Goal: Task Accomplishment & Management: Use online tool/utility

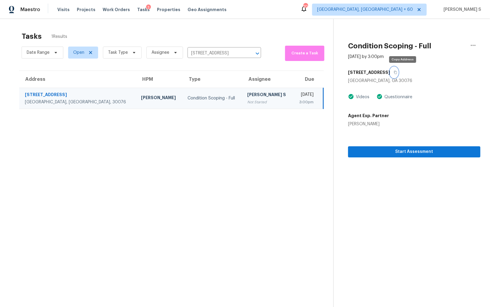
click at [397, 72] on icon "button" at bounding box center [396, 73] width 4 height 4
click at [379, 149] on span "Start Assessment" at bounding box center [414, 152] width 123 height 8
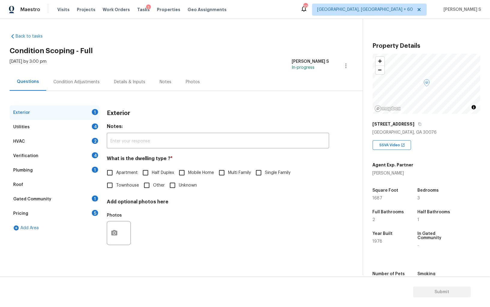
scroll to position [42, 0]
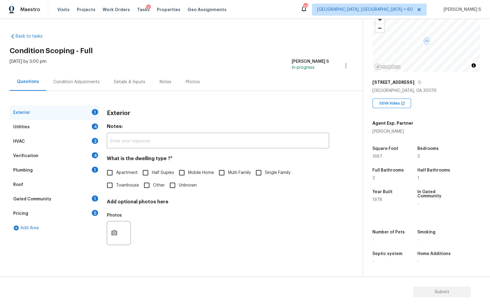
click at [93, 207] on div "Pricing 5" at bounding box center [55, 213] width 90 height 14
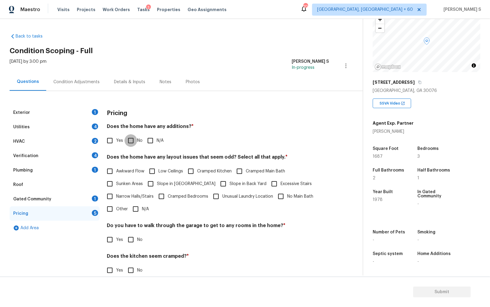
click at [129, 140] on input "No" at bounding box center [131, 140] width 13 height 13
checkbox input "true"
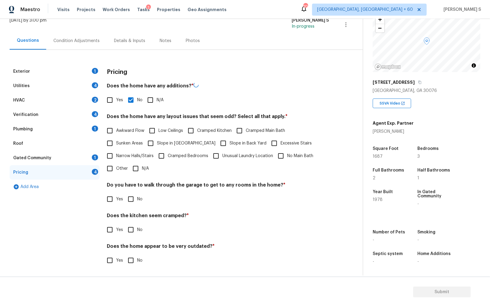
scroll to position [41, 0]
click at [130, 201] on input "No" at bounding box center [131, 199] width 13 height 13
checkbox input "true"
click at [125, 224] on input "No" at bounding box center [131, 230] width 13 height 13
checkbox input "true"
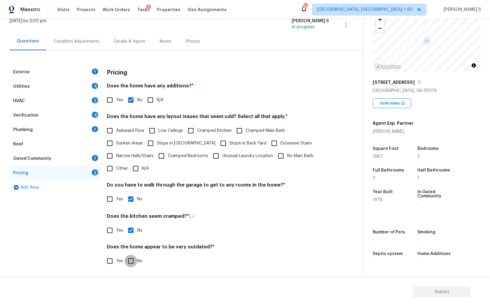
click at [125, 254] on input "No" at bounding box center [131, 260] width 13 height 13
checkbox input "true"
click at [107, 171] on input "Other" at bounding box center [110, 168] width 13 height 13
checkbox input "true"
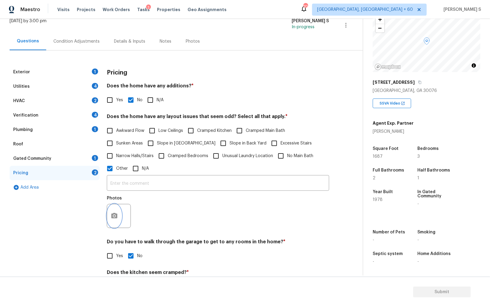
click at [116, 217] on icon "button" at bounding box center [114, 215] width 6 height 5
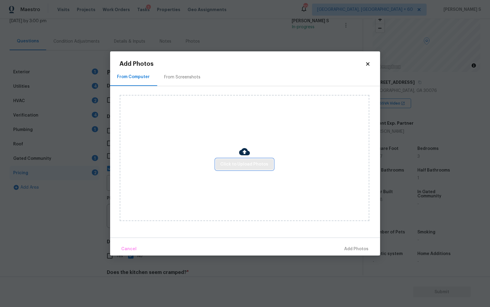
click at [261, 159] on button "Click to Upload Photos" at bounding box center [245, 164] width 58 height 11
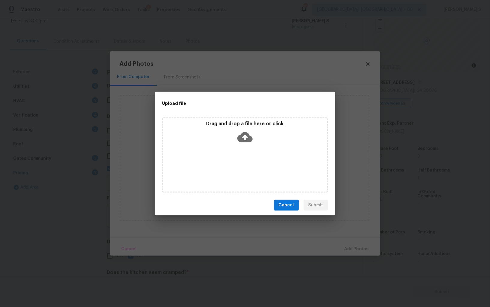
click at [261, 159] on div "Drag and drop a file here or click" at bounding box center [245, 154] width 166 height 75
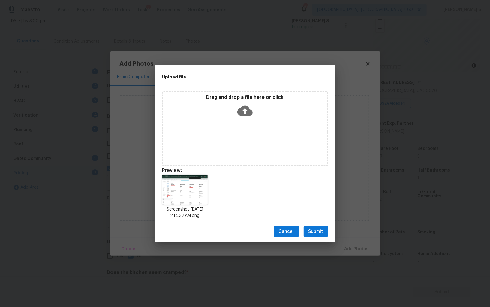
click at [318, 230] on span "Submit" at bounding box center [316, 232] width 15 height 8
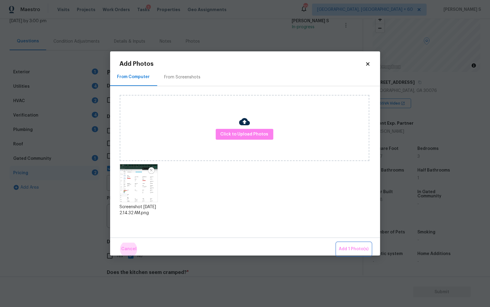
click at [337, 242] on button "Add 1 Photo(s)" at bounding box center [354, 248] width 35 height 13
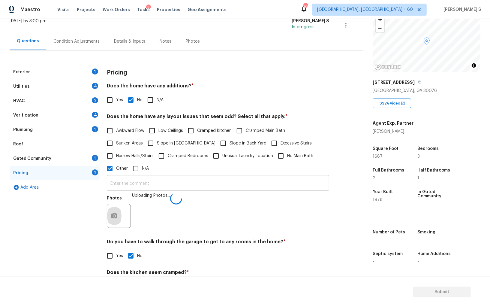
click at [268, 178] on input "text" at bounding box center [218, 183] width 222 height 14
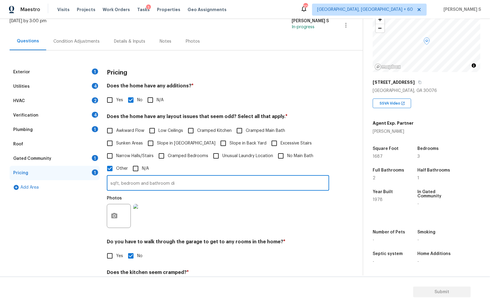
click at [265, 181] on input "sqft, bedroom and bathroom di" at bounding box center [218, 183] width 222 height 14
type input "sqft, bedroom and bathroom discrepancy."
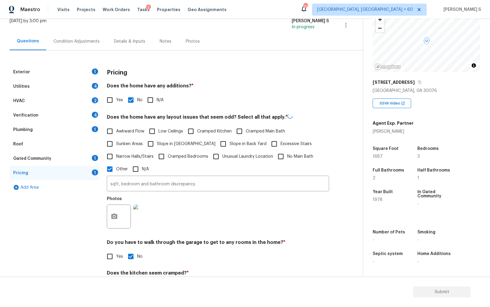
click at [212, 220] on div "Photos" at bounding box center [218, 212] width 222 height 39
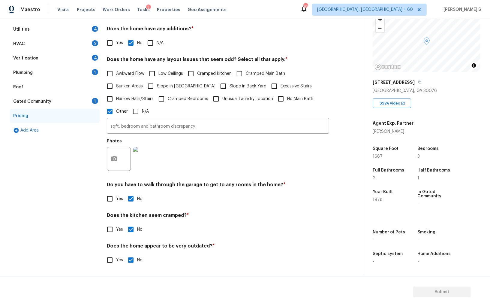
scroll to position [0, 0]
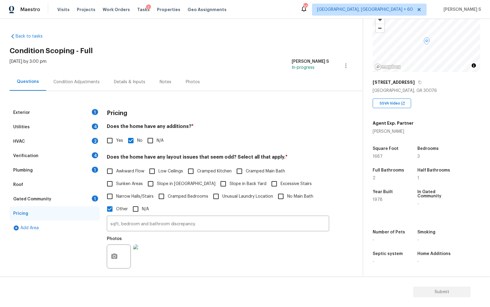
click at [87, 150] on div "Verification 4" at bounding box center [55, 156] width 90 height 14
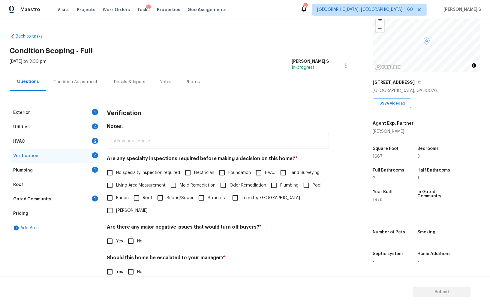
click at [122, 170] on span "No specialty inspection required" at bounding box center [148, 173] width 64 height 6
click at [116, 170] on input "No specialty inspection required" at bounding box center [110, 172] width 13 height 13
checkbox input "true"
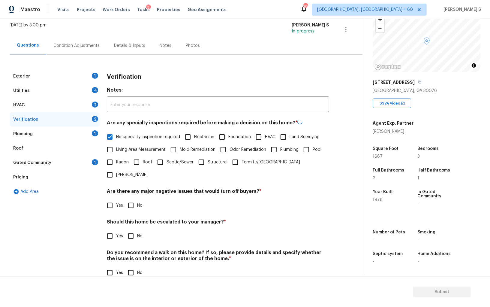
scroll to position [36, 0]
click at [137, 199] on label "No" at bounding box center [134, 205] width 18 height 13
click at [137, 199] on input "No" at bounding box center [131, 205] width 13 height 13
checkbox input "true"
click at [136, 266] on input "No" at bounding box center [131, 272] width 13 height 13
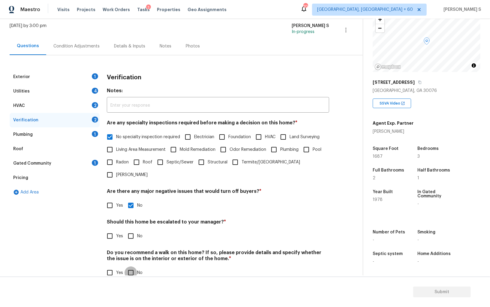
checkbox input "true"
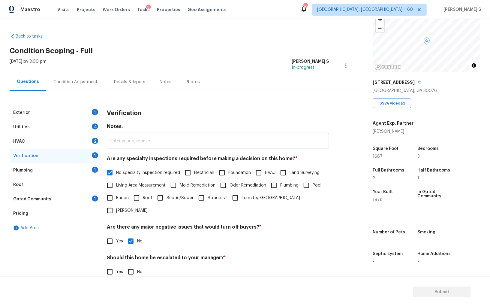
click at [93, 135] on div "HVAC 2" at bounding box center [55, 141] width 90 height 14
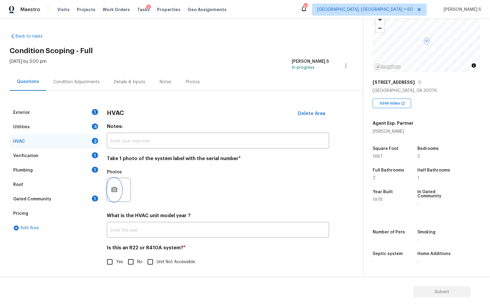
click at [117, 185] on button "button" at bounding box center [114, 189] width 14 height 23
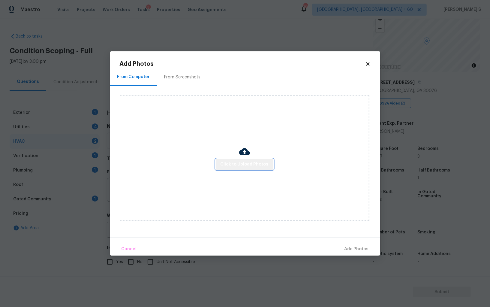
click at [248, 169] on button "Click to Upload Photos" at bounding box center [245, 164] width 58 height 11
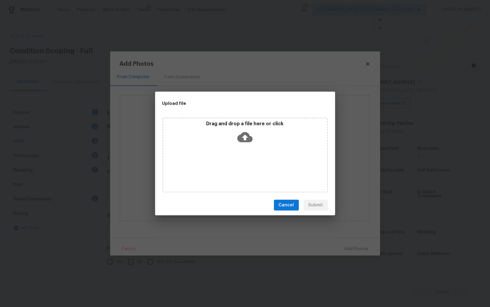
click at [248, 169] on div "Drag and drop a file here or click" at bounding box center [245, 154] width 166 height 75
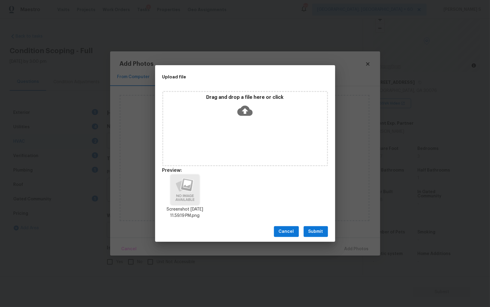
click at [319, 228] on span "Submit" at bounding box center [316, 232] width 15 height 8
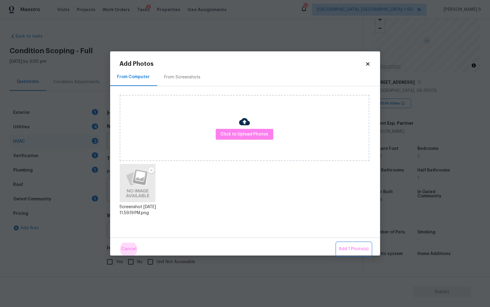
click at [337, 242] on button "Add 1 Photo(s)" at bounding box center [354, 248] width 35 height 13
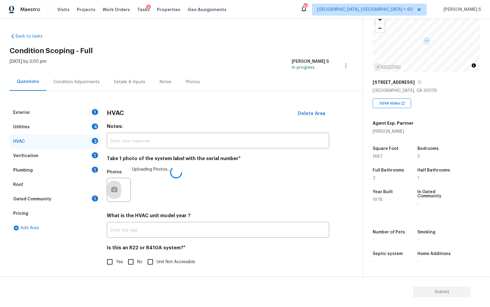
click at [133, 263] on input "No" at bounding box center [131, 261] width 13 height 13
checkbox input "true"
click at [98, 113] on div "Exterior 1" at bounding box center [55, 112] width 90 height 14
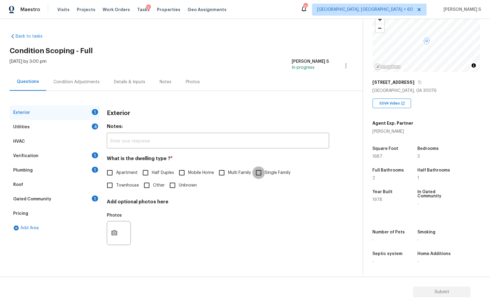
click at [260, 167] on input "Single Family" at bounding box center [258, 172] width 13 height 13
checkbox input "true"
click at [86, 168] on div "Plumbing 1" at bounding box center [55, 170] width 90 height 14
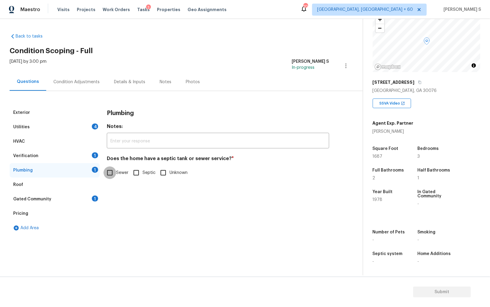
click at [111, 173] on input "Sewer" at bounding box center [110, 172] width 13 height 13
checkbox input "true"
click at [92, 201] on div "Gated Community 1" at bounding box center [55, 199] width 90 height 14
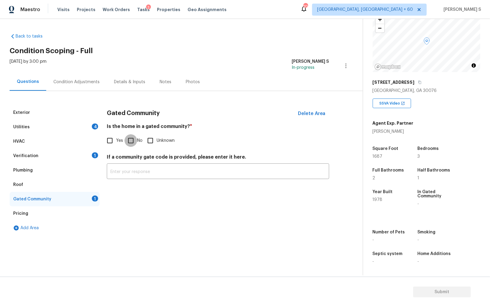
click at [131, 135] on input "No" at bounding box center [131, 140] width 13 height 13
checkbox input "true"
click at [88, 77] on div "Condition Adjustments" at bounding box center [76, 82] width 61 height 18
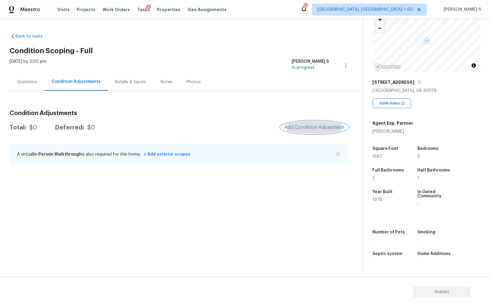
click at [311, 128] on span "Add Condition Adjustment" at bounding box center [314, 127] width 61 height 5
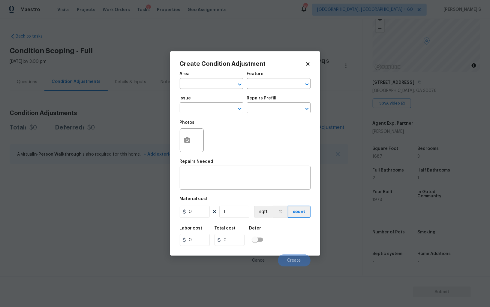
click at [215, 103] on div "Issue" at bounding box center [212, 100] width 64 height 8
click at [206, 108] on input "text" at bounding box center [203, 108] width 47 height 9
type input "Pressure Washing"
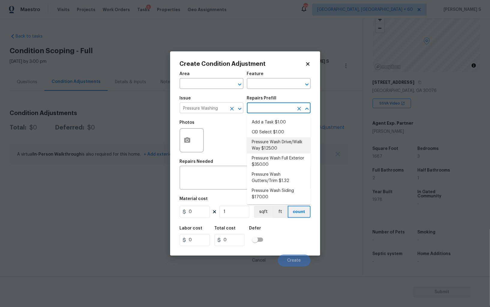
type input "Siding"
type textarea "Pressure wash the driveways/walkways as directed by the PM. Ensure that all deb…"
type input "125"
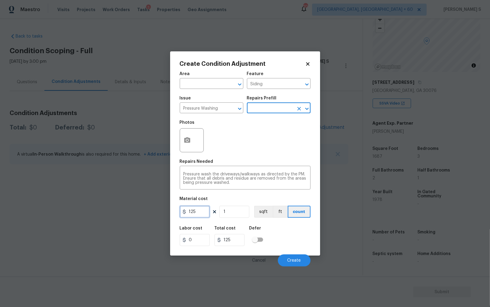
click at [202, 215] on input "125" at bounding box center [195, 212] width 30 height 12
type input "200"
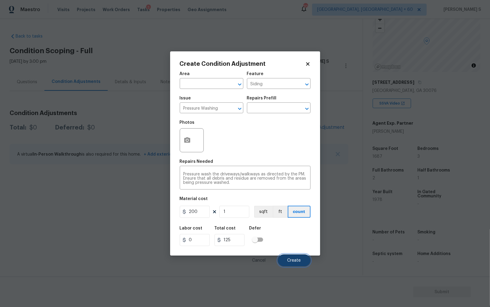
type input "200"
click at [300, 261] on span "Create" at bounding box center [295, 260] width 14 height 5
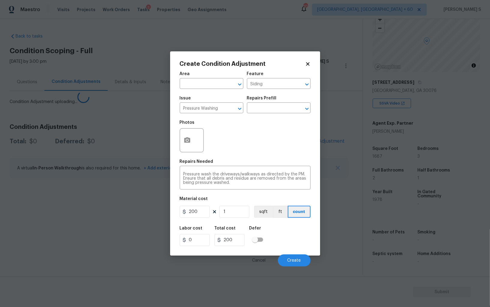
click at [21, 163] on body "Maestro Visits Projects Work Orders Tasks 3 Properties Geo Assignments 701 Albu…" at bounding box center [245, 153] width 490 height 307
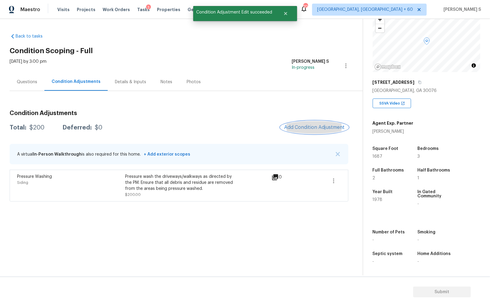
click at [309, 127] on span "Add Condition Adjustment" at bounding box center [314, 127] width 61 height 5
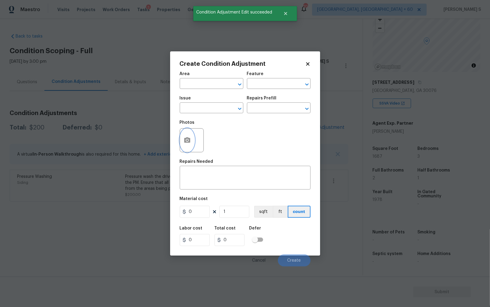
click at [188, 141] on circle "button" at bounding box center [187, 140] width 2 height 2
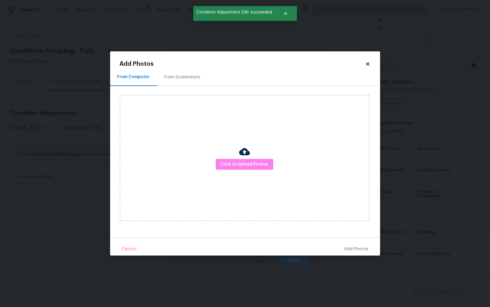
click at [184, 75] on div "From Screenshots" at bounding box center [182, 77] width 36 height 6
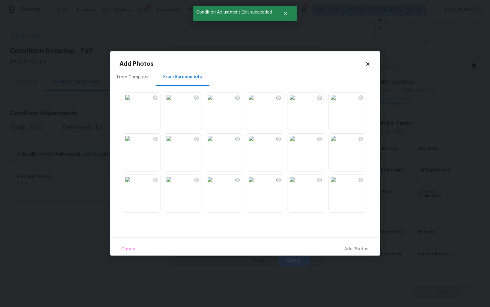
click at [338, 184] on img at bounding box center [334, 180] width 10 height 10
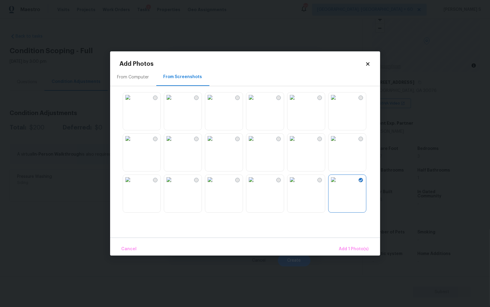
click at [212, 102] on img at bounding box center [210, 97] width 10 height 10
click at [170, 95] on img at bounding box center [169, 97] width 10 height 10
click at [133, 179] on img at bounding box center [128, 180] width 10 height 10
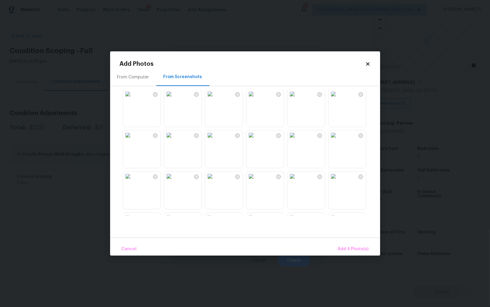
scroll to position [573, 0]
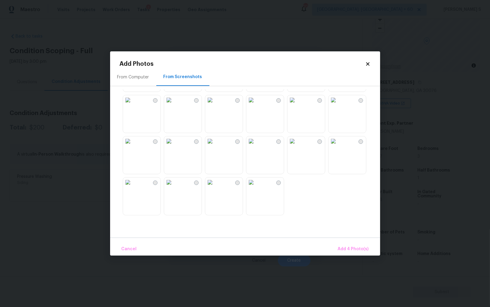
click at [256, 146] on img at bounding box center [251, 141] width 10 height 10
click at [212, 146] on img at bounding box center [210, 141] width 10 height 10
click at [215, 187] on img at bounding box center [210, 182] width 10 height 10
click at [351, 250] on span "Add 7 Photo(s)" at bounding box center [353, 249] width 31 height 8
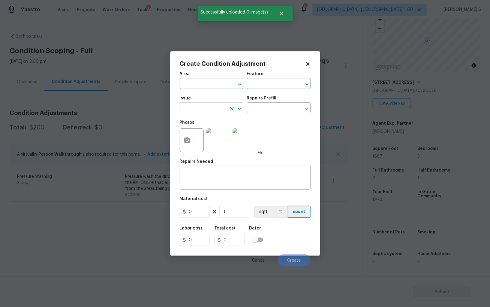
click at [210, 110] on input "text" at bounding box center [203, 108] width 47 height 9
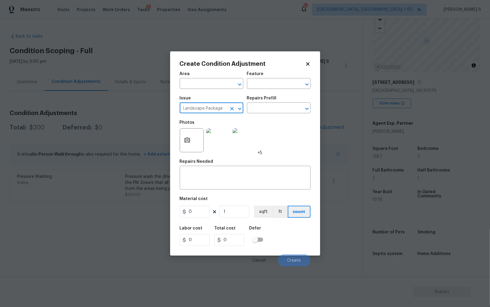
type input "Landscape Package"
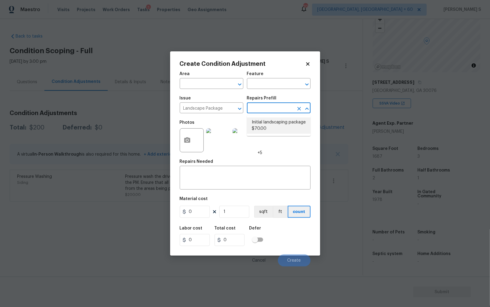
type input "Home Readiness Packages"
type textarea "Mowing of grass up to 6" in height. Mow, edge along driveways & sidewalks, trim…"
type input "70"
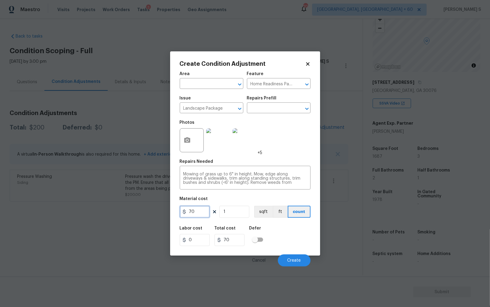
click at [199, 208] on input "70" at bounding box center [195, 212] width 30 height 12
type input "300"
click at [298, 261] on span "Create" at bounding box center [295, 260] width 14 height 5
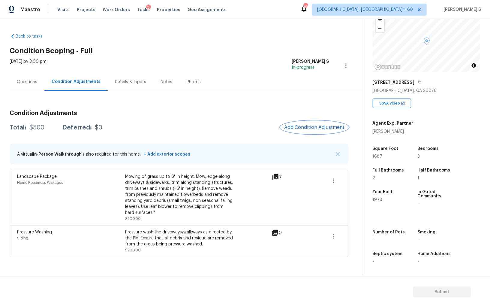
click at [318, 128] on span "Add Condition Adjustment" at bounding box center [314, 127] width 61 height 5
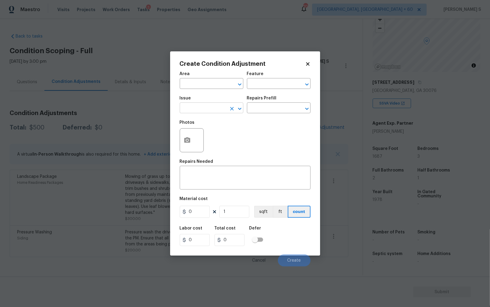
click at [192, 113] on input "text" at bounding box center [203, 108] width 47 height 9
type input "ACQ: Paint"
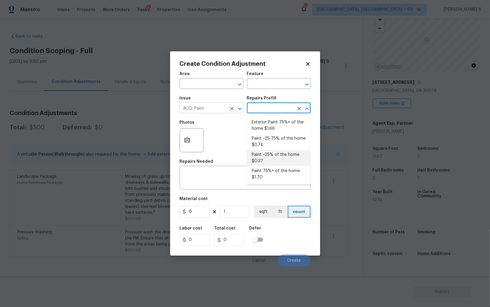
type input "Acquisition"
type textarea "Acquisition Scope: ~25% of the home needs interior paint"
type input "0.37"
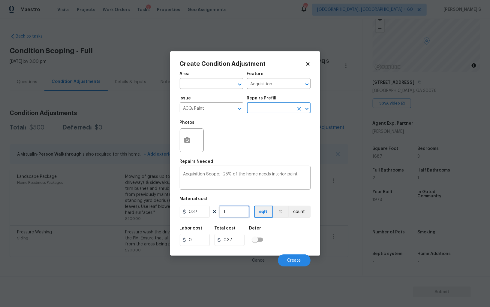
click at [234, 216] on input "1" at bounding box center [234, 212] width 30 height 12
type input "16"
type input "5.92"
type input "168"
type input "62.16"
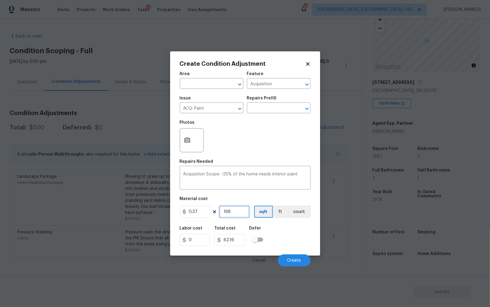
type input "1687"
type input "624.19"
click at [234, 211] on input "1687" at bounding box center [234, 212] width 30 height 12
type input "2"
type input "0.74"
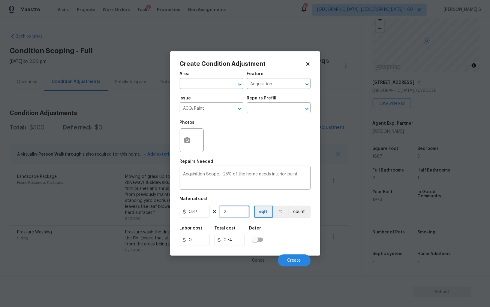
type input "22"
type input "8.14"
type input "223"
type input "82.51"
type input "2237"
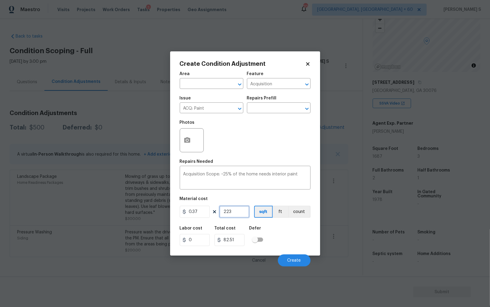
type input "827.69"
type input "2237"
click at [300, 258] on button "Create" at bounding box center [294, 260] width 33 height 12
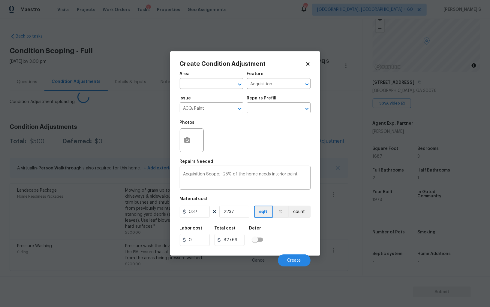
click at [76, 215] on body "Maestro Visits Projects Work Orders Tasks 3 Properties Geo Assignments 701 Albu…" at bounding box center [245, 153] width 490 height 307
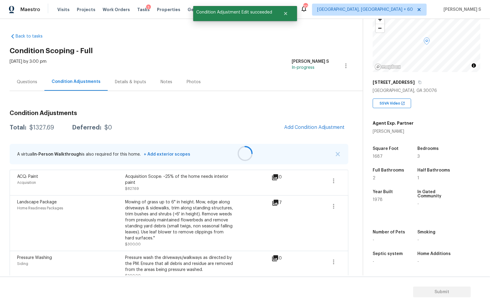
click at [300, 128] on div at bounding box center [245, 153] width 490 height 307
click at [306, 128] on span "Add Condition Adjustment" at bounding box center [314, 127] width 61 height 5
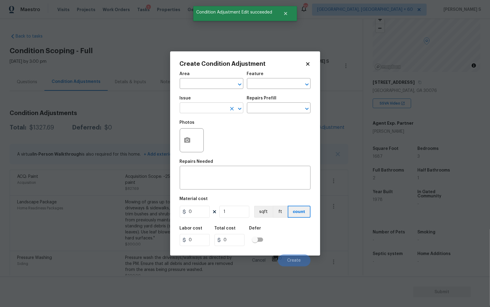
click at [188, 107] on input "text" at bounding box center [203, 108] width 47 height 9
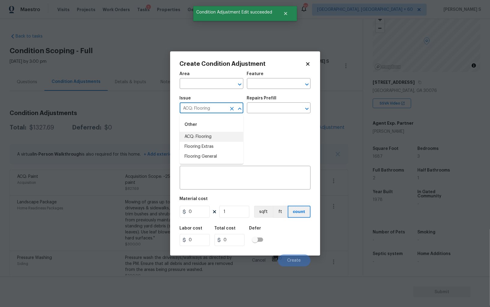
type input "ACQ: Flooring"
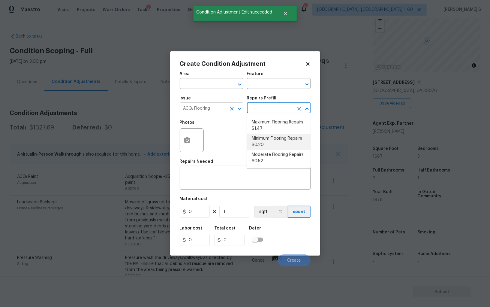
type input "Acquisition"
type textarea "Acquisition Scope: Minimum flooring repairs"
type input "0.2"
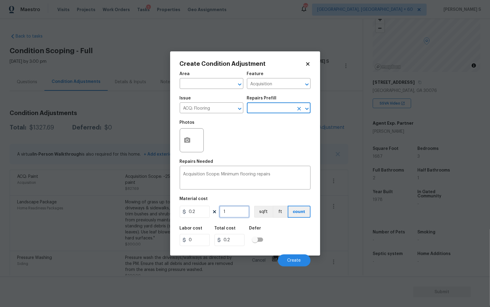
click at [234, 215] on input "1" at bounding box center [234, 212] width 30 height 12
paste input "2237"
type input "2237"
type input "447.4"
type input "2237"
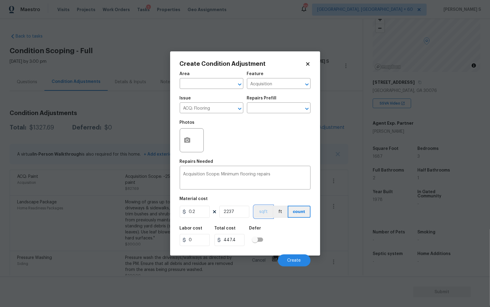
click at [262, 213] on button "sqft" at bounding box center [263, 212] width 19 height 12
click at [287, 259] on button "Create" at bounding box center [294, 260] width 33 height 12
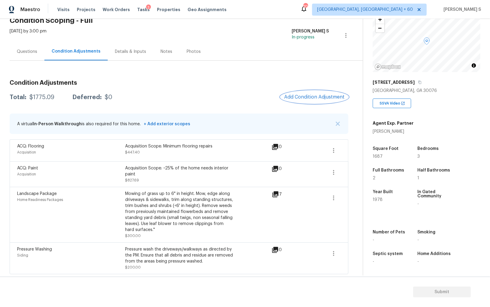
scroll to position [0, 0]
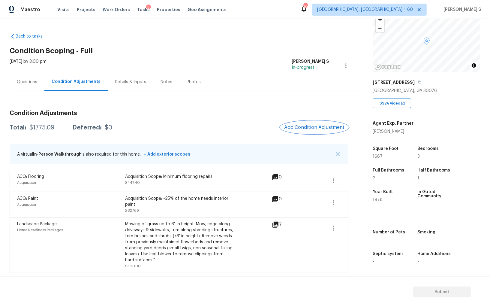
click at [281, 121] on button "Add Condition Adjustment" at bounding box center [315, 127] width 68 height 13
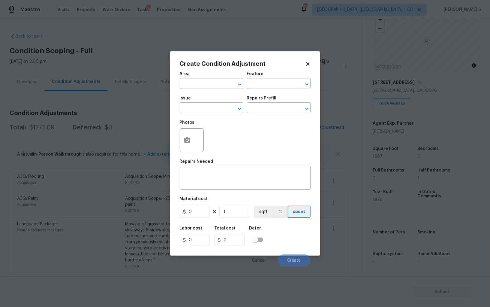
click at [107, 157] on body "Maestro Visits Projects Work Orders Tasks 3 Properties Geo Assignments 701 Albu…" at bounding box center [245, 153] width 490 height 307
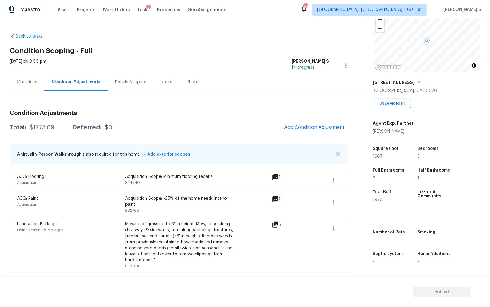
click at [21, 83] on div "Questions" at bounding box center [27, 82] width 20 height 6
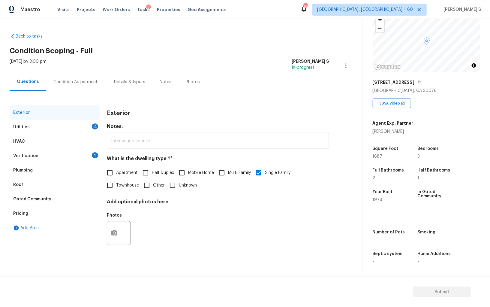
click at [26, 208] on div "Pricing" at bounding box center [55, 213] width 90 height 14
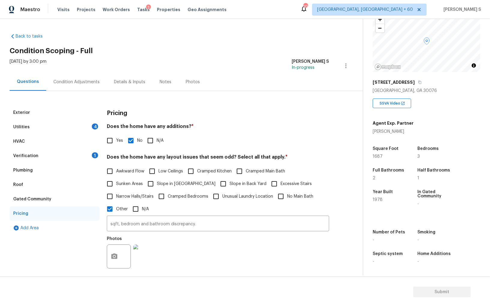
click at [161, 180] on label "Slope in [GEOGRAPHIC_DATA]" at bounding box center [179, 183] width 71 height 13
click at [157, 180] on input "Slope in [GEOGRAPHIC_DATA]" at bounding box center [150, 183] width 13 height 13
checkbox input "true"
click at [217, 184] on input "Slope in Back Yard" at bounding box center [223, 183] width 13 height 13
checkbox input "true"
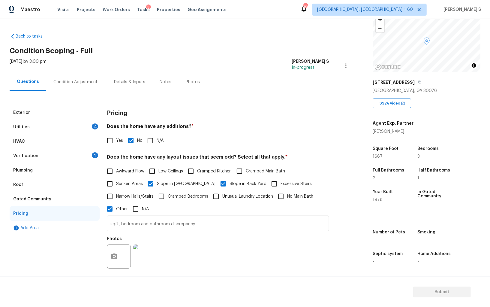
click at [90, 127] on div "Utilities 4" at bounding box center [55, 127] width 90 height 14
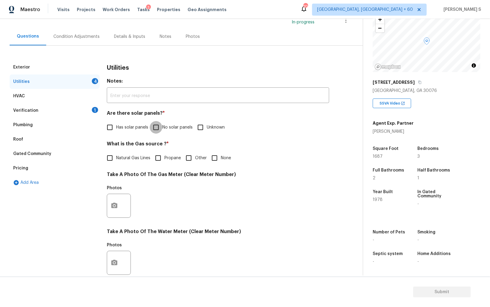
click at [156, 128] on input "No solar panels" at bounding box center [156, 127] width 13 height 13
checkbox input "true"
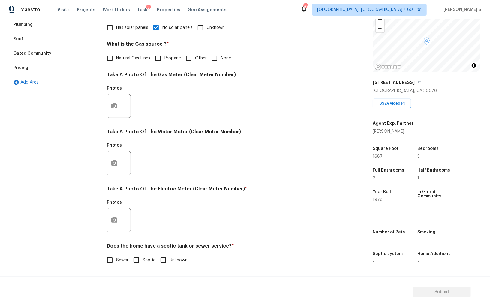
scroll to position [145, 0]
click at [112, 262] on input "Sewer" at bounding box center [110, 260] width 13 height 13
checkbox input "true"
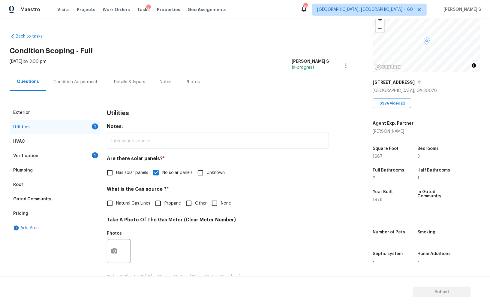
click at [86, 80] on div "Condition Adjustments" at bounding box center [76, 82] width 46 height 6
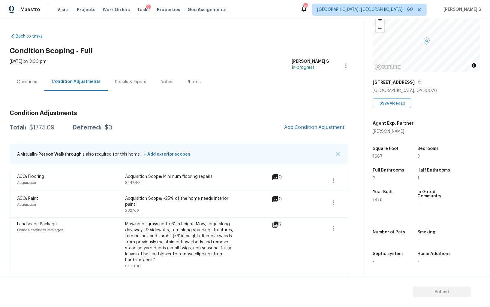
click at [317, 116] on h3 "Condition Adjustments" at bounding box center [179, 113] width 339 height 6
click at [317, 125] on span "Add Condition Adjustment" at bounding box center [314, 127] width 61 height 5
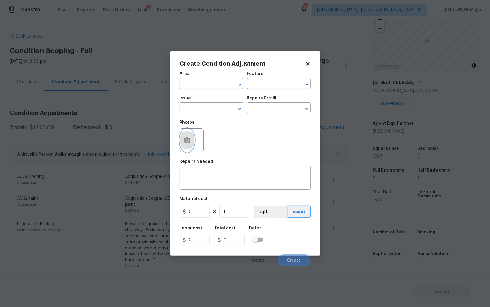
click at [188, 135] on button "button" at bounding box center [187, 139] width 14 height 23
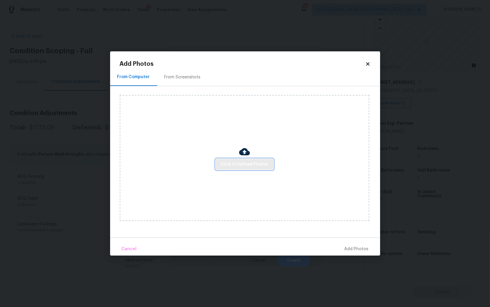
click at [263, 163] on span "Click to Upload Photos" at bounding box center [245, 165] width 48 height 8
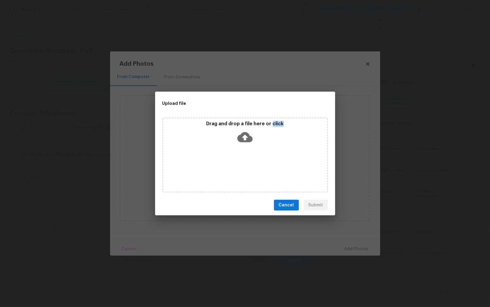
click at [263, 163] on div "Drag and drop a file here or click" at bounding box center [245, 154] width 166 height 75
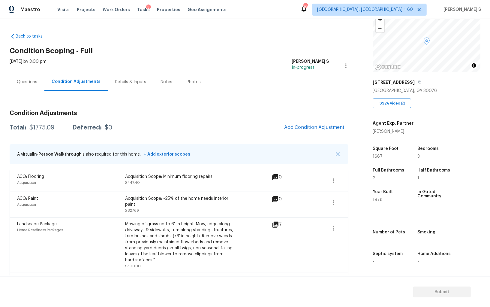
click at [86, 200] on body "Maestro Visits Projects Work Orders Tasks 3 Properties Geo Assignments 701 Albu…" at bounding box center [245, 153] width 490 height 307
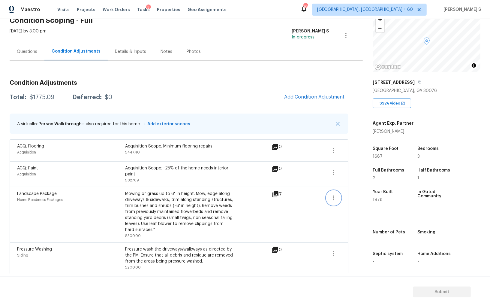
click at [330, 196] on button "button" at bounding box center [334, 198] width 14 height 14
click at [351, 196] on div "Edit" at bounding box center [368, 196] width 47 height 6
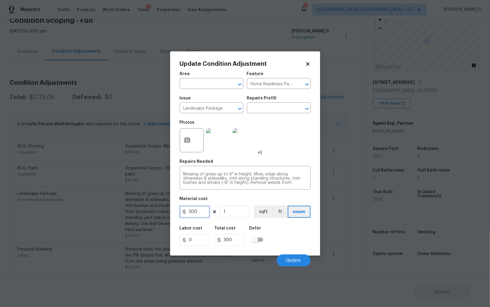
click at [204, 211] on input "300" at bounding box center [195, 212] width 30 height 12
type input "800"
click at [294, 267] on body "Maestro Visits Projects Work Orders Tasks 3 Properties Geo Assignments 701 Albu…" at bounding box center [245, 153] width 490 height 307
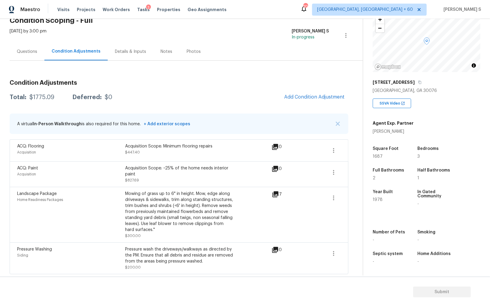
click at [340, 191] on span at bounding box center [334, 198] width 14 height 14
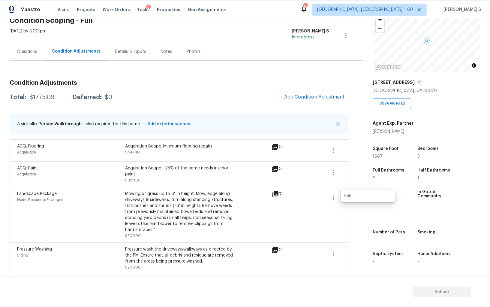
click at [336, 192] on button "button" at bounding box center [334, 198] width 14 height 14
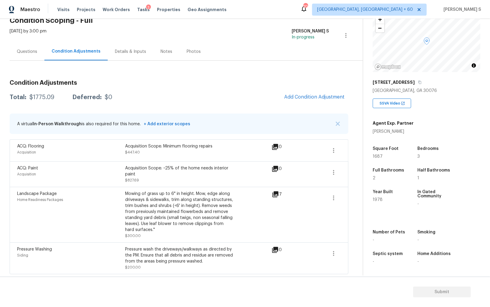
click at [352, 192] on div "Back to tasks Condition Scoping - Full Mon, Sep 29 2025 by 3:00 pm Anbu Jebakum…" at bounding box center [186, 137] width 353 height 278
click at [336, 195] on icon "button" at bounding box center [333, 197] width 7 height 7
click at [349, 195] on div "Edit" at bounding box center [368, 196] width 47 height 6
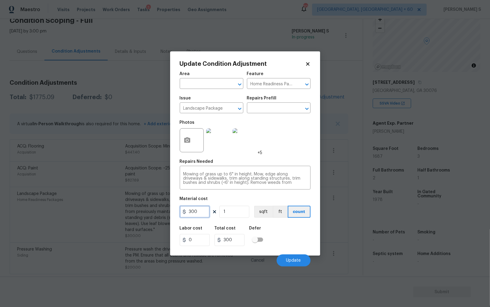
click at [205, 216] on input "300" at bounding box center [195, 212] width 30 height 12
type input "800"
click at [296, 259] on span "Update" at bounding box center [293, 260] width 15 height 5
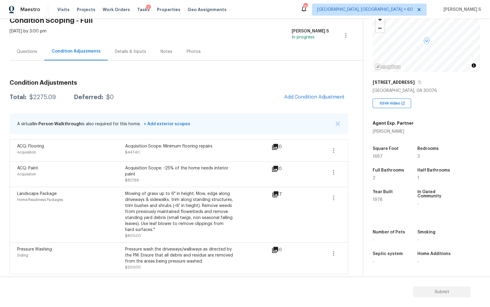
scroll to position [0, 0]
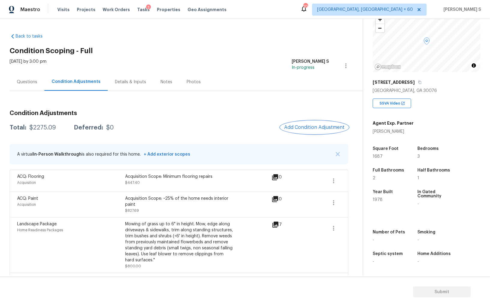
click at [296, 126] on span "Add Condition Adjustment" at bounding box center [314, 127] width 61 height 5
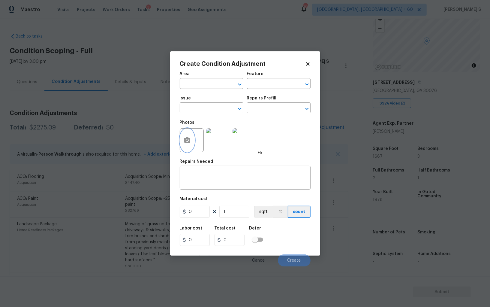
click at [192, 142] on button "button" at bounding box center [187, 139] width 14 height 23
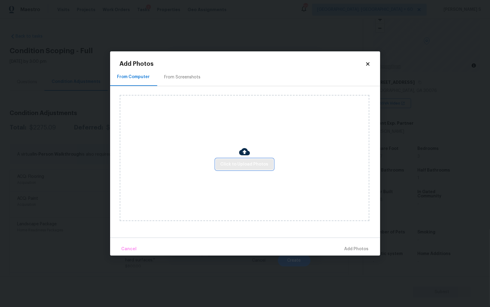
click at [236, 162] on span "Click to Upload Photos" at bounding box center [245, 165] width 48 height 8
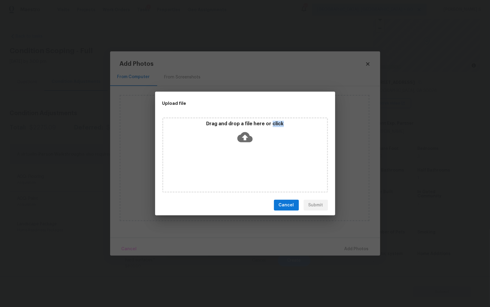
click at [236, 162] on div "Drag and drop a file here or click" at bounding box center [245, 154] width 166 height 75
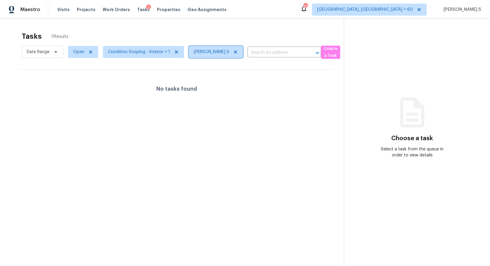
click at [238, 52] on span "[PERSON_NAME] S" at bounding box center [216, 52] width 54 height 12
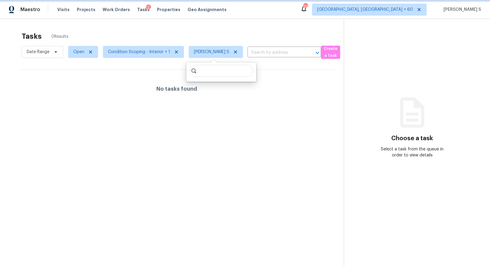
click at [235, 52] on icon at bounding box center [235, 51] width 3 height 3
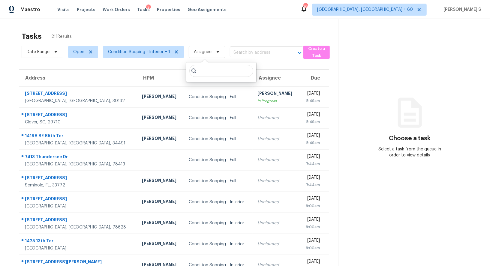
click at [258, 53] on input "text" at bounding box center [258, 52] width 57 height 9
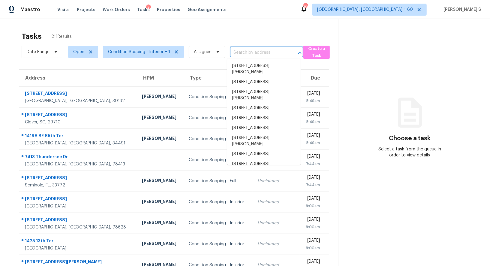
paste input "2755 Misty Morning Ln, Roswell, GA, 30076"
type input "2755 Misty Morning Ln, Roswell, GA, 30076"
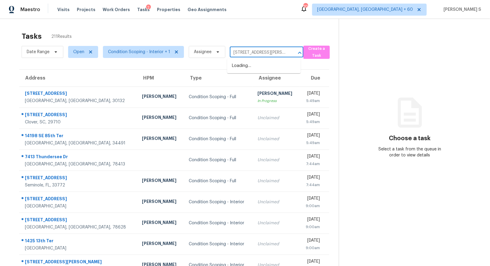
scroll to position [0, 32]
click at [261, 68] on li "2755 Misty Morning Ln, Roswell, GA 30076" at bounding box center [264, 69] width 74 height 16
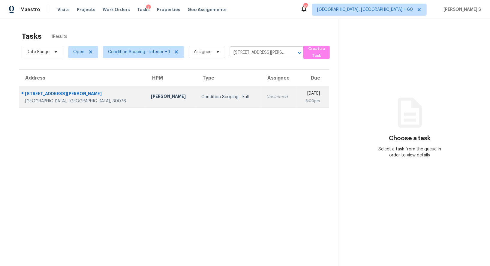
click at [266, 98] on div "Unclaimed" at bounding box center [279, 97] width 26 height 6
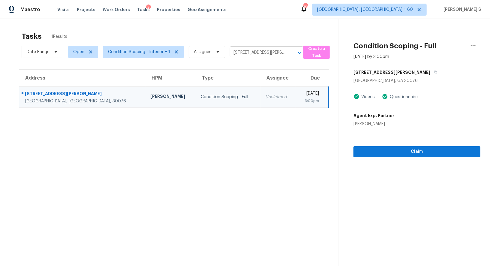
click at [419, 143] on div "Claim" at bounding box center [417, 142] width 127 height 30
click at [419, 149] on span "Claim" at bounding box center [416, 152] width 117 height 8
click at [380, 131] on div "Start Assessment" at bounding box center [417, 142] width 127 height 30
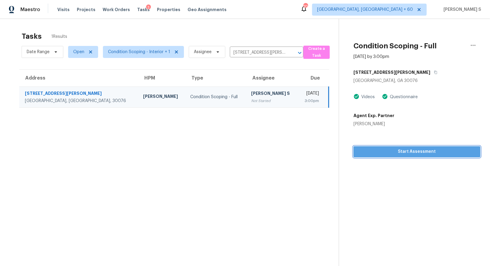
click at [383, 153] on span "Start Assessment" at bounding box center [416, 152] width 117 height 8
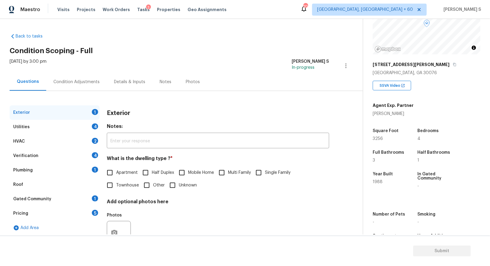
scroll to position [82, 0]
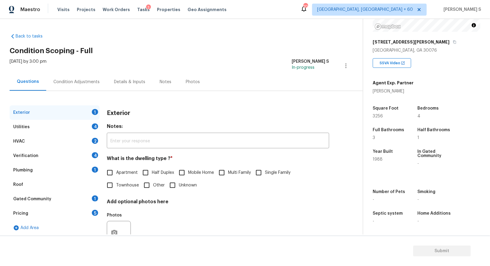
click at [276, 168] on label "Single Family" at bounding box center [271, 172] width 38 height 13
click at [265, 168] on input "Single Family" at bounding box center [258, 172] width 13 height 13
checkbox input "true"
drag, startPoint x: 97, startPoint y: 126, endPoint x: 138, endPoint y: 153, distance: 49.2
click at [97, 126] on div "4" at bounding box center [95, 126] width 6 height 6
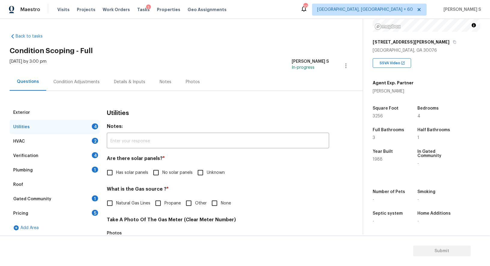
click at [156, 172] on input "No solar panels" at bounding box center [156, 172] width 13 height 13
checkbox input "true"
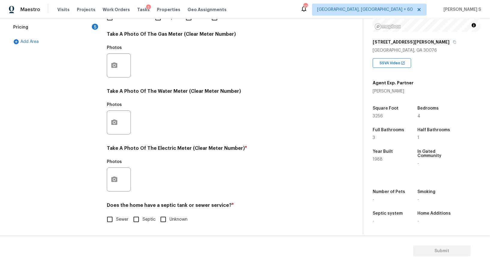
click at [111, 219] on input "Sewer" at bounding box center [110, 219] width 13 height 13
checkbox input "true"
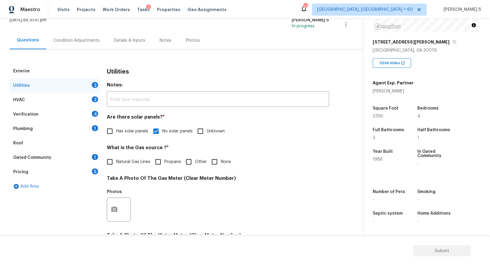
scroll to position [0, 0]
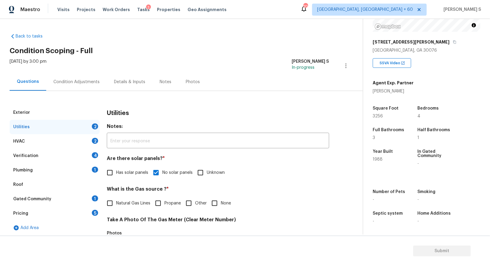
click at [95, 168] on div "1" at bounding box center [95, 170] width 6 height 6
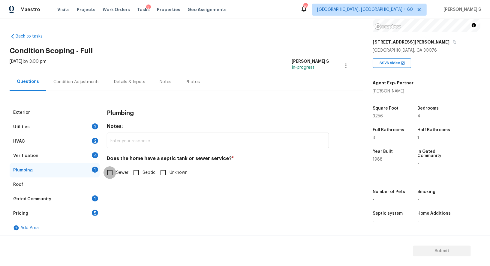
click at [107, 173] on input "Sewer" at bounding box center [110, 172] width 13 height 13
checkbox input "true"
click at [90, 202] on div "Gated Community 1" at bounding box center [55, 199] width 90 height 14
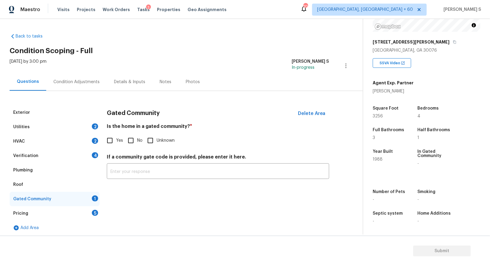
drag, startPoint x: 134, startPoint y: 140, endPoint x: 134, endPoint y: 156, distance: 16.5
click at [134, 140] on input "No" at bounding box center [131, 140] width 13 height 13
checkbox input "true"
click at [96, 151] on div "Verification 4" at bounding box center [55, 156] width 90 height 14
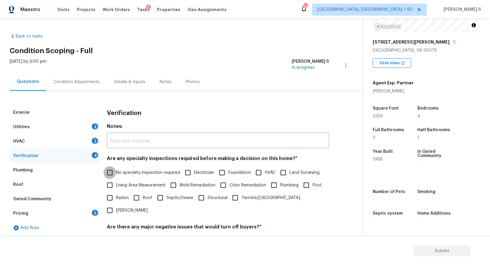
click at [113, 173] on input "No specialty inspection required" at bounding box center [110, 172] width 13 height 13
checkbox input "true"
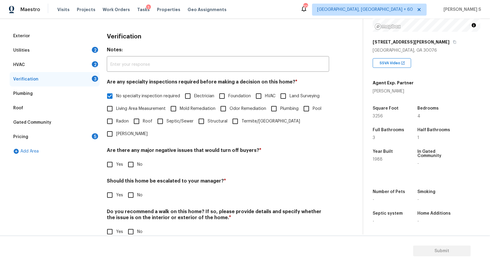
click at [133, 158] on input "No" at bounding box center [131, 164] width 13 height 13
checkbox input "true"
click at [133, 225] on input "No" at bounding box center [131, 231] width 13 height 13
checkbox input "true"
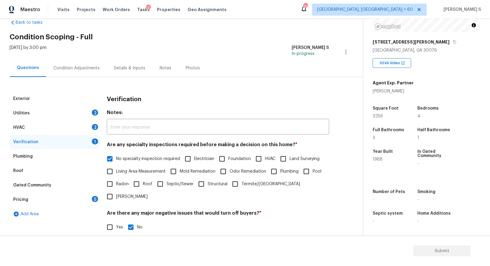
click at [92, 131] on div "HVAC 2" at bounding box center [55, 127] width 90 height 14
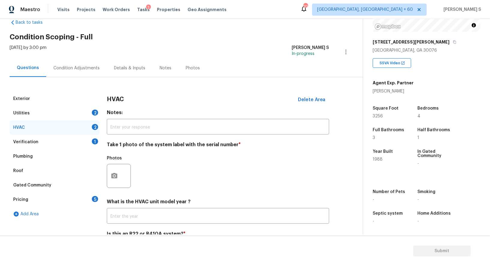
scroll to position [43, 0]
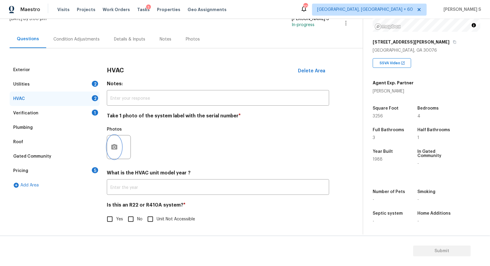
click at [116, 152] on button "button" at bounding box center [114, 146] width 14 height 23
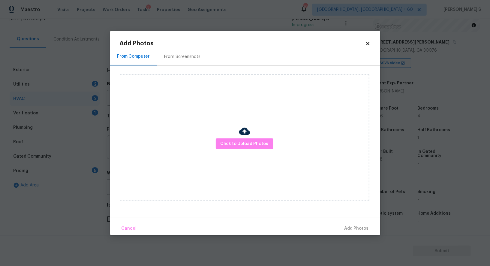
click at [245, 138] on div at bounding box center [244, 132] width 11 height 13
click at [245, 142] on span "Click to Upload Photos" at bounding box center [245, 144] width 48 height 8
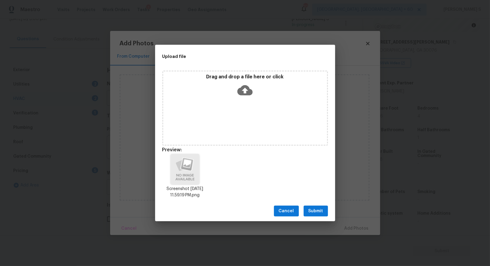
click at [315, 208] on span "Submit" at bounding box center [316, 211] width 15 height 8
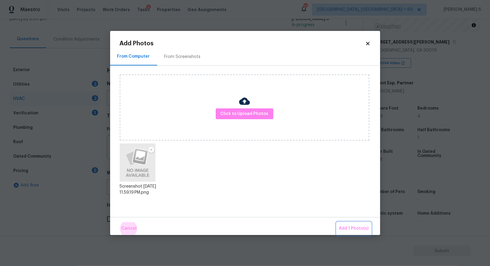
click at [337, 222] on button "Add 1 Photo(s)" at bounding box center [354, 228] width 35 height 13
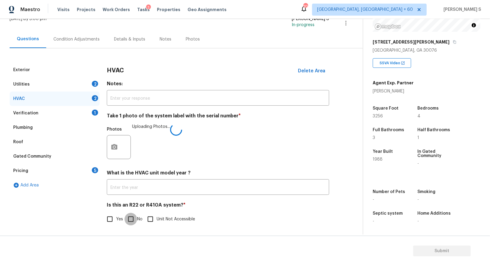
click at [135, 215] on input "No" at bounding box center [131, 219] width 13 height 13
checkbox input "true"
click at [86, 170] on div "Pricing 5" at bounding box center [55, 171] width 90 height 14
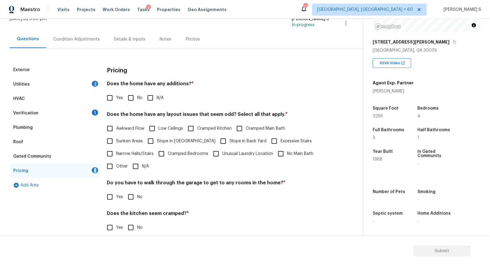
click at [126, 93] on input "No" at bounding box center [131, 98] width 13 height 13
checkbox input "true"
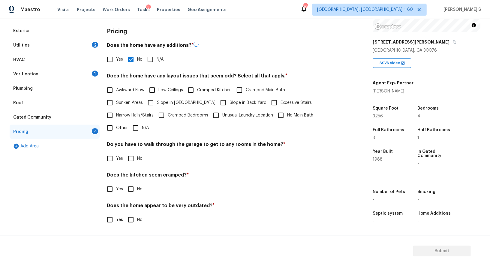
scroll to position [81, 0]
click at [133, 159] on input "No" at bounding box center [131, 158] width 13 height 13
checkbox input "true"
click at [125, 183] on input "No" at bounding box center [131, 189] width 13 height 13
checkbox input "true"
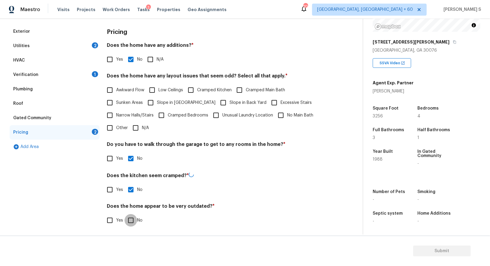
click at [125, 214] on input "No" at bounding box center [131, 220] width 13 height 13
checkbox input "true"
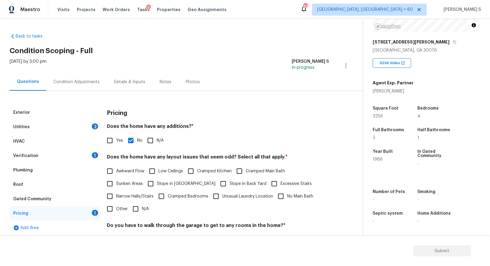
click at [81, 80] on div "Condition Adjustments" at bounding box center [76, 82] width 46 height 6
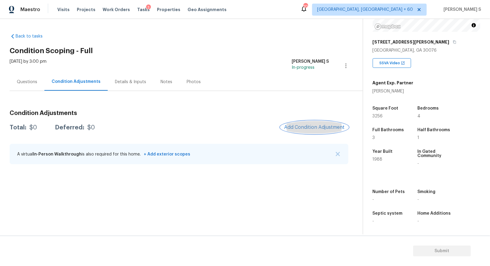
click at [306, 126] on span "Add Condition Adjustment" at bounding box center [314, 127] width 61 height 5
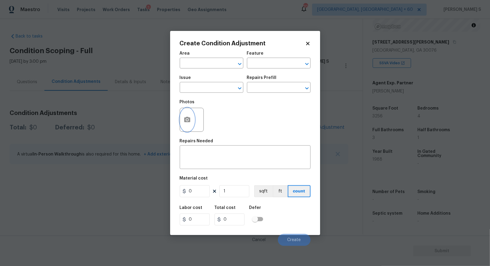
click at [190, 122] on icon "button" at bounding box center [187, 119] width 6 height 5
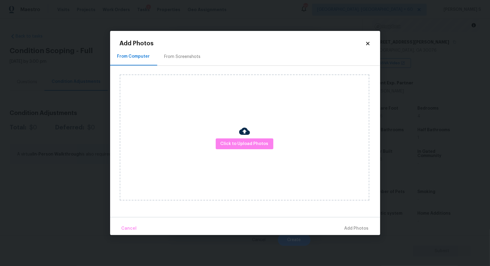
click at [187, 53] on div "From Screenshots" at bounding box center [182, 57] width 51 height 18
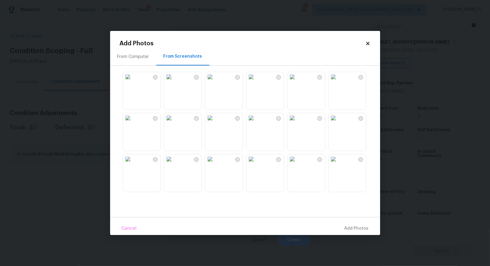
click at [338, 82] on img at bounding box center [334, 77] width 10 height 10
click at [338, 164] on img at bounding box center [334, 159] width 10 height 10
click at [215, 123] on img at bounding box center [210, 118] width 10 height 10
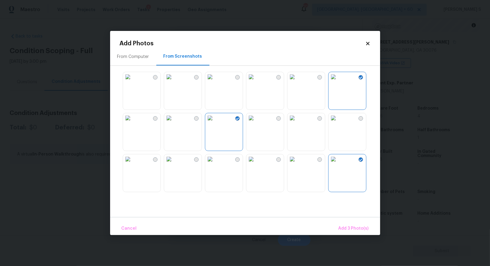
click at [256, 122] on img at bounding box center [251, 118] width 10 height 10
click at [256, 82] on img at bounding box center [251, 77] width 10 height 10
click at [297, 123] on img at bounding box center [293, 118] width 10 height 10
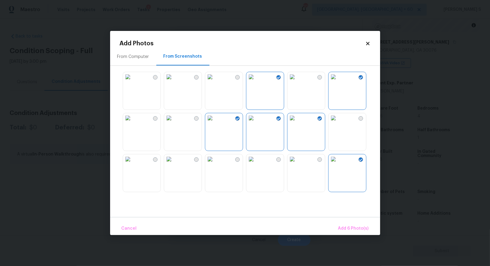
click at [133, 123] on img at bounding box center [128, 118] width 10 height 10
click at [133, 161] on img at bounding box center [128, 159] width 10 height 10
click at [362, 227] on span "Add 8 Photo(s)" at bounding box center [353, 229] width 31 height 8
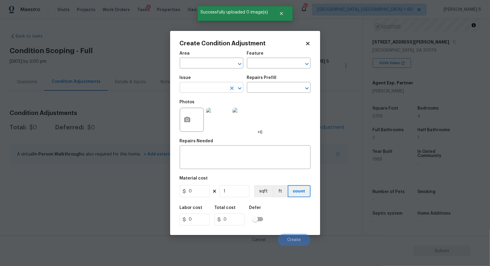
click at [212, 87] on input "text" at bounding box center [203, 87] width 47 height 9
type input "Landscape Package"
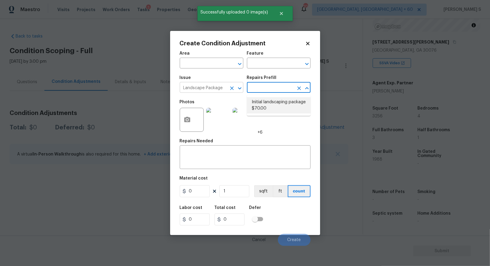
type input "Home Readiness Packages"
type textarea "Mowing of grass up to 6" in height. Mow, edge along driveways & sidewalks, trim…"
type input "70"
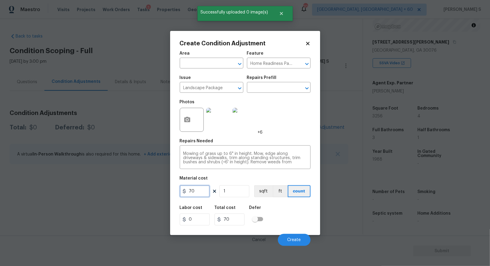
click at [197, 191] on input "70" at bounding box center [195, 191] width 30 height 12
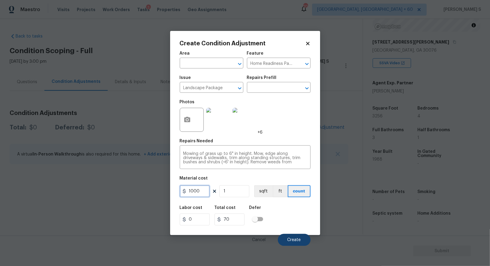
type input "1000"
click at [298, 243] on button "Create" at bounding box center [294, 240] width 33 height 12
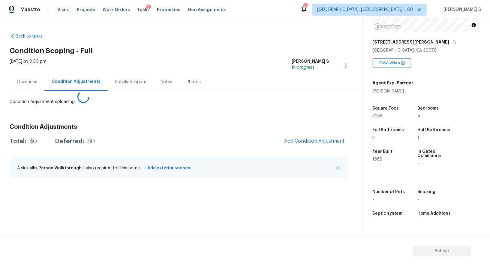
click at [84, 175] on body "Maestro Visits Projects Work Orders Tasks 3 Properties Geo Assignments 703 Albu…" at bounding box center [245, 133] width 490 height 266
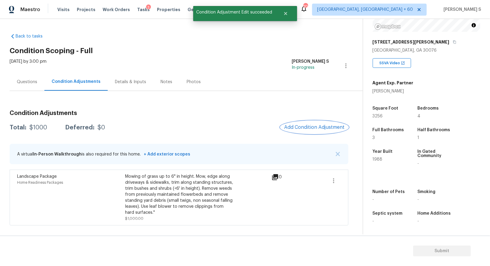
click at [305, 129] on span "Add Condition Adjustment" at bounding box center [314, 127] width 61 height 5
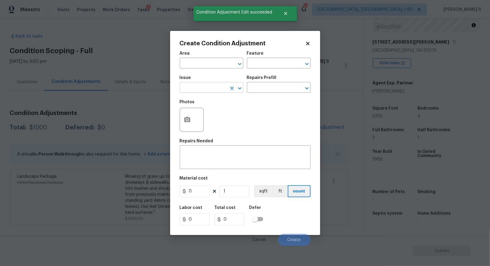
click at [198, 88] on input "text" at bounding box center [203, 87] width 47 height 9
type input "Pressure Washing"
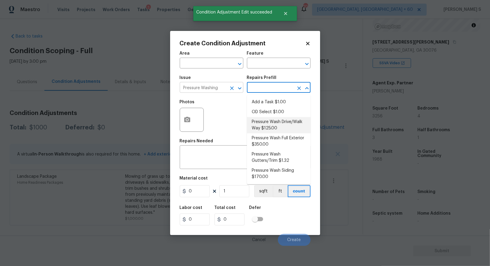
type input "Siding"
type textarea "Pressure wash the driveways/walkways as directed by the PM. Ensure that all deb…"
type input "125"
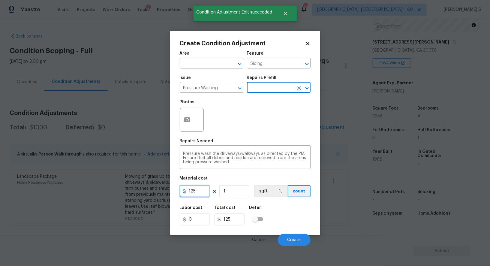
click at [206, 195] on input "125" at bounding box center [195, 191] width 30 height 12
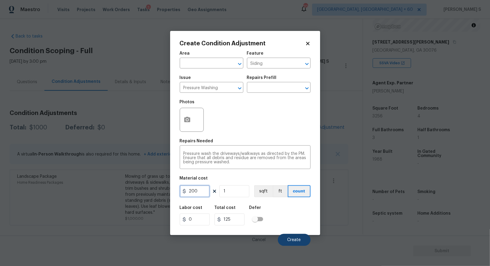
type input "200"
click at [293, 237] on button "Create" at bounding box center [294, 240] width 33 height 12
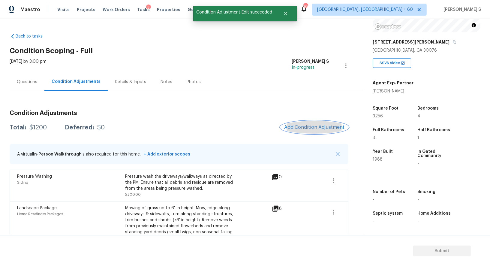
click at [307, 126] on span "Add Condition Adjustment" at bounding box center [314, 127] width 61 height 5
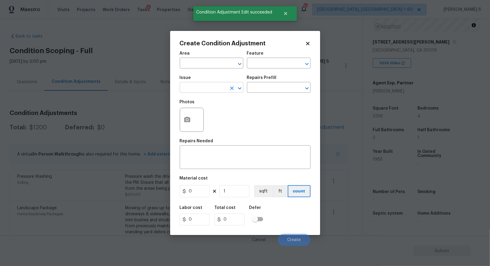
click at [209, 90] on input "text" at bounding box center [203, 87] width 47 height 9
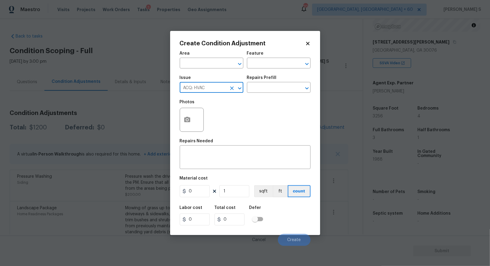
type input "ACQ: HVAC"
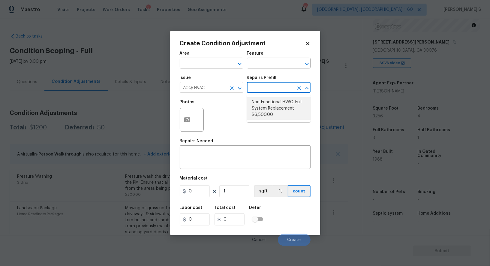
type input "Acquisition"
type textarea "Acquisition Scope: Full System Replacement"
type input "6500"
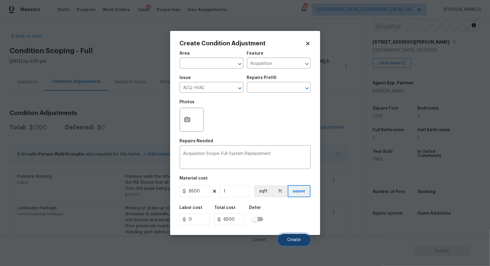
click at [296, 242] on span "Create" at bounding box center [295, 240] width 14 height 5
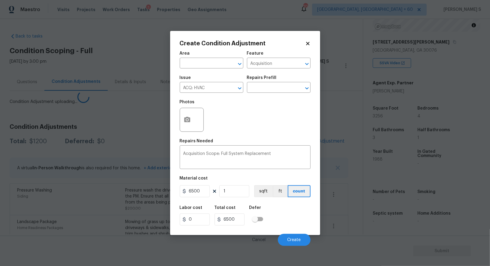
click at [50, 170] on body "Maestro Visits Projects Work Orders Tasks 3 Properties Geo Assignments 703 Albu…" at bounding box center [245, 133] width 490 height 266
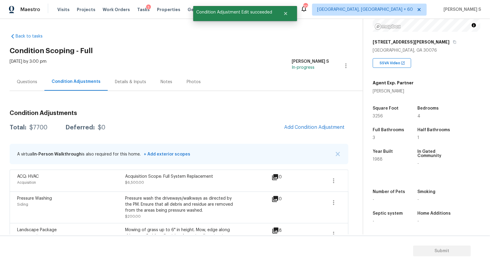
click at [306, 134] on div "Condition Adjustments Total: $7700 Deferred: $0 Add Condition Adjustment A virt…" at bounding box center [179, 191] width 339 height 173
click at [308, 122] on button "Add Condition Adjustment" at bounding box center [315, 127] width 68 height 13
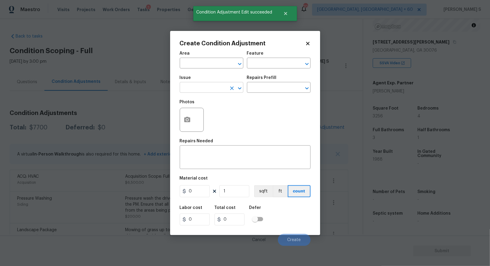
click at [203, 86] on input "text" at bounding box center [203, 87] width 47 height 9
type input "ACQ: Shingle Roof"
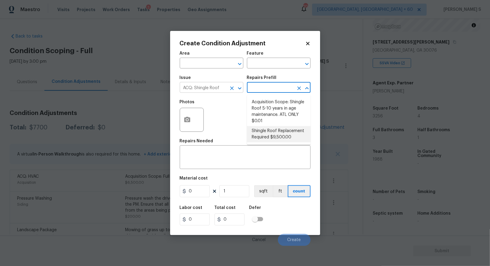
type input "Acquisition"
type textarea "Acquisition Scope: Shingle Roof Replacement required."
type input "9500"
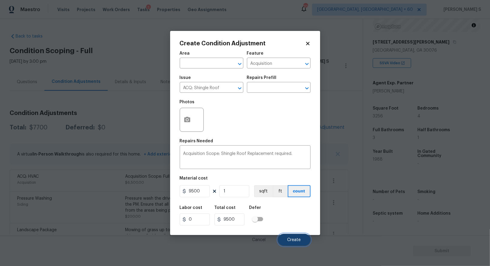
click at [296, 242] on span "Create" at bounding box center [295, 240] width 14 height 5
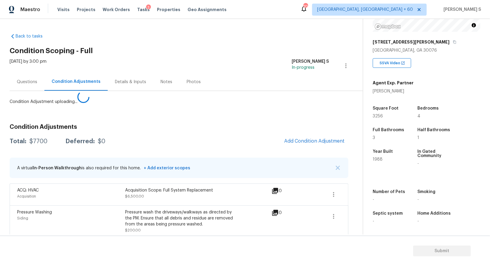
click at [116, 230] on body "Maestro Visits Projects Work Orders Tasks 3 Properties Geo Assignments 703 Albu…" at bounding box center [245, 133] width 490 height 266
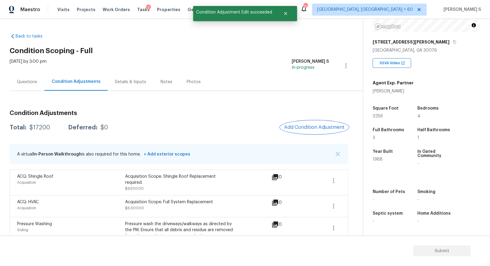
scroll to position [71, 0]
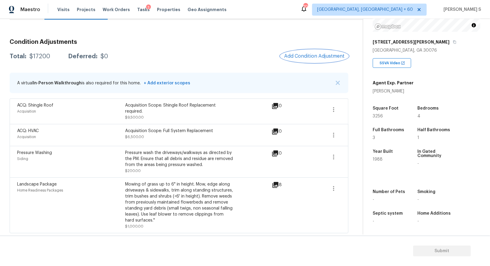
click at [301, 54] on span "Add Condition Adjustment" at bounding box center [314, 55] width 61 height 5
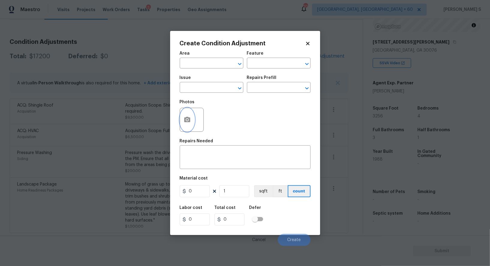
click at [188, 118] on icon "button" at bounding box center [187, 119] width 7 height 7
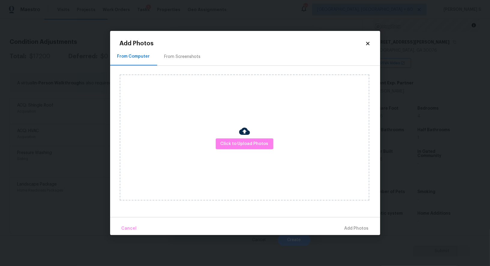
click at [180, 60] on div "From Screenshots" at bounding box center [182, 57] width 51 height 18
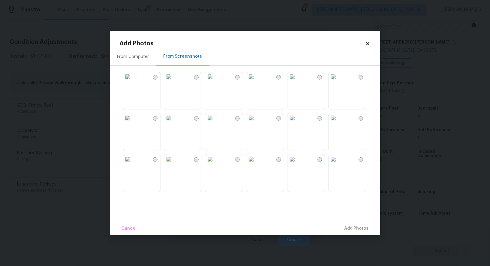
click at [338, 82] on img at bounding box center [334, 77] width 10 height 10
click at [256, 82] on img at bounding box center [251, 77] width 10 height 10
click at [338, 123] on img at bounding box center [334, 118] width 10 height 10
click at [297, 121] on img at bounding box center [293, 118] width 10 height 10
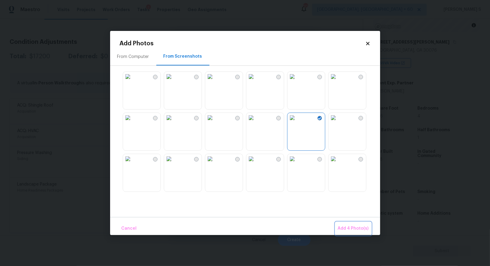
click at [361, 227] on span "Add 4 Photo(s)" at bounding box center [353, 229] width 31 height 8
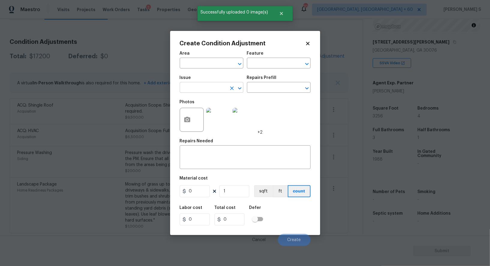
click at [204, 85] on input "text" at bounding box center [203, 87] width 47 height 9
type input "ACQ: Paint"
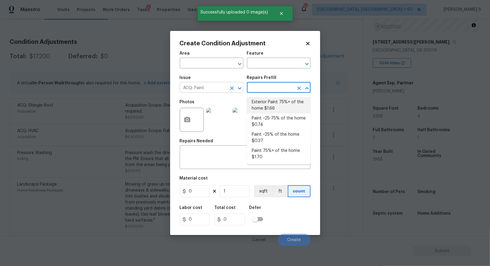
type input "Acquisition"
type textarea "Acquisition Scope: 75%+ of the home exterior will likely require paint"
type input "1.66"
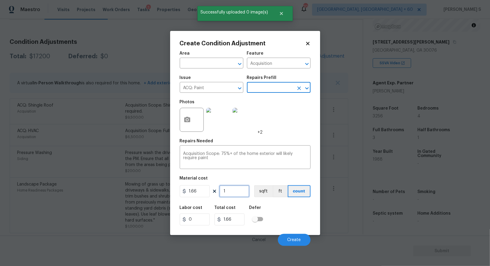
click at [245, 187] on input "1" at bounding box center [234, 191] width 30 height 12
paste input "Infinity"
type input "Infinity"
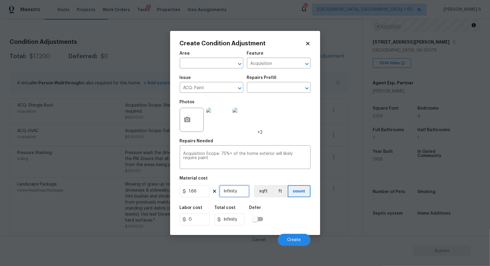
type input "3"
type input "4.98"
type input "32"
type input "53.12"
type input "325"
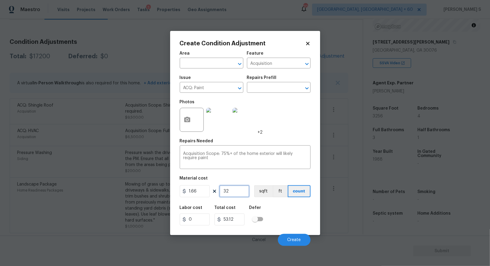
type input "539.5"
type input "3256"
type input "5404.96"
type input "3256"
click at [265, 196] on button "sqft" at bounding box center [263, 191] width 19 height 12
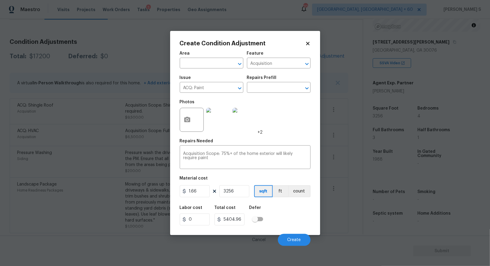
click at [274, 209] on div "Labor cost 0 Total cost 5404.96 Defer" at bounding box center [245, 215] width 131 height 27
click at [292, 242] on button "Create" at bounding box center [294, 240] width 33 height 12
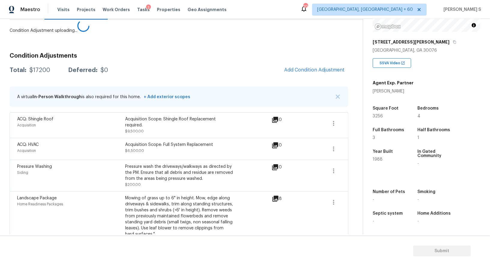
click at [39, 189] on body "Maestro Visits Projects Work Orders Tasks 3 Properties Geo Assignments 703 Albu…" at bounding box center [245, 133] width 490 height 266
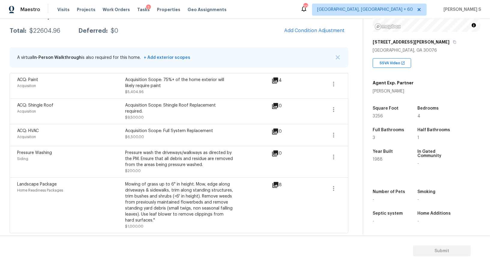
scroll to position [0, 0]
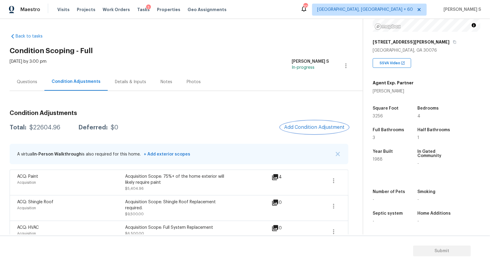
click at [318, 125] on span "Add Condition Adjustment" at bounding box center [314, 127] width 61 height 5
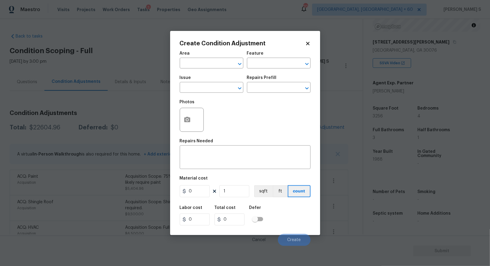
click at [180, 116] on div at bounding box center [192, 120] width 24 height 24
click at [191, 118] on button "button" at bounding box center [187, 119] width 14 height 23
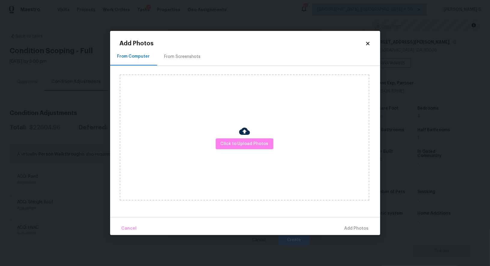
click at [182, 55] on div "From Screenshots" at bounding box center [182, 57] width 36 height 6
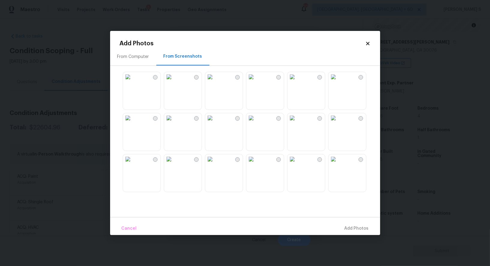
click at [215, 82] on img at bounding box center [210, 77] width 10 height 10
drag, startPoint x: 226, startPoint y: 166, endPoint x: 260, endPoint y: 166, distance: 33.9
click at [215, 164] on img at bounding box center [210, 159] width 10 height 10
click at [256, 164] on img at bounding box center [251, 159] width 10 height 10
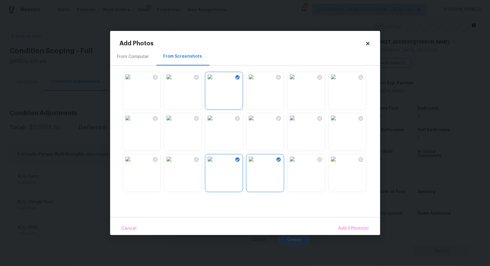
click at [174, 164] on img at bounding box center [169, 159] width 10 height 10
click at [297, 82] on img at bounding box center [293, 77] width 10 height 10
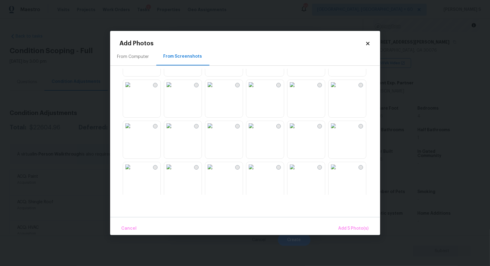
click at [297, 131] on img at bounding box center [293, 126] width 10 height 10
click at [336, 131] on img at bounding box center [334, 126] width 10 height 10
click at [337, 172] on img at bounding box center [334, 167] width 10 height 10
click at [297, 172] on img at bounding box center [293, 167] width 10 height 10
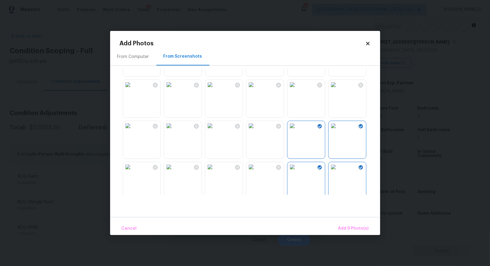
click at [256, 172] on img at bounding box center [251, 167] width 10 height 10
click at [256, 131] on img at bounding box center [251, 126] width 10 height 10
click at [174, 170] on img at bounding box center [169, 167] width 10 height 10
click at [174, 131] on img at bounding box center [169, 126] width 10 height 10
click at [215, 131] on img at bounding box center [210, 126] width 10 height 10
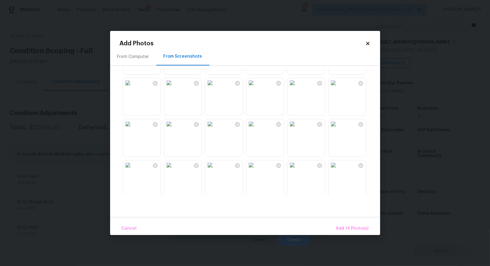
scroll to position [573, 0]
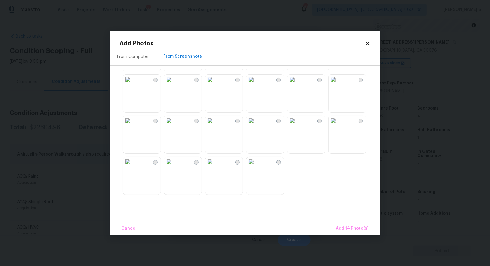
click at [215, 125] on img at bounding box center [210, 121] width 10 height 10
click at [297, 125] on img at bounding box center [293, 121] width 10 height 10
click at [349, 228] on span "Add 16 Photo(s)" at bounding box center [352, 229] width 32 height 8
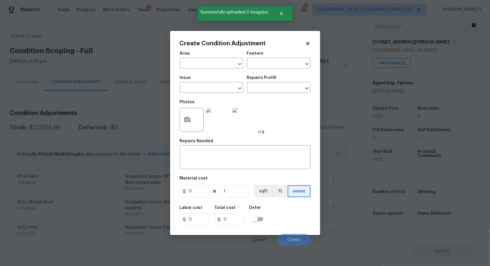
click at [218, 94] on span "Issue ​" at bounding box center [212, 84] width 64 height 24
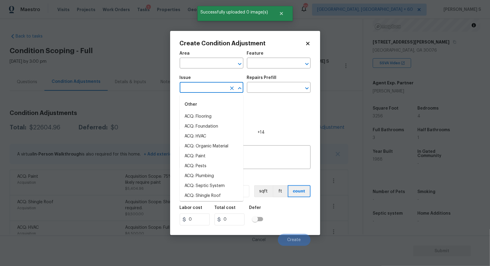
click at [212, 88] on input "text" at bounding box center [203, 87] width 47 height 9
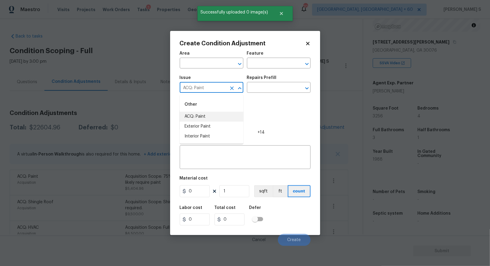
type input "ACQ: Paint"
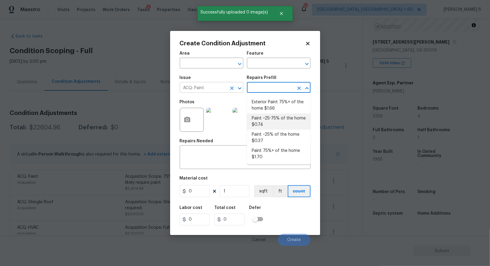
type input "Acquisition"
type textarea "Acquisition Scope: ~25 - 75% of the home needs interior paint"
type input "0.74"
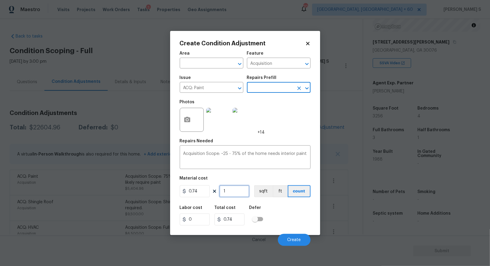
click at [232, 189] on input "1" at bounding box center [234, 191] width 30 height 12
paste input "3256"
type input "3256"
type input "2409.44"
type input "3256"
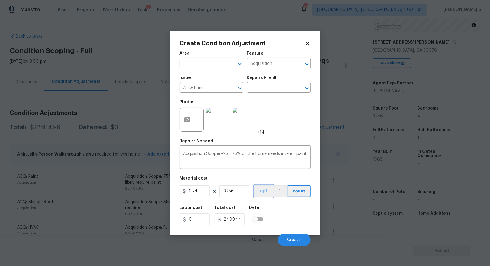
click at [264, 192] on button "sqft" at bounding box center [263, 191] width 19 height 12
click at [275, 200] on div "Area ​ Feature Acquisition ​ Issue ACQ: Paint ​ Repairs Prefill ​ Photos +14 Re…" at bounding box center [245, 147] width 131 height 198
click at [302, 241] on button "Create" at bounding box center [294, 240] width 33 height 12
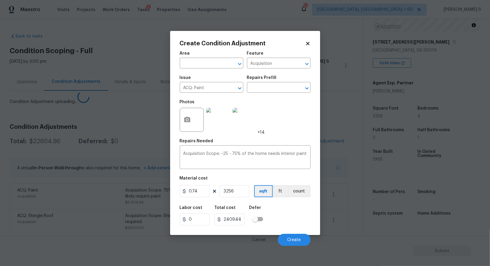
click at [94, 203] on body "Maestro Visits Projects Work Orders Tasks 3 Properties Geo Assignments 703 Albu…" at bounding box center [245, 133] width 490 height 266
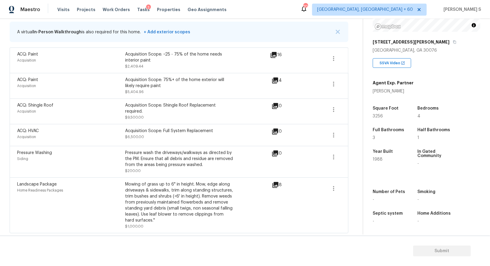
scroll to position [0, 0]
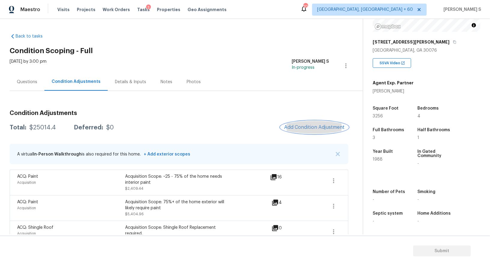
click at [292, 123] on button "Add Condition Adjustment" at bounding box center [315, 127] width 68 height 13
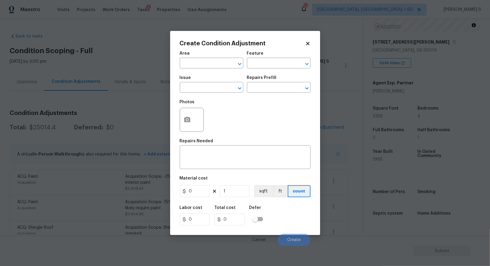
click at [181, 112] on div at bounding box center [192, 120] width 24 height 24
click at [185, 115] on button "button" at bounding box center [187, 119] width 14 height 23
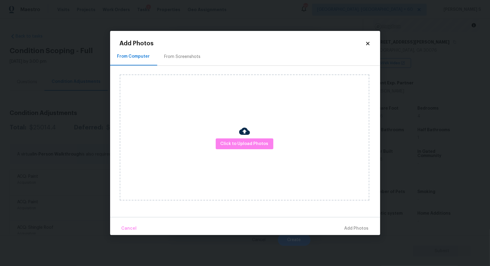
click at [186, 60] on div "From Screenshots" at bounding box center [182, 57] width 51 height 18
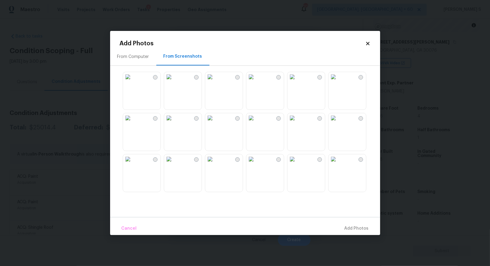
click at [297, 82] on img at bounding box center [293, 77] width 10 height 10
click at [215, 164] on img at bounding box center [210, 159] width 10 height 10
click at [256, 164] on img at bounding box center [251, 159] width 10 height 10
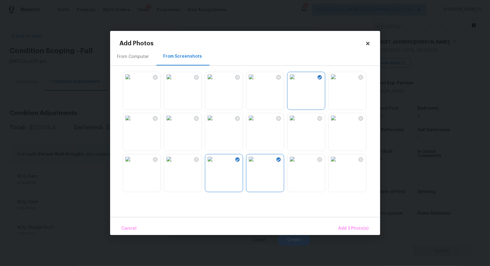
click at [215, 82] on img at bounding box center [210, 77] width 10 height 10
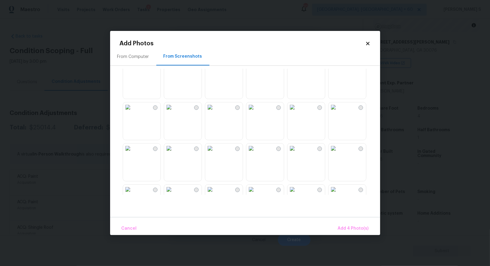
click at [338, 112] on img at bounding box center [334, 107] width 10 height 10
click at [338, 153] on img at bounding box center [334, 148] width 10 height 10
click at [256, 153] on img at bounding box center [251, 148] width 10 height 10
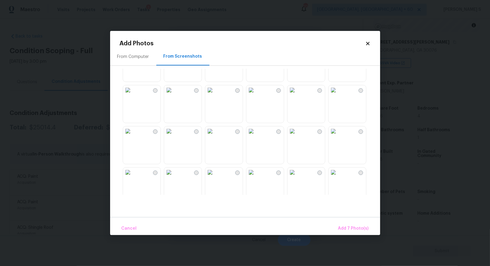
click at [337, 136] on img at bounding box center [334, 131] width 10 height 10
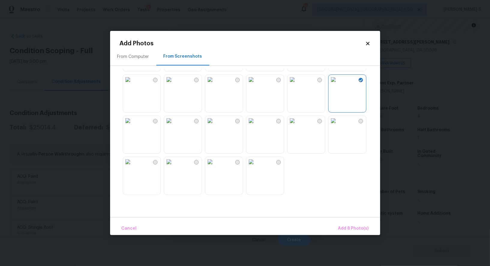
click at [215, 125] on img at bounding box center [210, 121] width 10 height 10
click at [256, 84] on img at bounding box center [251, 80] width 10 height 10
click at [355, 226] on span "Add 10 Photo(s)" at bounding box center [352, 229] width 33 height 8
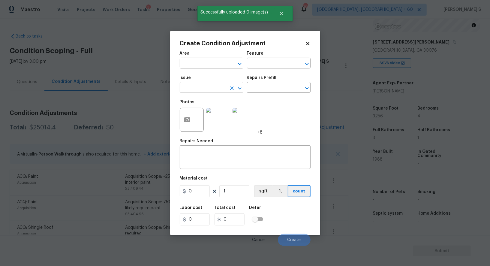
click at [224, 88] on input "text" at bounding box center [203, 87] width 47 height 9
type input "ACQ: Flooring"
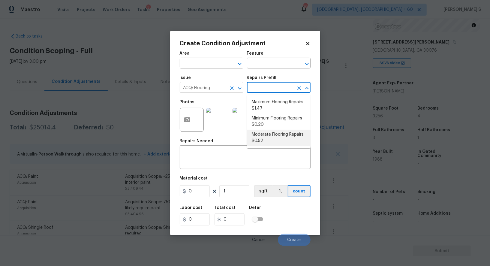
type input "Acquisition"
type textarea "Acquisition Scope: Moderate flooring repairs"
type input "0.52"
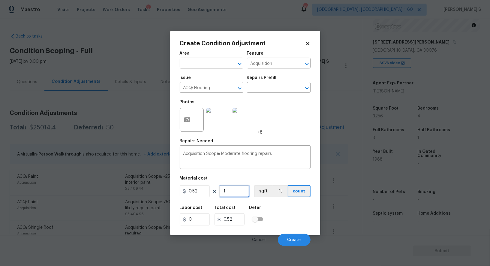
click at [240, 190] on input "1" at bounding box center [234, 191] width 30 height 12
paste input "3256"
type input "3256"
type input "1693.12"
type input "3256"
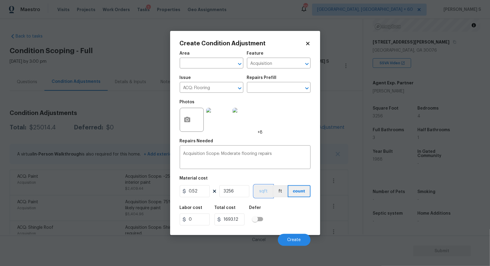
click at [266, 191] on button "sqft" at bounding box center [263, 191] width 19 height 12
click at [277, 212] on div "Labor cost 0 Total cost 1693.12 Defer" at bounding box center [245, 215] width 131 height 27
click at [297, 241] on span "Create" at bounding box center [295, 240] width 14 height 5
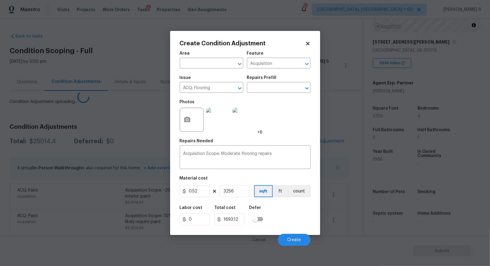
click at [22, 187] on body "Maestro Visits Projects Work Orders Tasks 3 Properties Geo Assignments 703 Albu…" at bounding box center [245, 133] width 490 height 266
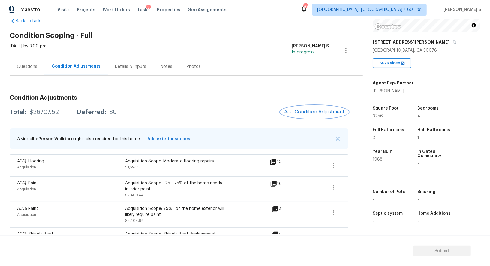
scroll to position [0, 0]
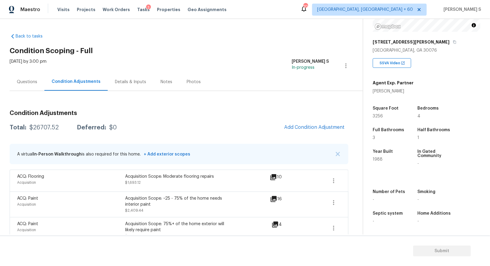
click at [38, 83] on div "Questions" at bounding box center [27, 82] width 35 height 18
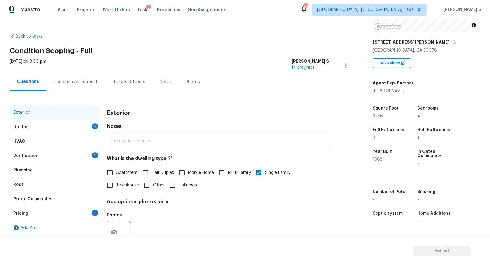
scroll to position [23, 0]
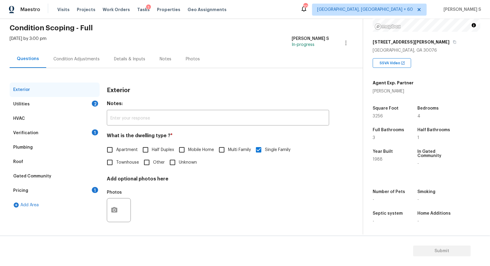
click at [29, 194] on div "Pricing 1" at bounding box center [55, 190] width 90 height 14
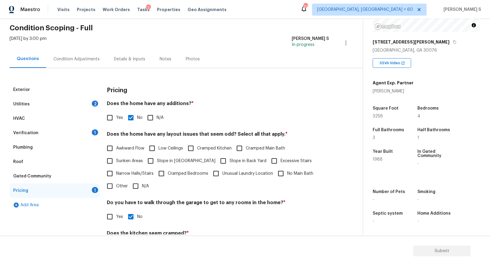
click at [158, 163] on span "Slope in [GEOGRAPHIC_DATA]" at bounding box center [186, 161] width 59 height 6
click at [157, 163] on input "Slope in [GEOGRAPHIC_DATA]" at bounding box center [150, 161] width 13 height 13
checkbox input "true"
click at [217, 162] on input "Slope in Back Yard" at bounding box center [223, 161] width 13 height 13
checkbox input "true"
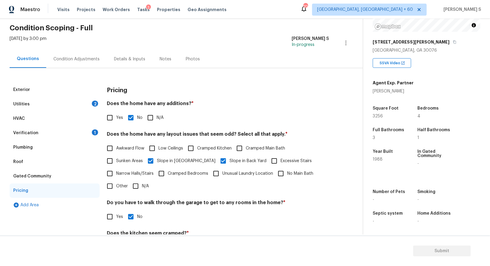
click at [96, 103] on div "2" at bounding box center [95, 104] width 6 height 6
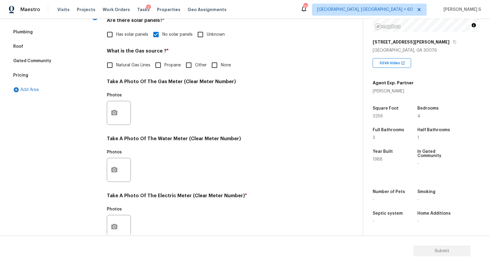
scroll to position [107, 0]
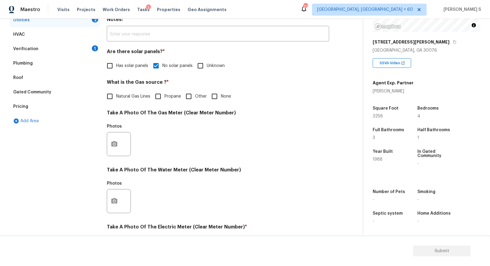
click at [123, 93] on span "Natural Gas Lines" at bounding box center [133, 96] width 34 height 6
click at [116, 93] on input "Natural Gas Lines" at bounding box center [110, 96] width 13 height 13
checkbox input "true"
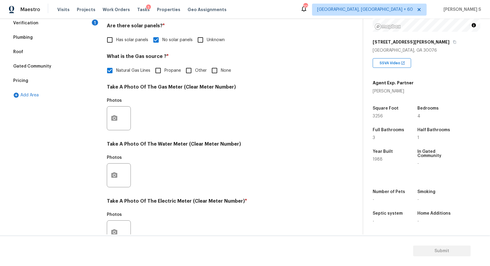
scroll to position [0, 0]
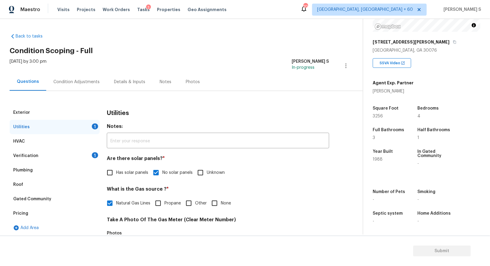
click at [67, 82] on div "Condition Adjustments" at bounding box center [76, 82] width 46 height 6
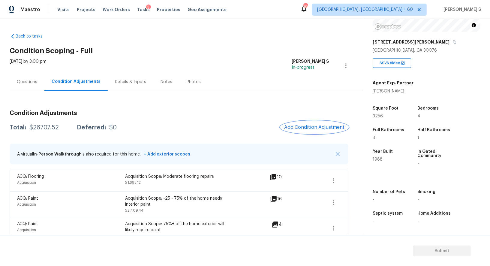
click at [309, 127] on span "Add Condition Adjustment" at bounding box center [314, 127] width 61 height 5
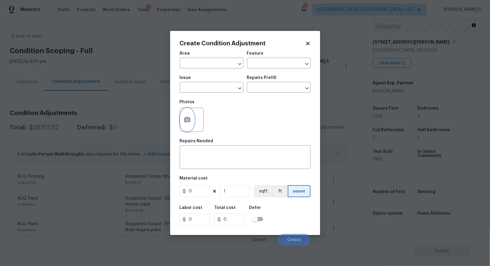
click at [185, 122] on icon "button" at bounding box center [187, 119] width 6 height 5
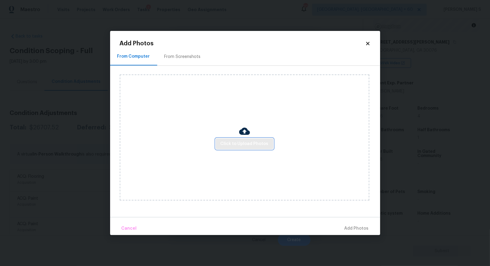
click at [240, 141] on span "Click to Upload Photos" at bounding box center [245, 144] width 48 height 8
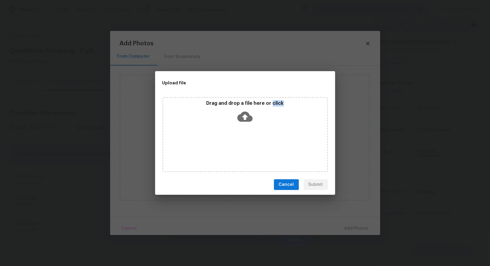
click at [240, 141] on div "Drag and drop a file here or click" at bounding box center [245, 134] width 166 height 75
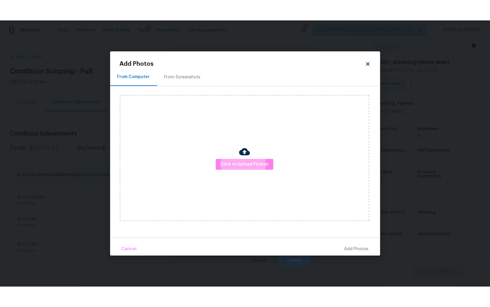
scroll to position [42, 0]
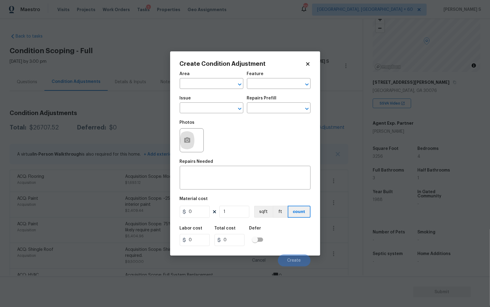
click at [83, 184] on body "Maestro Visits Projects Work Orders Tasks 3 Properties Geo Assignments 703 Albu…" at bounding box center [245, 153] width 490 height 307
click at [83, 184] on div "Acquisition" at bounding box center [71, 182] width 108 height 6
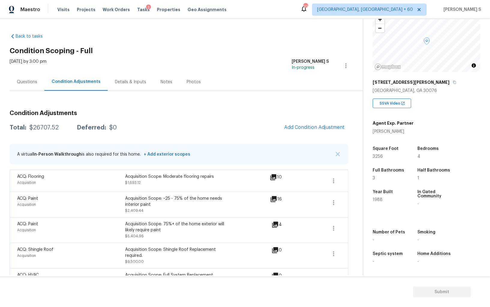
click at [24, 83] on div "Questions" at bounding box center [27, 82] width 20 height 6
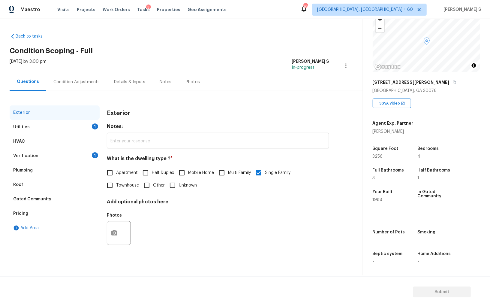
click at [23, 125] on div "Utilities" at bounding box center [21, 127] width 17 height 6
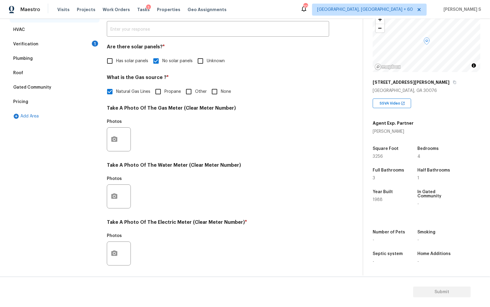
scroll to position [145, 0]
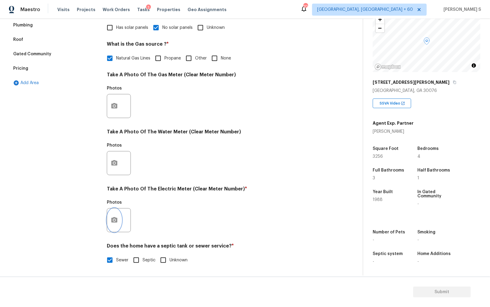
click at [115, 224] on button "button" at bounding box center [114, 219] width 14 height 23
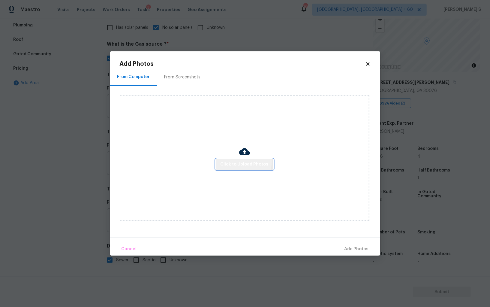
click at [235, 161] on span "Click to Upload Photos" at bounding box center [245, 165] width 48 height 8
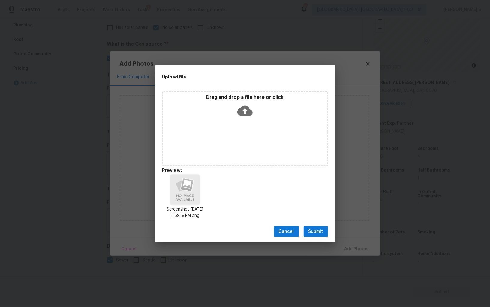
click at [321, 228] on span "Submit" at bounding box center [316, 232] width 15 height 8
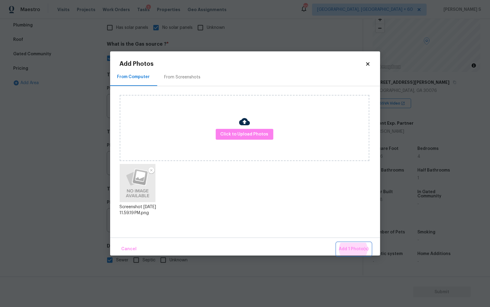
click at [337, 242] on button "Add 1 Photo(s)" at bounding box center [354, 248] width 35 height 13
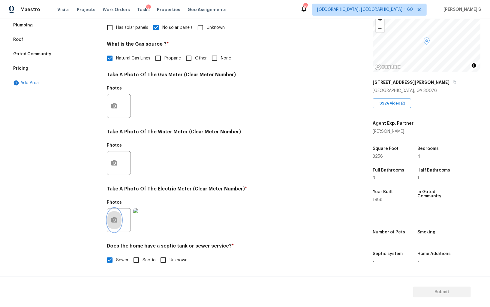
scroll to position [0, 0]
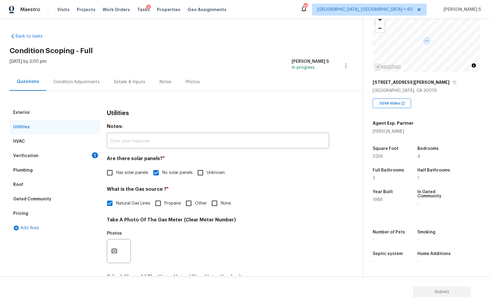
click at [69, 83] on div "Condition Adjustments" at bounding box center [76, 82] width 46 height 6
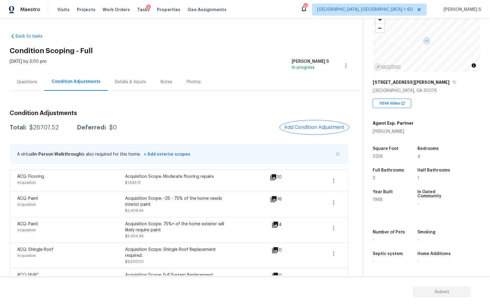
click at [300, 125] on span "Add Condition Adjustment" at bounding box center [314, 127] width 61 height 5
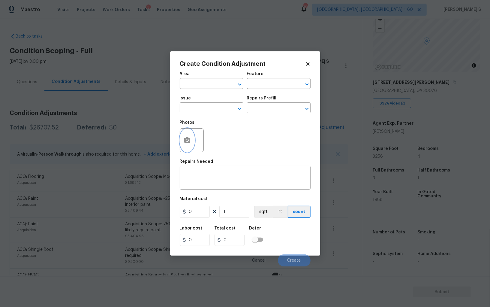
click at [191, 138] on button "button" at bounding box center [187, 139] width 14 height 23
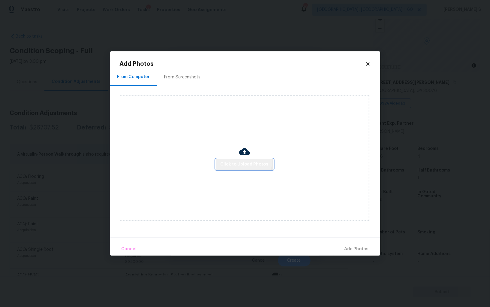
click at [236, 159] on button "Click to Upload Photos" at bounding box center [245, 164] width 58 height 11
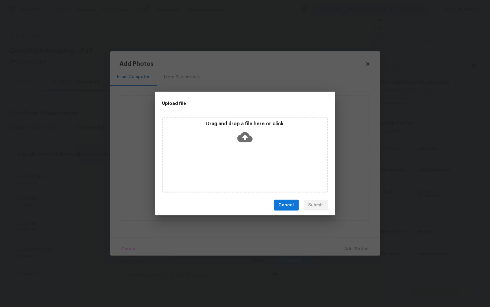
click at [465, 255] on div "Upload file Drag and drop a file here or click Cancel Submit" at bounding box center [245, 153] width 490 height 307
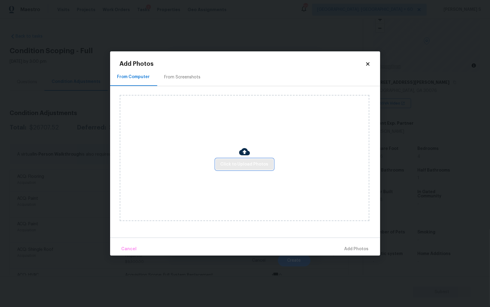
click at [245, 168] on button "Click to Upload Photos" at bounding box center [245, 164] width 58 height 11
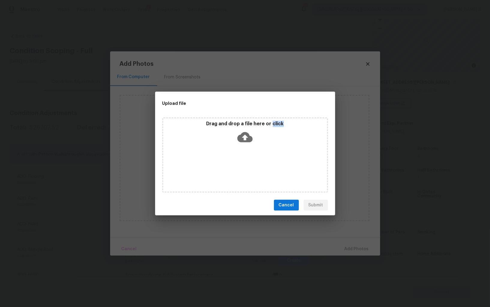
click at [245, 168] on div "Drag and drop a file here or click" at bounding box center [245, 154] width 166 height 75
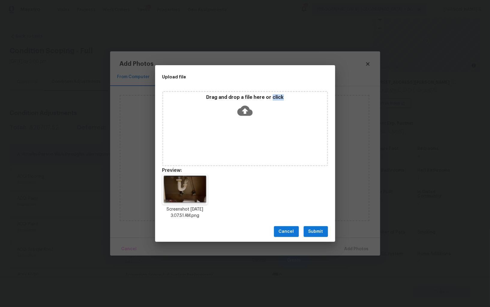
click at [318, 230] on span "Submit" at bounding box center [316, 232] width 15 height 8
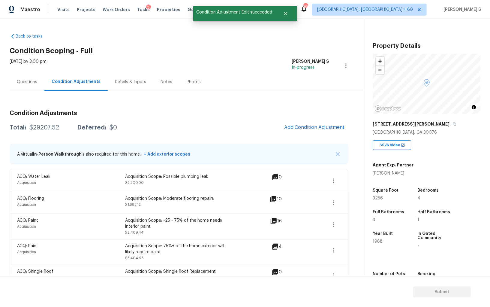
scroll to position [42, 0]
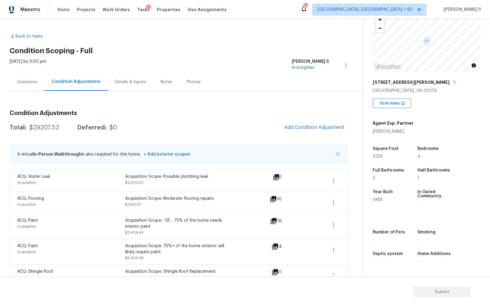
click at [296, 128] on span "Add Condition Adjustment" at bounding box center [314, 127] width 61 height 5
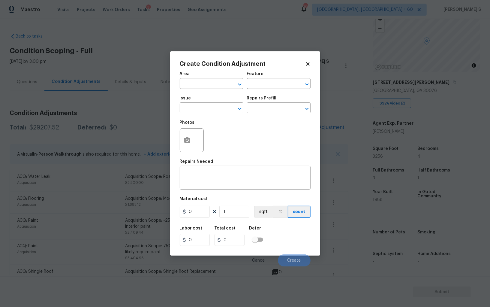
drag, startPoint x: 179, startPoint y: 143, endPoint x: 210, endPoint y: 138, distance: 31.4
click at [179, 143] on div "Create Condition Adjustment Area ​ Feature ​ Issue ​ Repairs Prefill ​ Photos R…" at bounding box center [245, 153] width 150 height 204
click at [188, 138] on icon "button" at bounding box center [187, 139] width 6 height 5
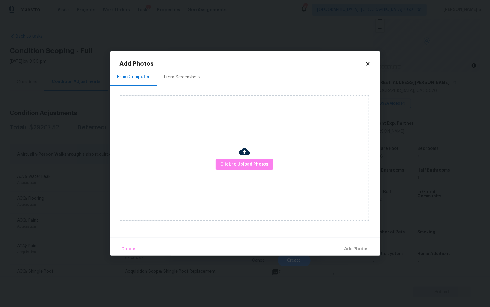
click at [236, 158] on div "Click to Upload Photos" at bounding box center [245, 158] width 250 height 126
click at [236, 162] on span "Click to Upload Photos" at bounding box center [245, 165] width 48 height 8
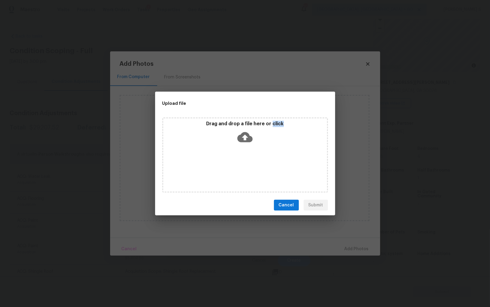
click at [236, 162] on div "Drag and drop a file here or click" at bounding box center [245, 154] width 166 height 75
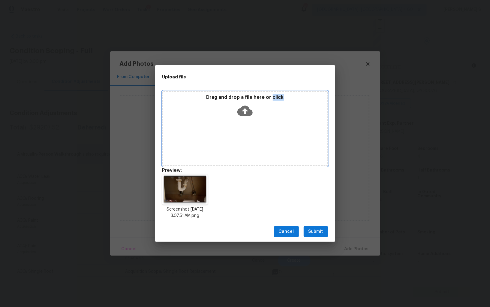
click at [311, 230] on span "Submit" at bounding box center [316, 232] width 15 height 8
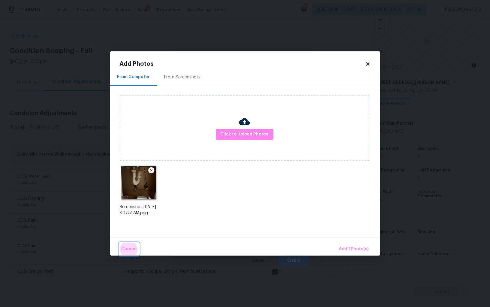
click at [119, 242] on button "Cancel" at bounding box center [129, 248] width 20 height 13
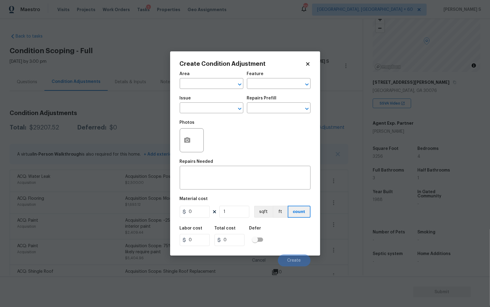
click at [222, 104] on div "Issue" at bounding box center [212, 100] width 64 height 8
click at [186, 136] on button "button" at bounding box center [187, 139] width 14 height 23
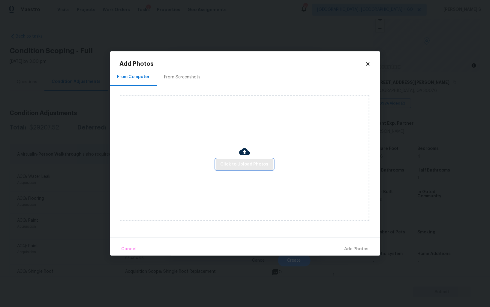
click at [257, 167] on span "Click to Upload Photos" at bounding box center [245, 165] width 48 height 8
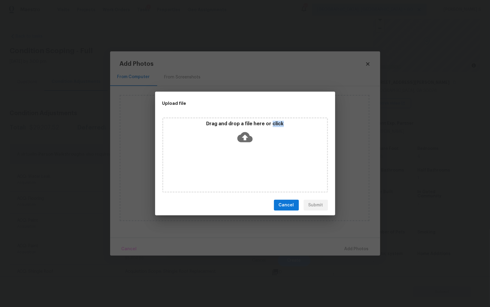
click at [257, 167] on div "Drag and drop a file here or click" at bounding box center [245, 154] width 166 height 75
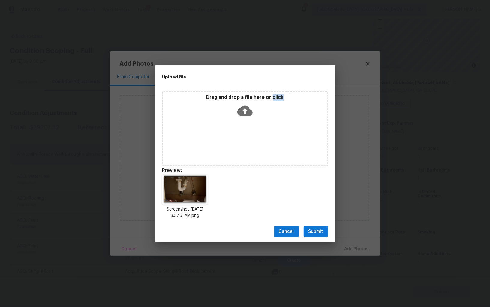
click at [305, 236] on button "Submit" at bounding box center [316, 231] width 24 height 11
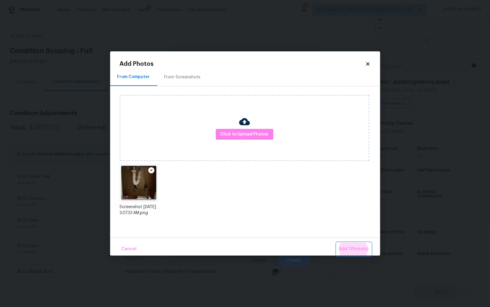
click at [337, 242] on button "Add 1 Photo(s)" at bounding box center [354, 248] width 35 height 13
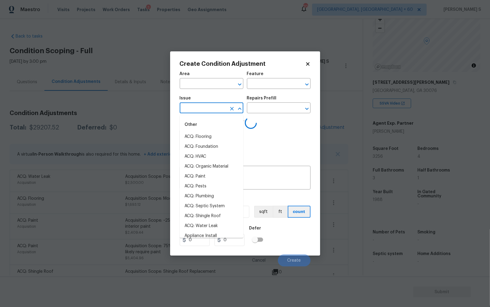
click at [213, 110] on input "text" at bounding box center [203, 108] width 47 height 9
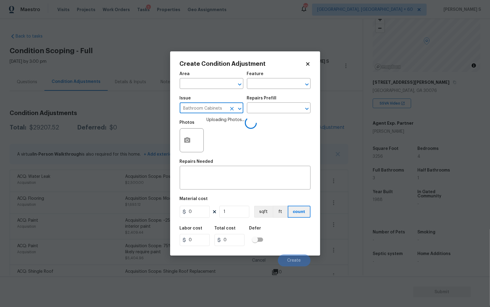
type input "Bathroom Cabinets"
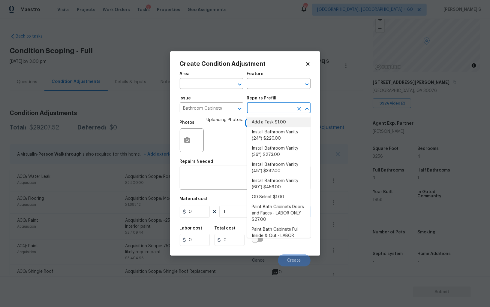
click at [198, 163] on h5 "Repairs Needed" at bounding box center [197, 161] width 34 height 4
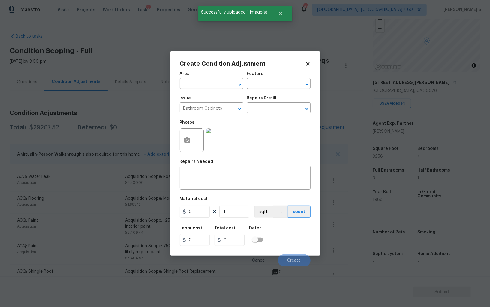
click at [198, 163] on h5 "Repairs Needed" at bounding box center [197, 161] width 34 height 4
click at [249, 111] on input "text" at bounding box center [270, 108] width 47 height 9
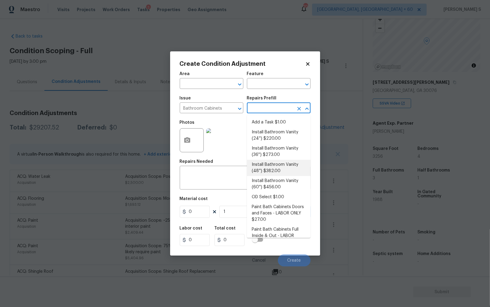
type input "Cabinets"
type textarea "Remove the existing bathroom vanity (if present) and install a new 48'' bathroo…"
type input "382"
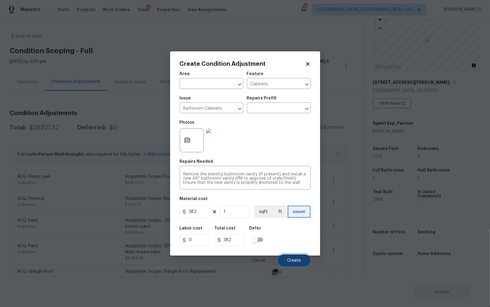
click at [297, 258] on span "Create" at bounding box center [295, 260] width 14 height 5
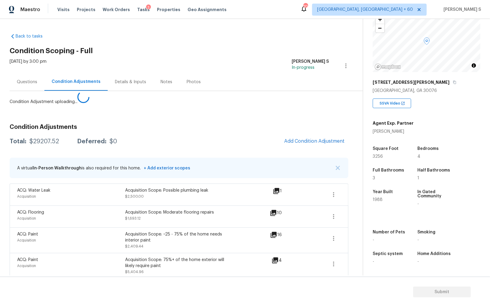
click at [98, 229] on body "Maestro Visits Projects Work Orders Tasks 3 Properties Geo Assignments 703 Albu…" at bounding box center [245, 153] width 490 height 307
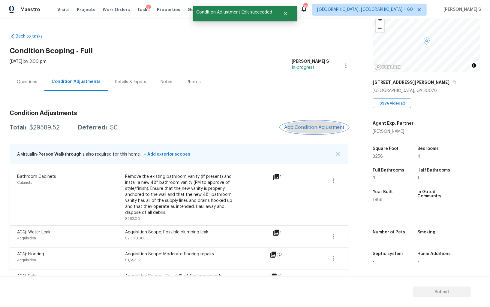
click at [304, 125] on span "Add Condition Adjustment" at bounding box center [314, 127] width 61 height 5
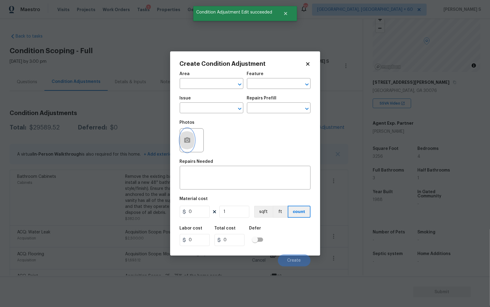
click at [192, 143] on button "button" at bounding box center [187, 139] width 14 height 23
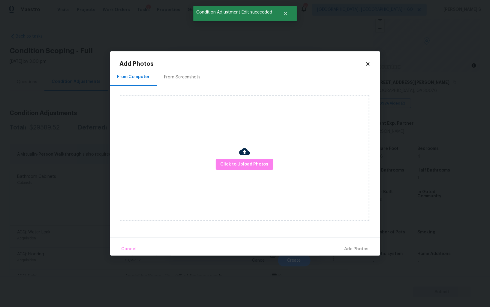
click at [226, 158] on div "Click to Upload Photos" at bounding box center [245, 158] width 250 height 126
click at [226, 159] on button "Click to Upload Photos" at bounding box center [245, 164] width 58 height 11
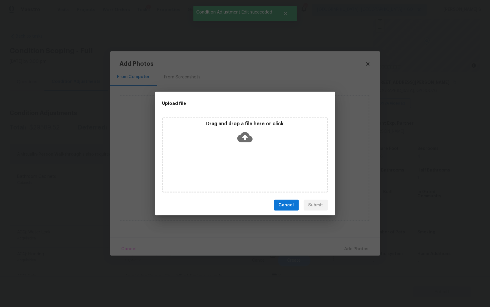
click at [226, 159] on div "Drag and drop a file here or click" at bounding box center [245, 154] width 166 height 75
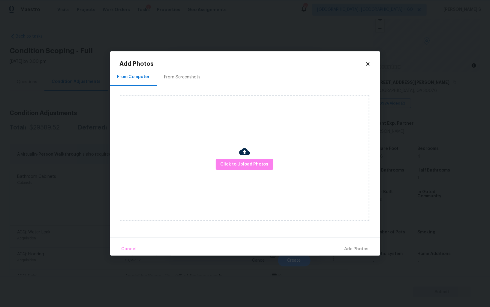
click at [77, 209] on body "Maestro Visits Projects Work Orders Tasks 3 Properties Geo Assignments 703 Albu…" at bounding box center [245, 153] width 490 height 307
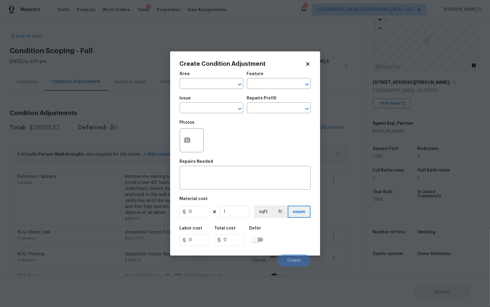
click at [77, 209] on body "Maestro Visits Projects Work Orders Tasks 3 Properties Geo Assignments 703 Albu…" at bounding box center [245, 153] width 490 height 307
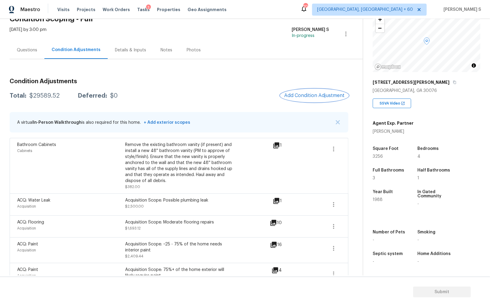
scroll to position [35, 0]
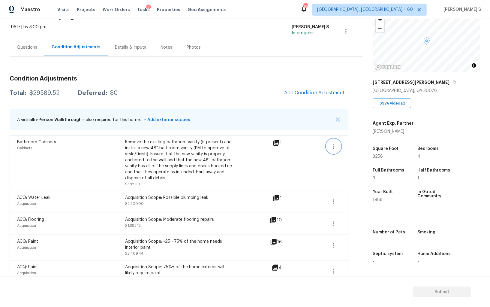
click at [336, 143] on icon "button" at bounding box center [333, 146] width 7 height 7
click at [350, 143] on div "Edit" at bounding box center [368, 144] width 47 height 6
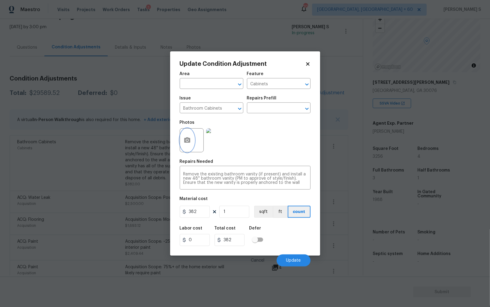
click at [187, 143] on icon "button" at bounding box center [187, 140] width 7 height 7
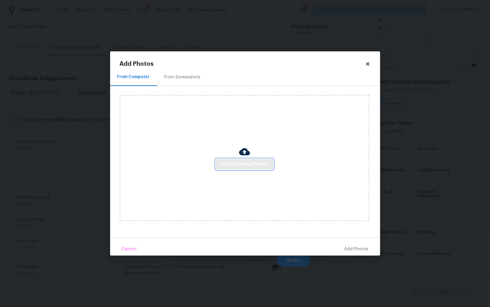
click at [270, 161] on button "Click to Upload Photos" at bounding box center [245, 164] width 58 height 11
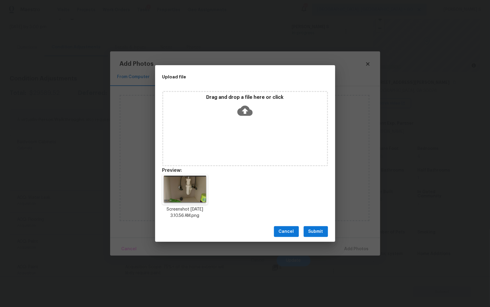
click at [313, 230] on span "Submit" at bounding box center [316, 232] width 15 height 8
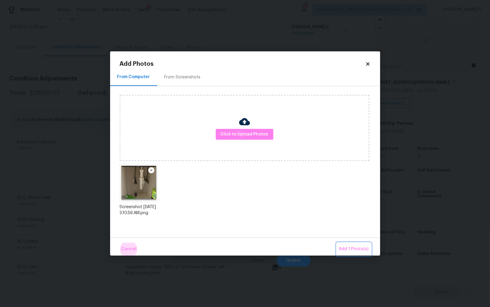
click at [337, 242] on button "Add 1 Photo(s)" at bounding box center [354, 248] width 35 height 13
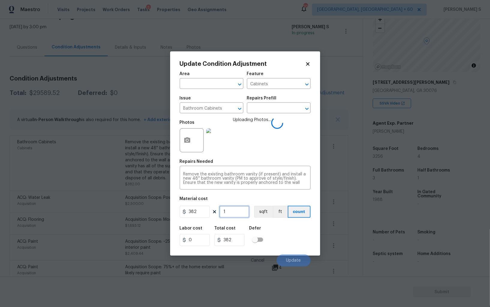
click at [232, 208] on input "1" at bounding box center [234, 212] width 30 height 12
type input "2"
type input "764"
type input "2"
click at [294, 248] on div "Labor cost 0 Total cost 764 Defer" at bounding box center [245, 235] width 131 height 27
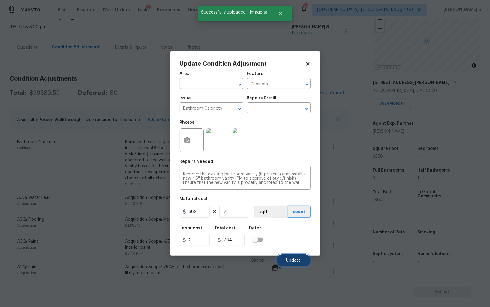
click at [296, 260] on span "Update" at bounding box center [293, 260] width 15 height 5
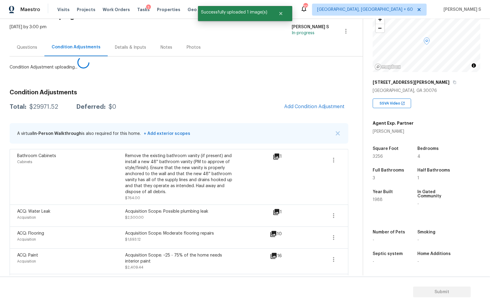
click at [121, 232] on body "Maestro Visits Projects Work Orders Tasks 3 Properties Geo Assignments 703 Albu…" at bounding box center [245, 153] width 490 height 307
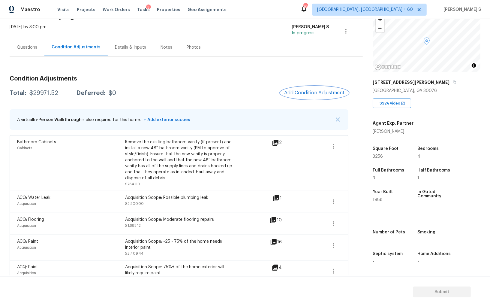
click at [290, 90] on span "Add Condition Adjustment" at bounding box center [314, 92] width 61 height 5
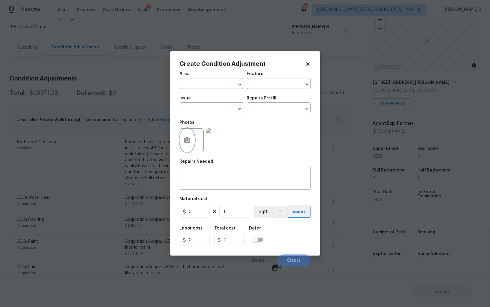
drag, startPoint x: 189, startPoint y: 141, endPoint x: 236, endPoint y: 145, distance: 47.3
click at [194, 141] on div at bounding box center [192, 140] width 24 height 24
click at [185, 143] on icon "button" at bounding box center [187, 139] width 6 height 5
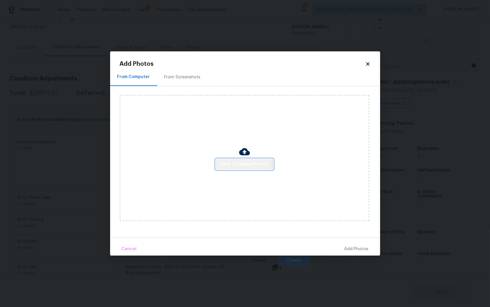
click at [227, 160] on button "Click to Upload Photos" at bounding box center [245, 164] width 58 height 11
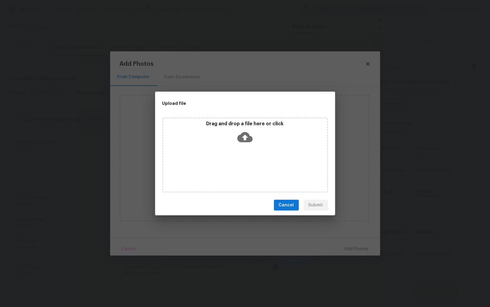
click at [227, 160] on div "Drag and drop a file here or click" at bounding box center [245, 154] width 166 height 75
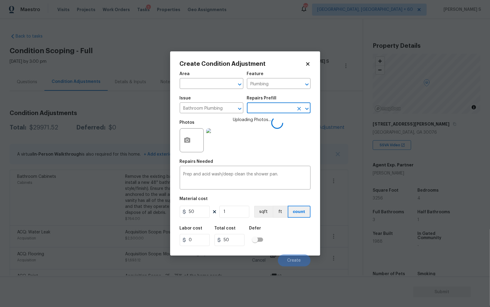
scroll to position [42, 0]
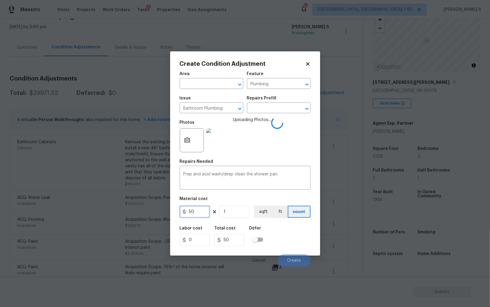
click at [202, 218] on input "50" at bounding box center [195, 212] width 30 height 12
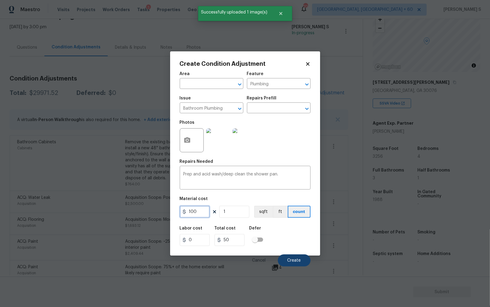
type input "100"
click at [293, 264] on button "Create" at bounding box center [294, 260] width 33 height 12
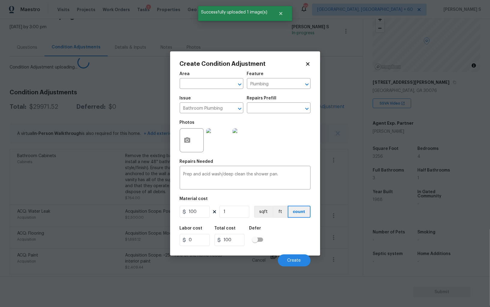
click at [127, 245] on body "Maestro Visits Projects Work Orders Tasks 3 Properties Geo Assignments 703 [GEO…" at bounding box center [245, 153] width 490 height 307
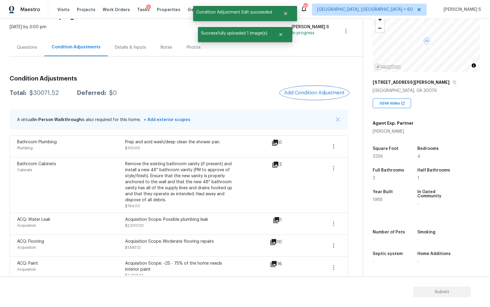
click at [303, 94] on span "Add Condition Adjustment" at bounding box center [314, 92] width 61 height 5
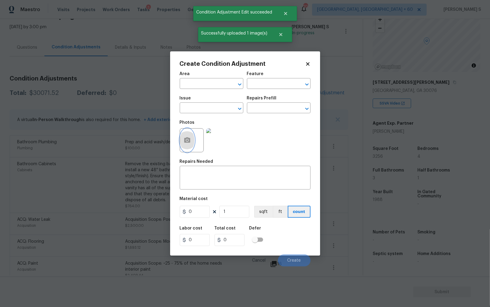
click at [193, 145] on button "button" at bounding box center [187, 139] width 14 height 23
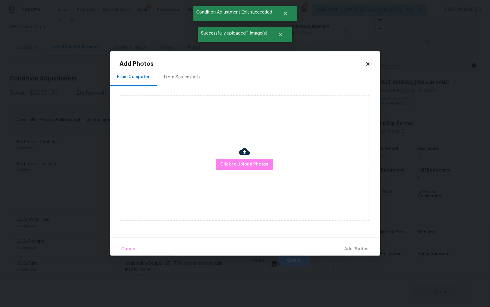
click at [238, 170] on div "Click to Upload Photos" at bounding box center [245, 158] width 250 height 126
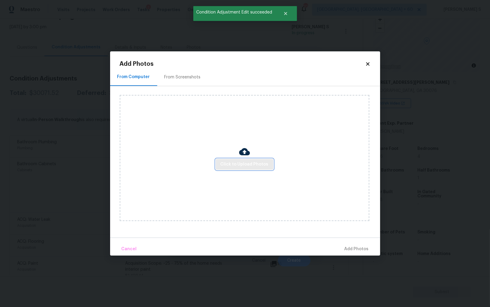
click at [238, 169] on button "Click to Upload Photos" at bounding box center [245, 164] width 58 height 11
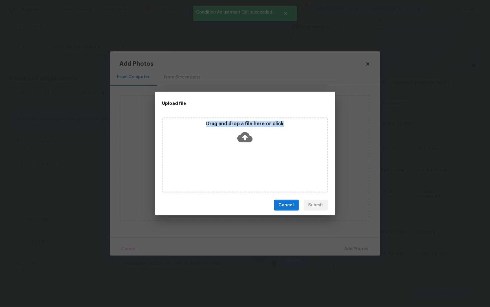
click at [238, 169] on div "Drag and drop a file here or click" at bounding box center [245, 154] width 166 height 75
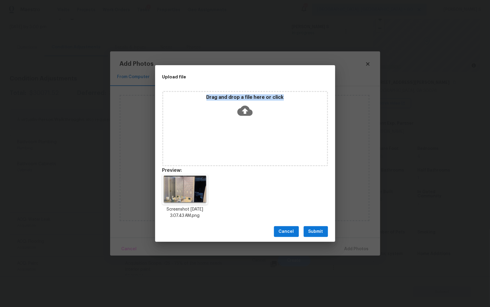
click at [327, 233] on button "Submit" at bounding box center [316, 231] width 24 height 11
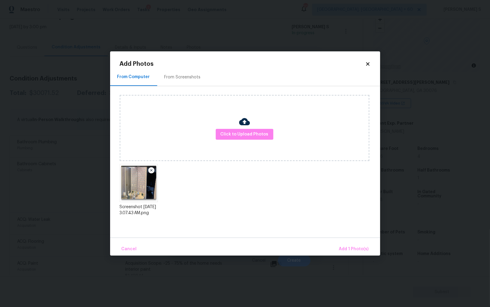
click at [236, 152] on div "Click to Upload Photos" at bounding box center [245, 128] width 250 height 66
click at [237, 143] on div "Click to Upload Photos" at bounding box center [245, 128] width 250 height 66
click at [237, 130] on button "Click to Upload Photos" at bounding box center [245, 134] width 58 height 11
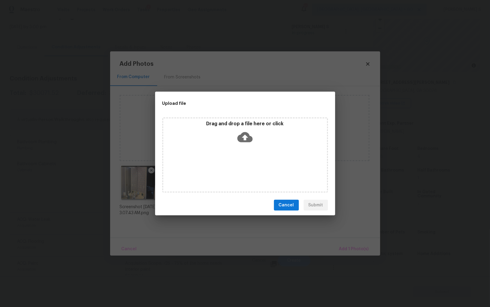
click at [237, 130] on icon at bounding box center [244, 136] width 15 height 15
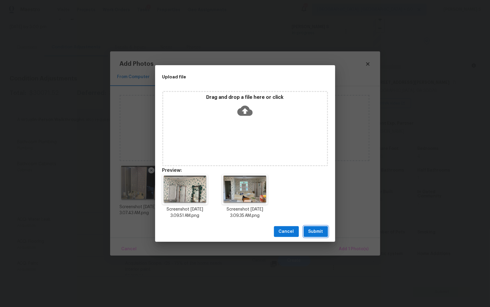
click at [323, 231] on button "Submit" at bounding box center [316, 231] width 24 height 11
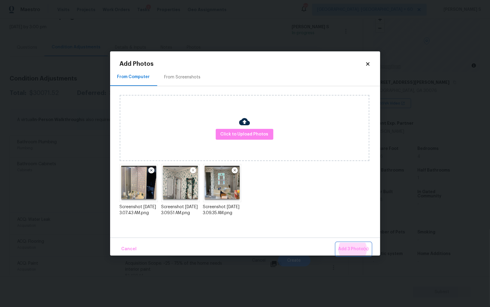
click at [336, 242] on button "Add 3 Photo(s)" at bounding box center [353, 248] width 35 height 13
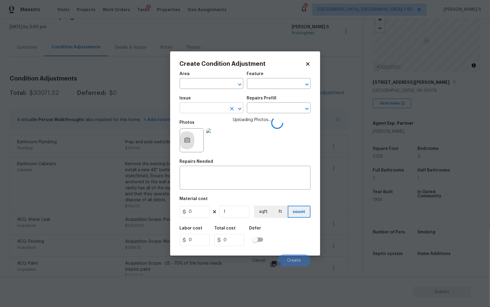
click at [211, 110] on input "text" at bounding box center [203, 108] width 47 height 9
type input "Wallpaper"
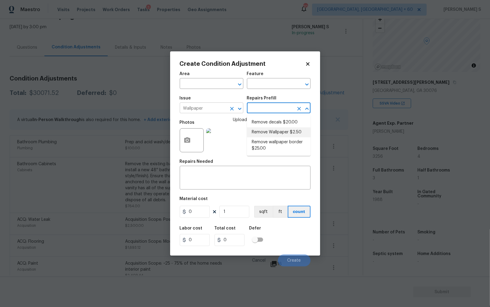
type input "Walls and Ceiling"
type textarea "Remove wallpaper and texture walls to best match existing conditions"
type input "2.5"
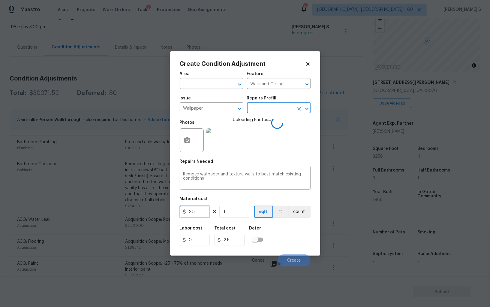
click at [200, 211] on input "2.5" at bounding box center [195, 212] width 30 height 12
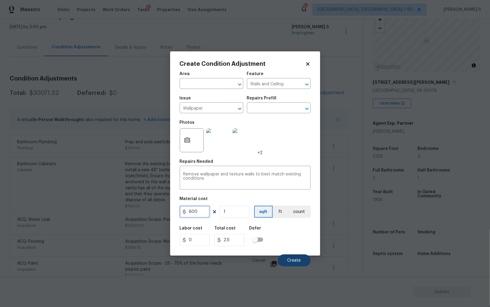
type input "600"
click at [297, 261] on span "Create" at bounding box center [295, 260] width 14 height 5
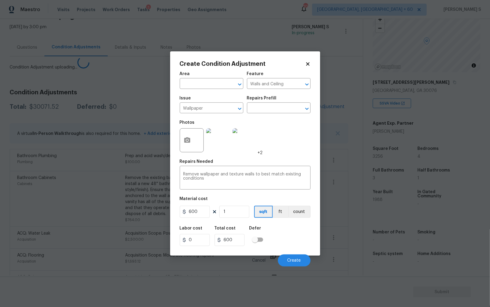
click at [115, 202] on body "Maestro Visits Projects Work Orders Tasks 3 Properties Geo Assignments 703 [GEO…" at bounding box center [245, 153] width 490 height 307
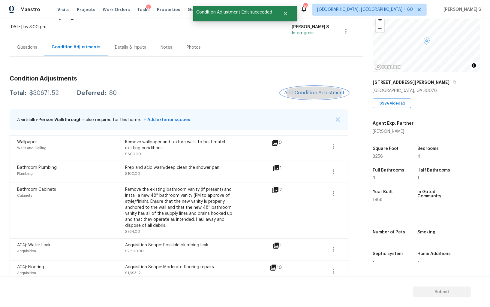
click at [313, 89] on button "Add Condition Adjustment" at bounding box center [315, 92] width 68 height 13
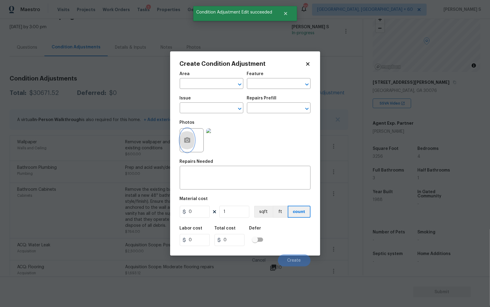
click at [186, 144] on icon "button" at bounding box center [187, 140] width 7 height 7
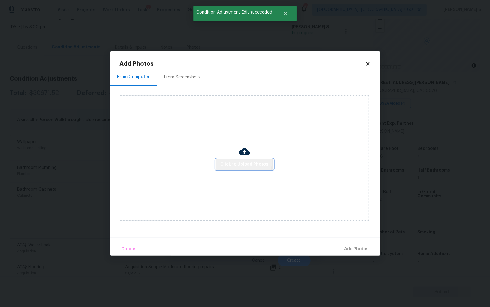
click at [235, 161] on span "Click to Upload Photos" at bounding box center [245, 165] width 48 height 8
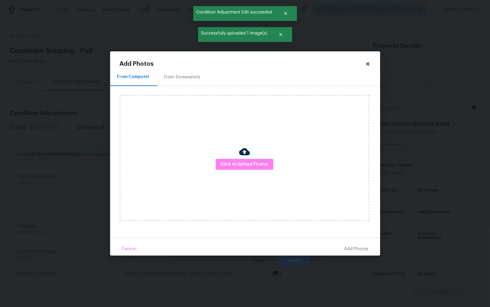
click at [237, 155] on div "Click to Upload Photos" at bounding box center [245, 158] width 250 height 126
click at [237, 160] on button "Click to Upload Photos" at bounding box center [245, 164] width 58 height 11
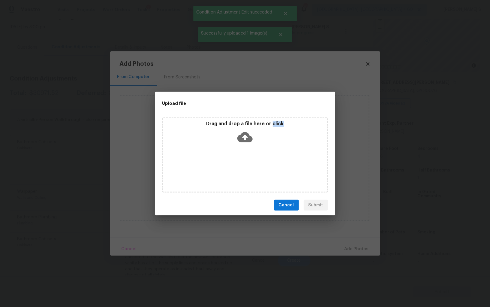
click at [237, 160] on div "Drag and drop a file here or click" at bounding box center [245, 154] width 166 height 75
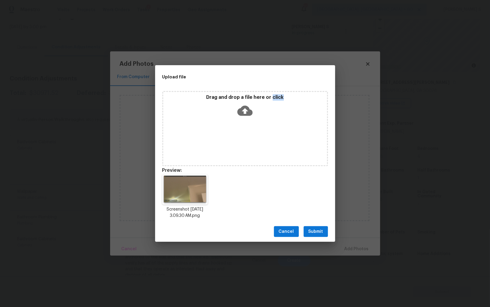
click at [320, 234] on span "Submit" at bounding box center [316, 232] width 15 height 8
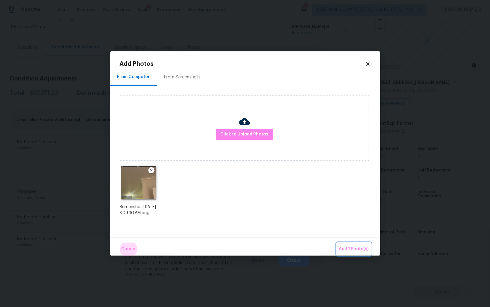
click at [337, 242] on button "Add 1 Photo(s)" at bounding box center [354, 248] width 35 height 13
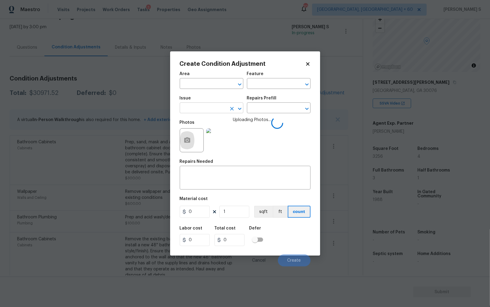
click at [217, 110] on input "text" at bounding box center [203, 108] width 47 height 9
type input "ACQ: Foundation"
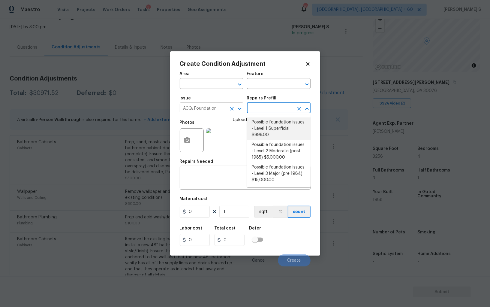
type input "Acquisition"
type input "999"
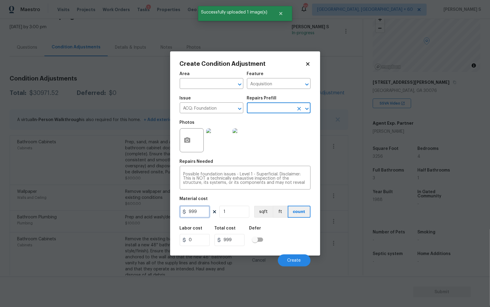
click at [196, 216] on input "999" at bounding box center [195, 212] width 30 height 12
type input "1000"
click at [281, 240] on div "Labor cost 0 Total cost 1000 Defer" at bounding box center [245, 235] width 131 height 27
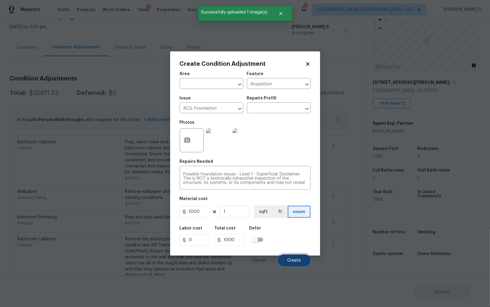
click at [290, 257] on button "Create" at bounding box center [294, 260] width 33 height 12
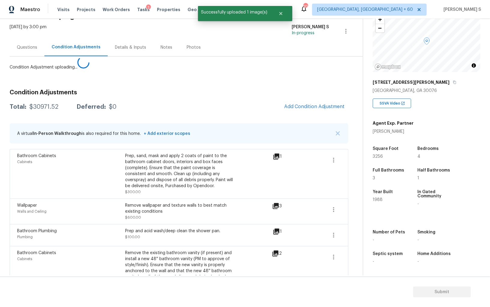
click at [99, 206] on body "Maestro Visits Projects Work Orders Tasks 3 Properties Geo Assignments 703 Albu…" at bounding box center [245, 153] width 490 height 307
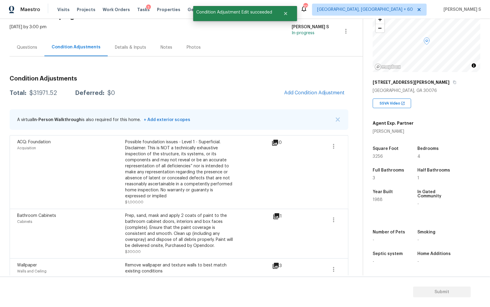
click at [309, 92] on span "Add Condition Adjustment" at bounding box center [314, 92] width 61 height 5
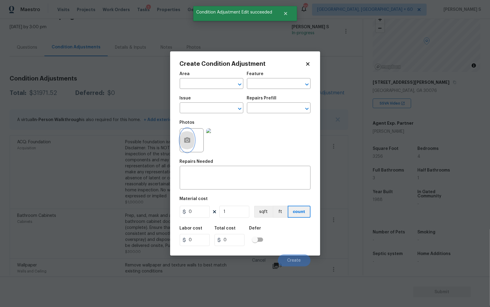
drag, startPoint x: 186, startPoint y: 141, endPoint x: 194, endPoint y: 141, distance: 8.1
click at [194, 141] on button "button" at bounding box center [187, 139] width 14 height 23
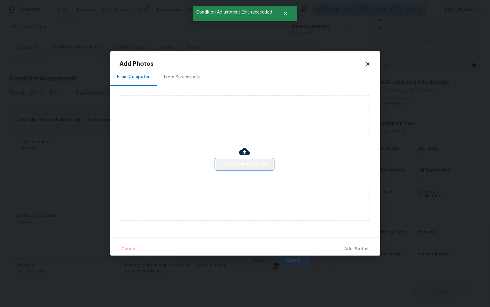
click at [239, 159] on button "Click to Upload Photos" at bounding box center [245, 164] width 58 height 11
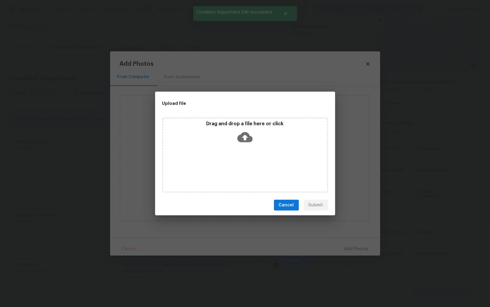
click at [239, 159] on div "Drag and drop a file here or click" at bounding box center [245, 154] width 166 height 75
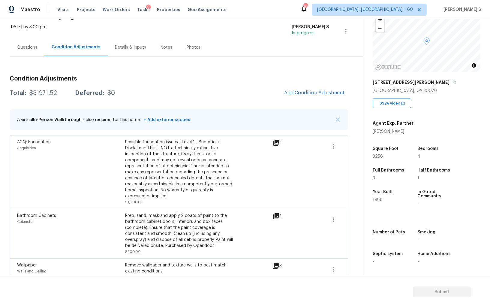
click at [70, 217] on body "Maestro Visits Projects Work Orders Tasks 3 Properties Geo Assignments 703 Albu…" at bounding box center [245, 153] width 490 height 307
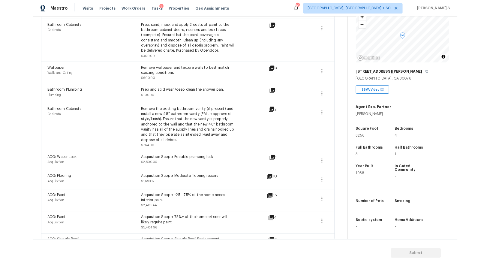
scroll to position [82, 0]
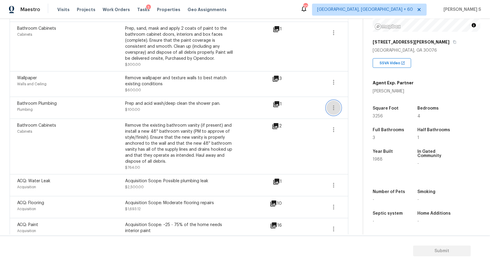
click at [339, 107] on button "button" at bounding box center [334, 108] width 14 height 14
click at [359, 107] on div "Edit" at bounding box center [368, 106] width 47 height 6
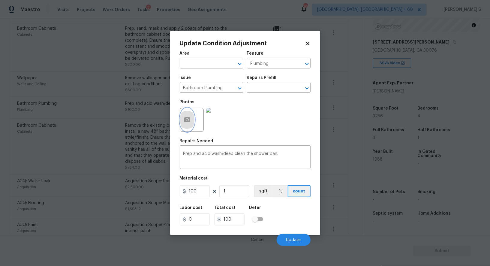
click at [191, 121] on button "button" at bounding box center [187, 119] width 14 height 23
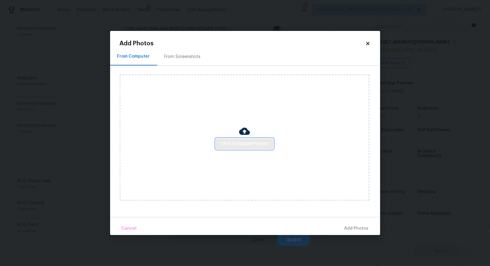
click at [251, 141] on span "Click to Upload Photos" at bounding box center [245, 144] width 48 height 8
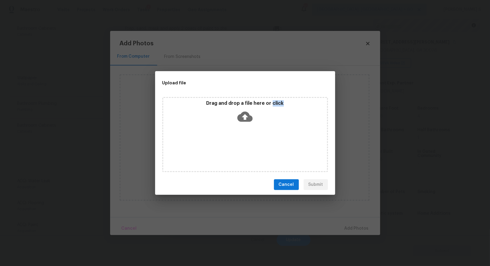
click at [251, 141] on div "Drag and drop a file here or click" at bounding box center [245, 134] width 166 height 75
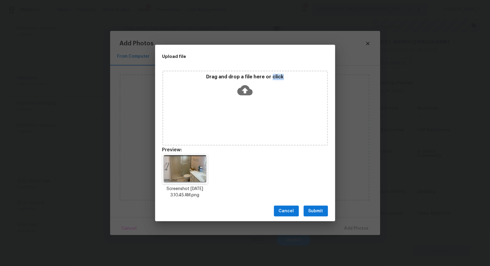
click at [323, 210] on span "Submit" at bounding box center [316, 211] width 15 height 8
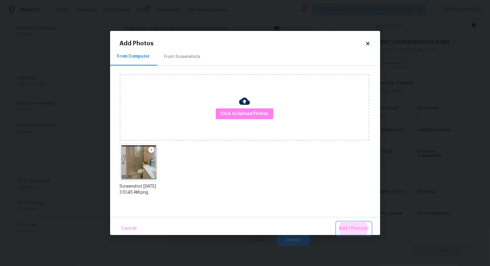
click at [337, 222] on button "Add 1 Photo(s)" at bounding box center [354, 228] width 35 height 13
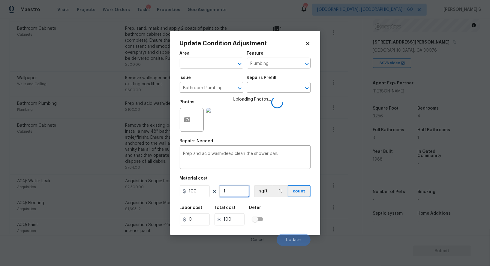
click at [238, 194] on input "1" at bounding box center [234, 191] width 30 height 12
type input "2"
type input "200"
type input "2"
click at [291, 209] on div "Labor cost 0 Total cost 200 Defer" at bounding box center [245, 215] width 131 height 27
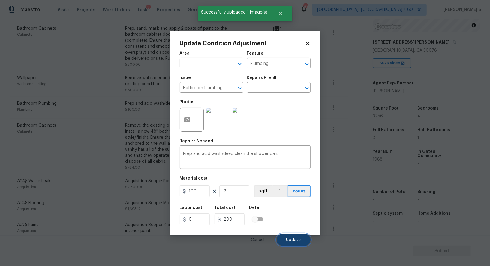
click at [290, 236] on button "Update" at bounding box center [294, 240] width 34 height 12
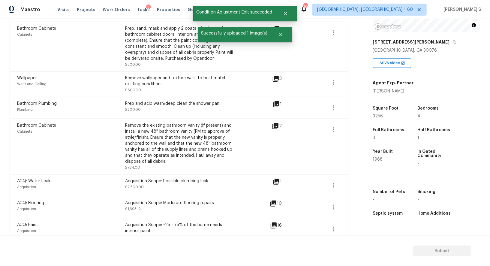
click at [106, 173] on div "Bathroom Cabinets Cabinets Remove the existing bathroom vanity (if present) and…" at bounding box center [179, 147] width 339 height 56
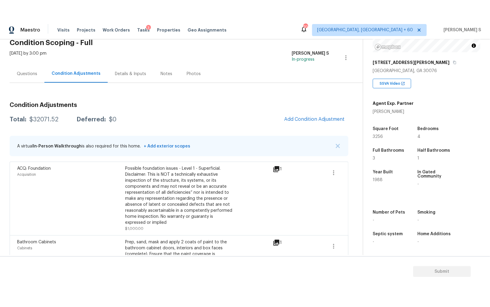
scroll to position [0, 0]
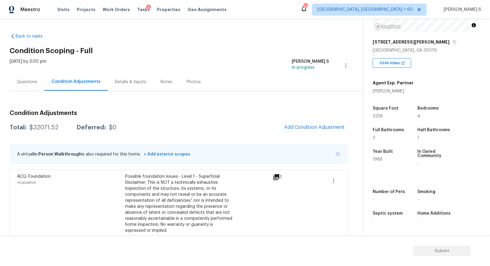
click at [309, 131] on button "Add Condition Adjustment" at bounding box center [315, 127] width 68 height 13
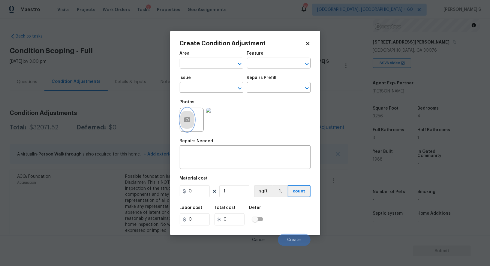
click at [191, 118] on button "button" at bounding box center [187, 119] width 14 height 23
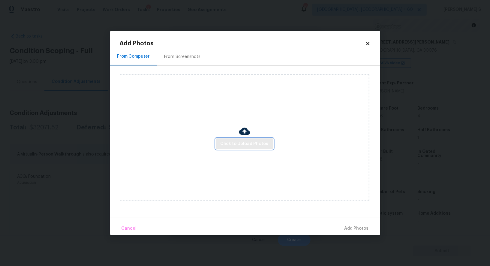
click at [232, 142] on span "Click to Upload Photos" at bounding box center [245, 144] width 48 height 8
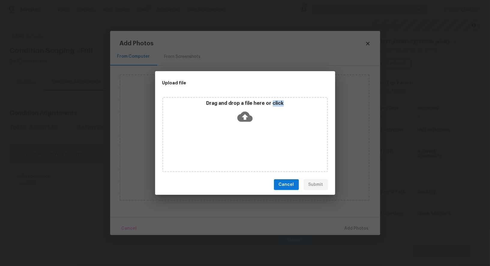
click at [232, 141] on div "Drag and drop a file here or click" at bounding box center [245, 134] width 166 height 75
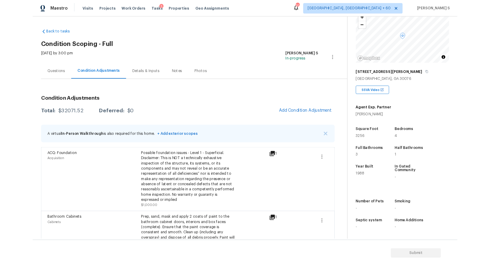
scroll to position [82, 0]
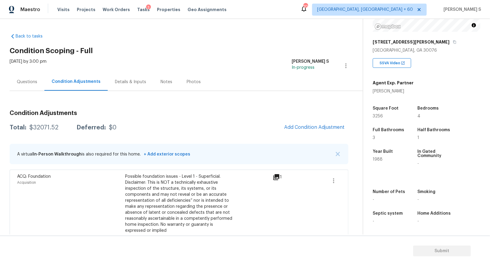
click at [310, 124] on button "Add Condition Adjustment" at bounding box center [315, 127] width 68 height 13
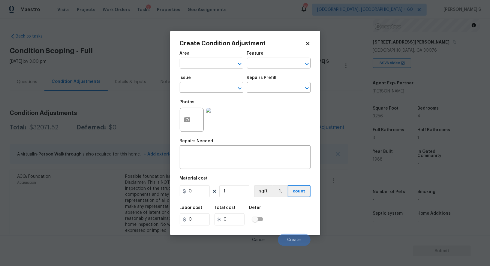
click at [196, 118] on div at bounding box center [192, 120] width 24 height 24
click at [177, 115] on div "Create Condition Adjustment Area ​ Feature ​ Issue ​ Repairs Prefill ​ Photos R…" at bounding box center [245, 133] width 150 height 204
click at [187, 117] on icon "button" at bounding box center [187, 119] width 7 height 7
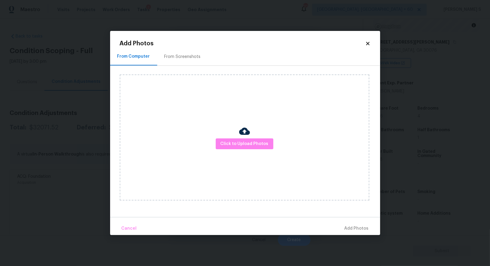
click at [194, 50] on div "From Screenshots" at bounding box center [182, 57] width 51 height 18
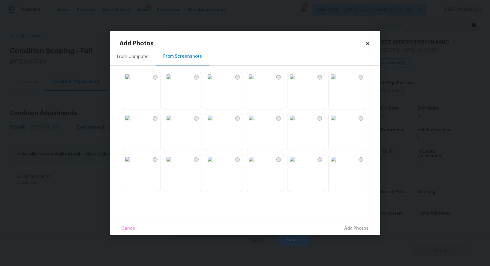
drag, startPoint x: 306, startPoint y: 87, endPoint x: 321, endPoint y: 90, distance: 14.8
click at [297, 82] on img at bounding box center [293, 77] width 10 height 10
click at [297, 164] on img at bounding box center [293, 159] width 10 height 10
click at [215, 164] on img at bounding box center [210, 159] width 10 height 10
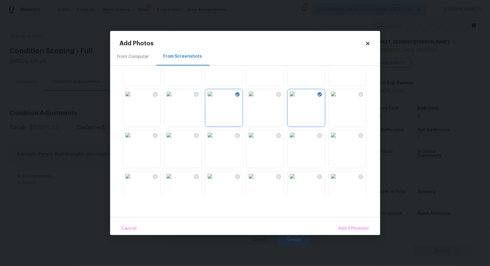
scroll to position [107, 0]
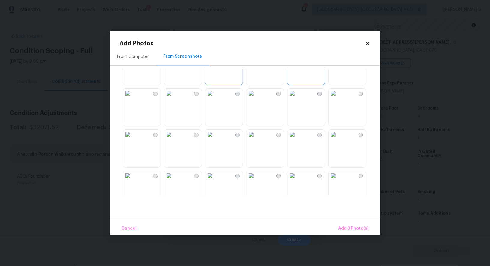
click at [295, 139] on img at bounding box center [293, 135] width 10 height 10
click at [174, 139] on img at bounding box center [169, 135] width 10 height 10
click at [133, 139] on img at bounding box center [128, 135] width 10 height 10
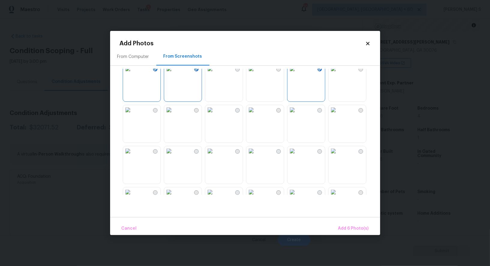
click at [133, 111] on img at bounding box center [128, 110] width 10 height 10
click at [256, 156] on img at bounding box center [251, 151] width 10 height 10
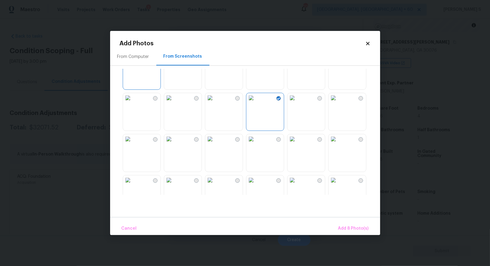
click at [215, 144] on img at bounding box center [210, 139] width 10 height 10
click at [357, 220] on div "Cancel Add 9 Photo(s)" at bounding box center [245, 226] width 270 height 18
click at [357, 227] on span "Add 9 Photo(s)" at bounding box center [353, 229] width 31 height 8
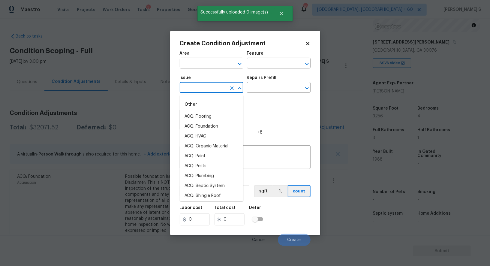
click at [202, 86] on input "text" at bounding box center [203, 87] width 47 height 9
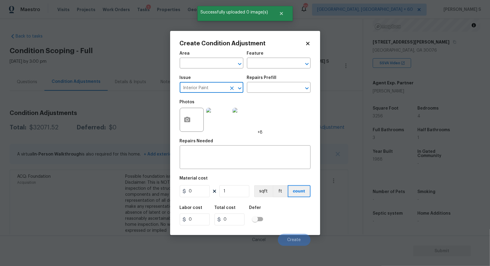
type input "Interior Paint"
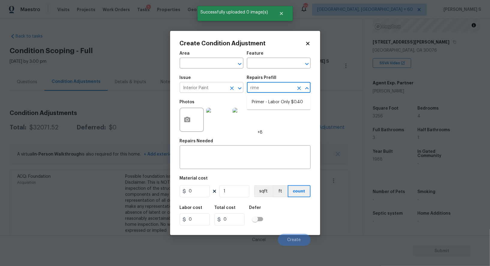
type input "rimer"
type input "Overall Paint"
type textarea "Interior primer - PRIMER PROVIDED BY OPENDOOR - All nails, screws, drywall anch…"
type input "0.4"
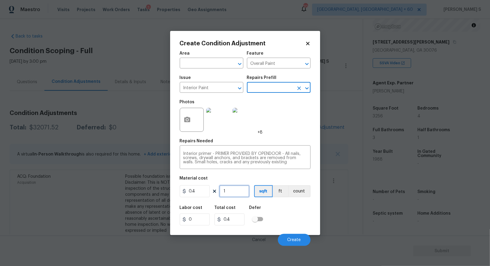
click at [236, 191] on input "1" at bounding box center [234, 191] width 30 height 12
type input "12"
type input "4.8"
type input "120"
type input "48"
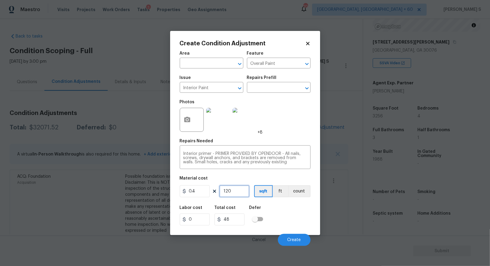
type input "1200"
type input "480"
type input "1200"
click at [290, 236] on button "Create" at bounding box center [294, 240] width 33 height 12
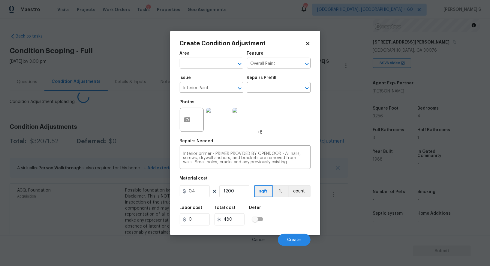
click at [77, 158] on body "Maestro Visits Projects Work Orders Tasks 3 Properties Geo Assignments 703 Albu…" at bounding box center [245, 133] width 490 height 266
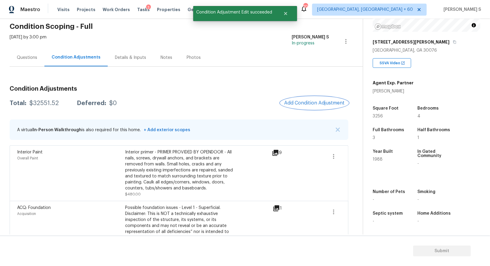
scroll to position [0, 0]
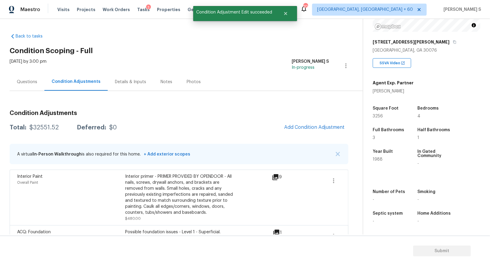
click at [45, 128] on div "$32551.52" at bounding box center [43, 128] width 29 height 6
copy div "32551.52"
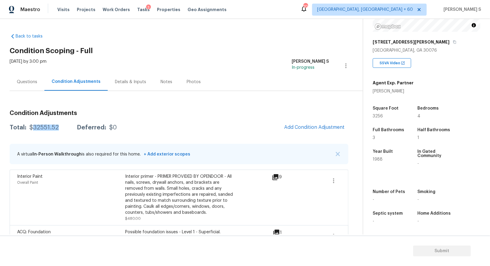
scroll to position [82, 0]
click at [23, 84] on div "Questions" at bounding box center [27, 82] width 20 height 6
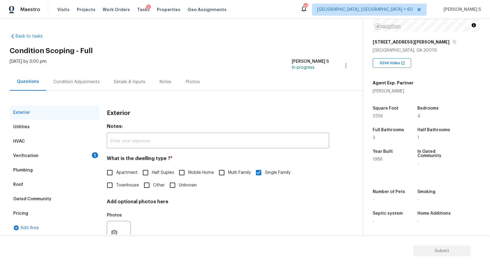
scroll to position [23, 0]
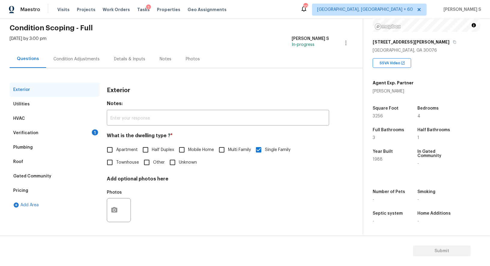
click at [99, 134] on div "Verification 1" at bounding box center [55, 133] width 90 height 14
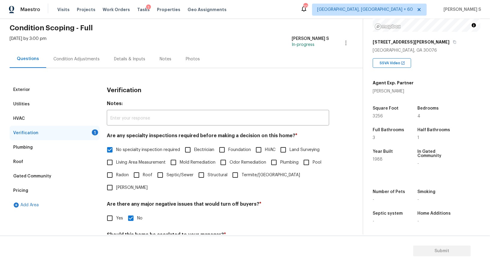
scroll to position [77, 0]
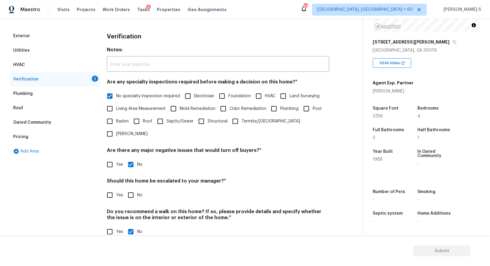
click at [134, 190] on div "Verification Notes: ​ Are any specialty inspections required before making a de…" at bounding box center [218, 137] width 222 height 216
click at [134, 189] on input "No" at bounding box center [131, 195] width 13 height 13
checkbox input "true"
click at [26, 137] on div "Pricing" at bounding box center [20, 137] width 15 height 6
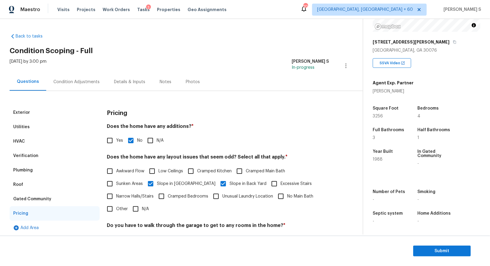
scroll to position [82, 0]
click at [74, 82] on div "Condition Adjustments" at bounding box center [76, 82] width 46 height 6
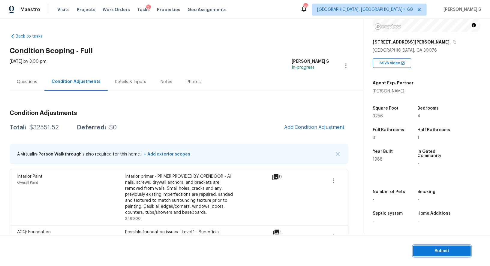
click at [437, 251] on span "Submit" at bounding box center [442, 251] width 48 height 8
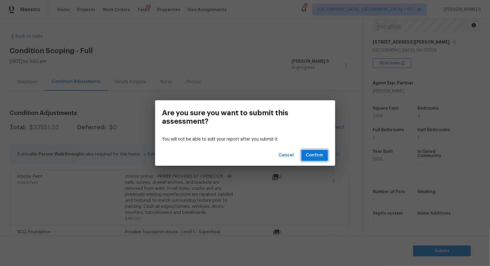
click at [311, 156] on span "Confirm" at bounding box center [314, 156] width 17 height 8
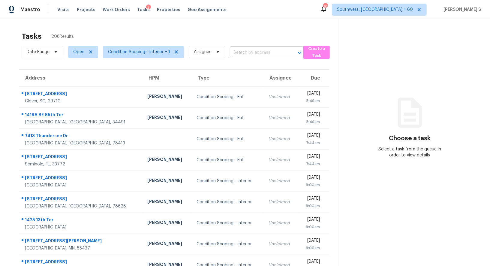
click at [248, 46] on div "Date Range Open Condition Scoping - Interior + 1 Assignee ​" at bounding box center [163, 52] width 282 height 16
click at [245, 54] on input "text" at bounding box center [258, 52] width 57 height 9
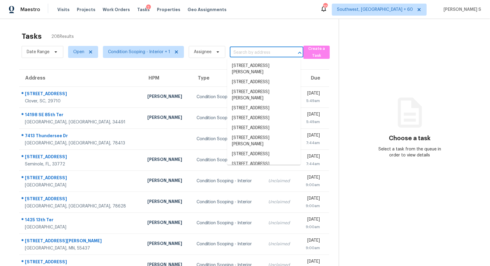
paste input "[STREET_ADDRESS][PERSON_NAME]"
type input "[STREET_ADDRESS][PERSON_NAME]"
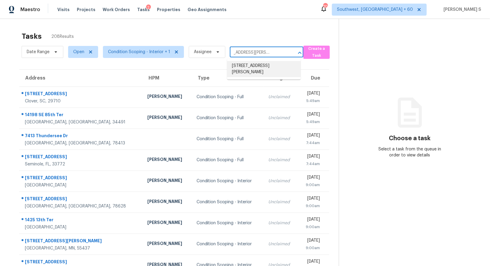
click at [242, 69] on li "[STREET_ADDRESS][PERSON_NAME]" at bounding box center [264, 69] width 74 height 16
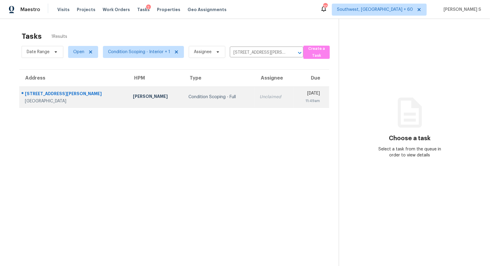
click at [255, 89] on td "Unclaimed" at bounding box center [274, 96] width 39 height 21
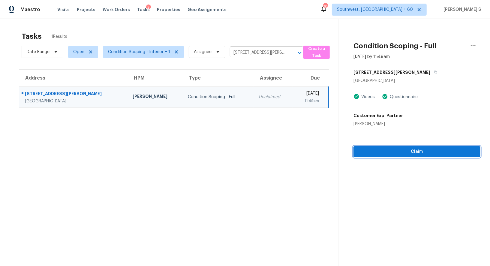
click at [393, 156] on button "Claim" at bounding box center [417, 151] width 127 height 11
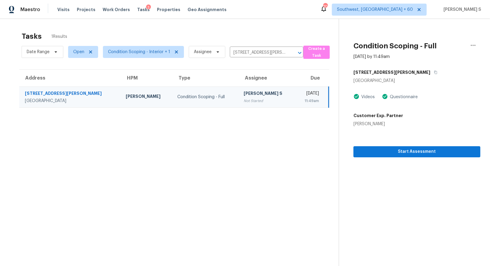
click at [244, 96] on div "[PERSON_NAME] S" at bounding box center [267, 94] width 47 height 8
click at [244, 102] on div "Not Started" at bounding box center [267, 101] width 47 height 6
click at [300, 100] on div "11:49am" at bounding box center [309, 101] width 19 height 6
click at [430, 70] on button "button" at bounding box center [434, 72] width 8 height 11
click at [365, 147] on button "Start Assessment" at bounding box center [417, 151] width 127 height 11
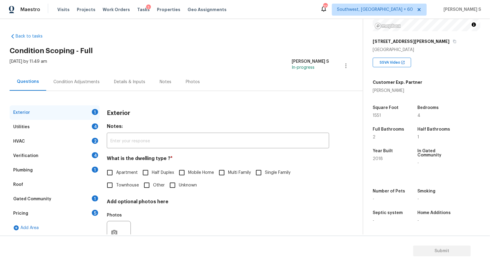
click at [92, 207] on div "Pricing 5" at bounding box center [55, 213] width 90 height 14
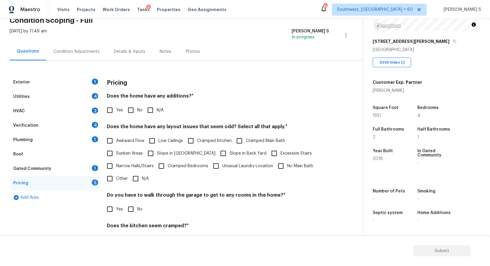
scroll to position [59, 0]
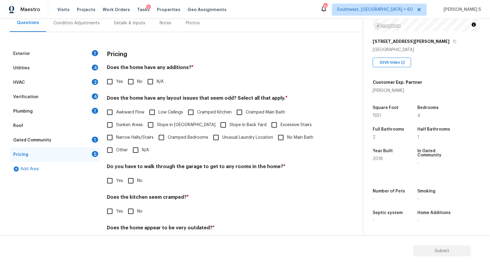
click at [113, 148] on input "Other" at bounding box center [110, 150] width 13 height 13
checkbox input "true"
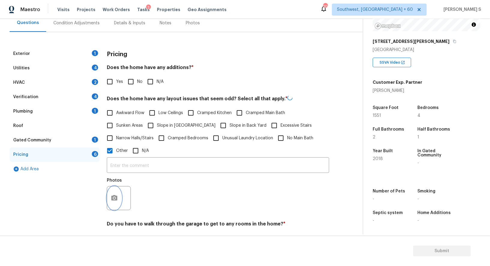
click at [110, 188] on button "button" at bounding box center [114, 197] width 14 height 23
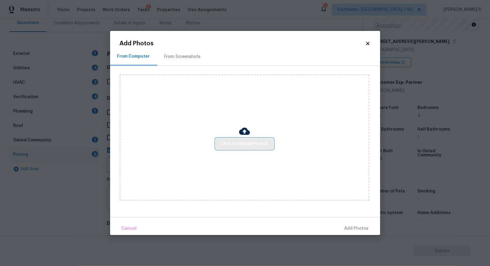
click at [230, 148] on button "Click to Upload Photos" at bounding box center [245, 143] width 58 height 11
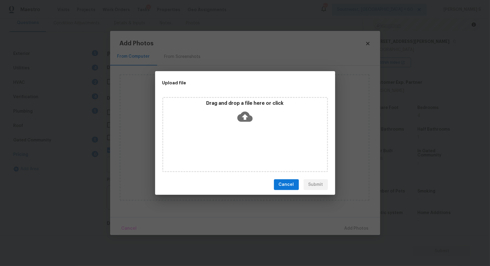
click at [297, 158] on div "Drag and drop a file here or click" at bounding box center [245, 134] width 166 height 75
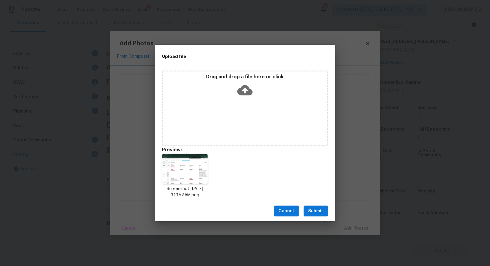
click at [315, 208] on span "Submit" at bounding box center [316, 211] width 15 height 8
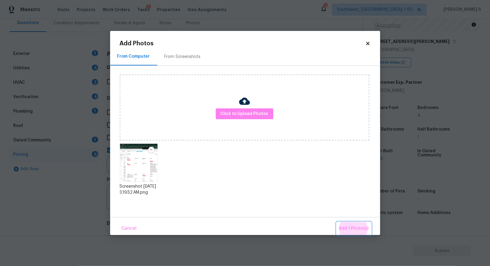
click at [337, 222] on button "Add 1 Photo(s)" at bounding box center [354, 228] width 35 height 13
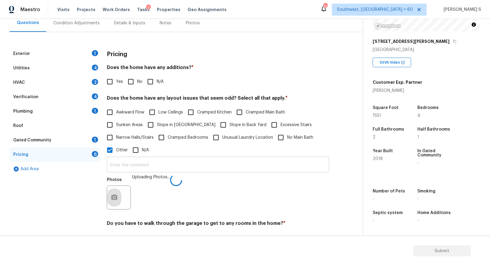
click at [201, 168] on input "text" at bounding box center [218, 165] width 222 height 14
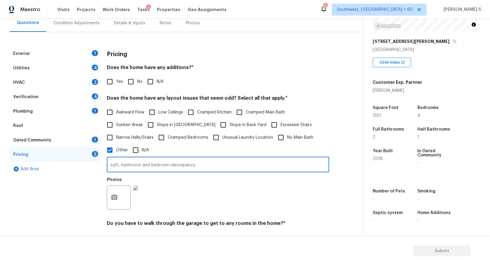
type input "sqft, bathroom and bedroom discrepancy."
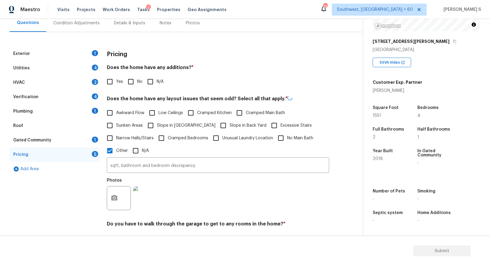
click at [202, 179] on div "Photos" at bounding box center [218, 194] width 222 height 39
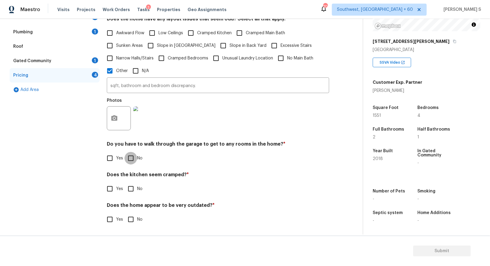
click at [133, 158] on input "No" at bounding box center [131, 158] width 13 height 13
checkbox input "true"
click at [125, 183] on input "No" at bounding box center [131, 189] width 13 height 13
checkbox input "true"
click at [125, 214] on input "No" at bounding box center [131, 220] width 13 height 13
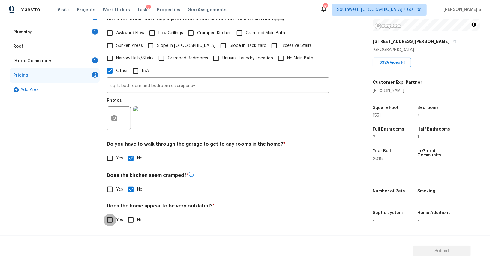
checkbox input "true"
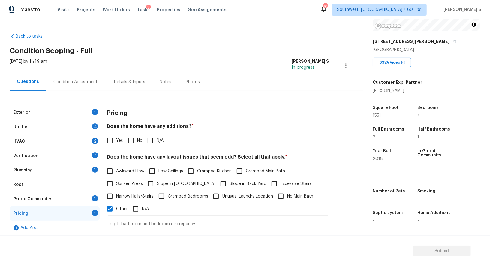
click at [127, 143] on input "No" at bounding box center [131, 140] width 13 height 13
checkbox input "true"
click at [94, 151] on div "Verification 4" at bounding box center [55, 156] width 90 height 14
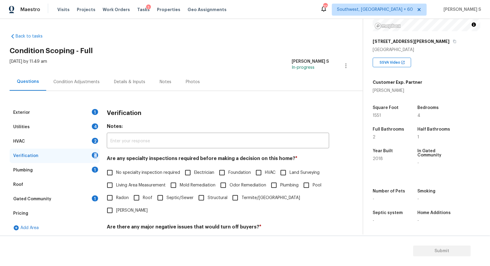
click at [94, 151] on div "Verification 4" at bounding box center [55, 156] width 90 height 14
click at [110, 170] on input "No specialty inspection required" at bounding box center [110, 172] width 13 height 13
checkbox input "true"
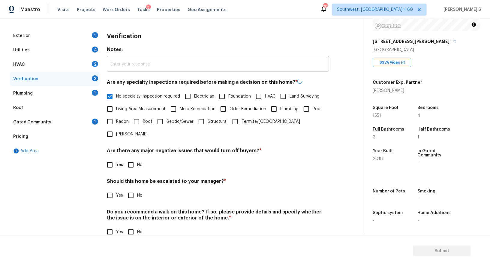
scroll to position [77, 0]
click at [125, 158] on input "No" at bounding box center [131, 164] width 13 height 13
checkbox input "true"
click at [135, 226] on input "No" at bounding box center [131, 232] width 13 height 13
checkbox input "true"
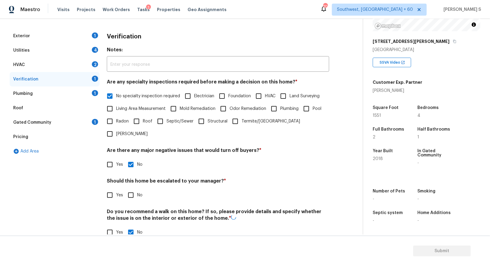
scroll to position [0, 0]
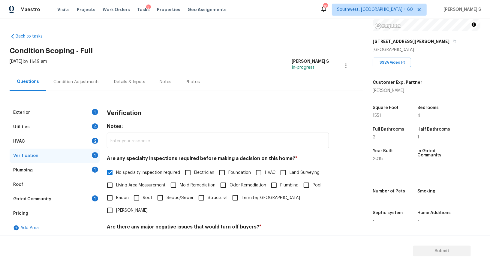
click at [92, 110] on div "1" at bounding box center [95, 112] width 6 height 6
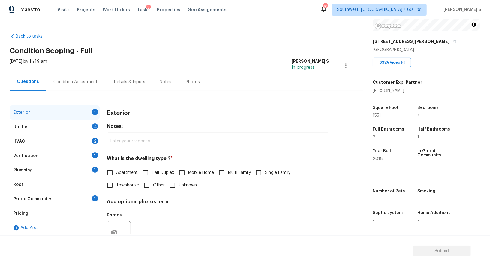
click at [261, 169] on input "Single Family" at bounding box center [258, 172] width 13 height 13
checkbox input "true"
click at [97, 140] on div "2" at bounding box center [95, 141] width 6 height 6
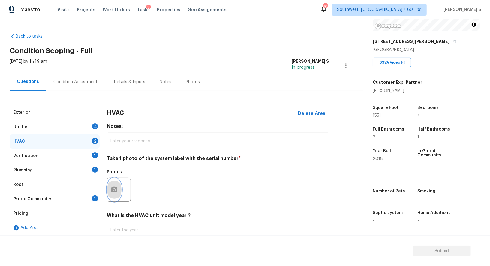
click at [112, 182] on button "button" at bounding box center [114, 189] width 14 height 23
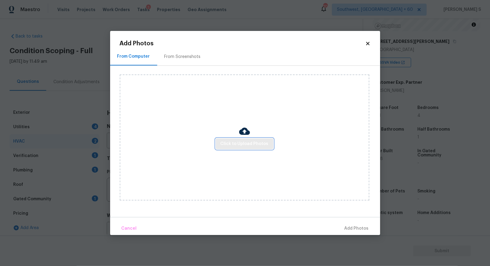
click at [255, 143] on span "Click to Upload Photos" at bounding box center [245, 144] width 48 height 8
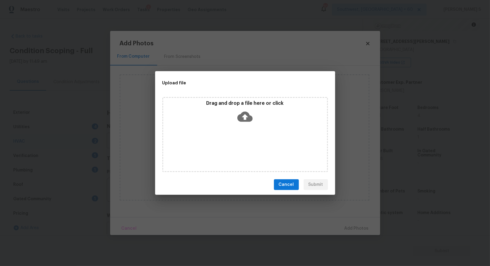
click at [255, 143] on div "Drag and drop a file here or click" at bounding box center [245, 134] width 166 height 75
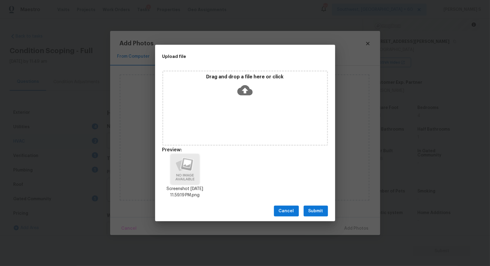
click at [317, 214] on span "Submit" at bounding box center [316, 211] width 15 height 8
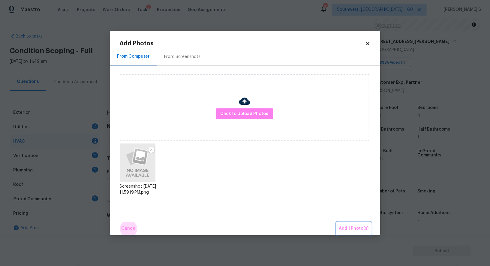
click at [337, 222] on button "Add 1 Photo(s)" at bounding box center [354, 228] width 35 height 13
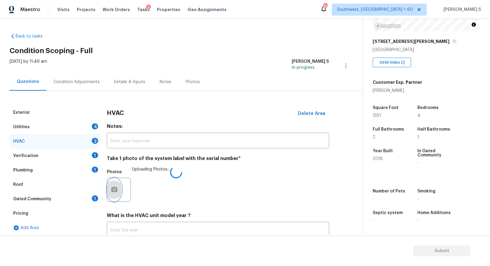
scroll to position [43, 0]
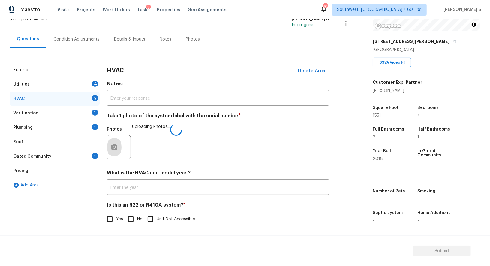
click at [133, 216] on input "No" at bounding box center [131, 219] width 13 height 13
checkbox input "true"
click at [92, 128] on div "1" at bounding box center [95, 127] width 6 height 6
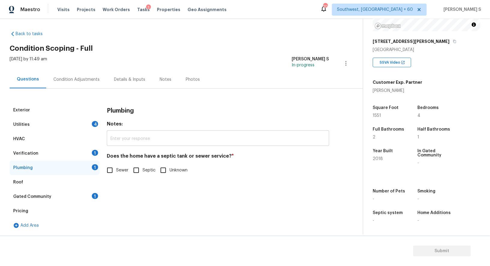
scroll to position [2, 0]
click at [111, 174] on input "Sewer" at bounding box center [110, 170] width 13 height 13
checkbox input "true"
click at [94, 197] on div "1" at bounding box center [95, 196] width 6 height 6
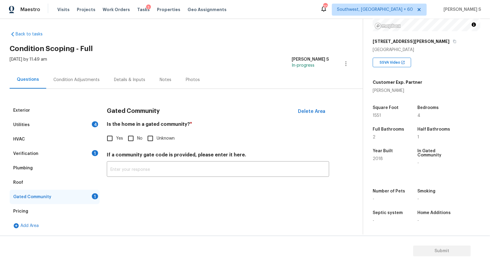
click at [131, 134] on input "No" at bounding box center [131, 138] width 13 height 13
checkbox input "true"
click at [88, 114] on div "Exterior" at bounding box center [55, 110] width 90 height 14
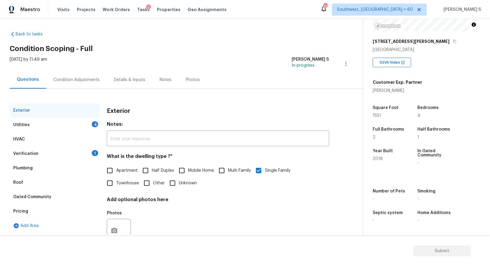
click at [90, 120] on div "Utilities 4" at bounding box center [55, 125] width 90 height 14
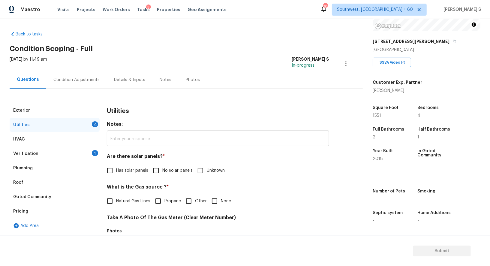
scroll to position [185, 0]
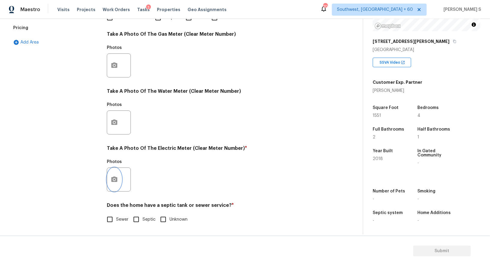
click at [109, 179] on button "button" at bounding box center [114, 179] width 14 height 23
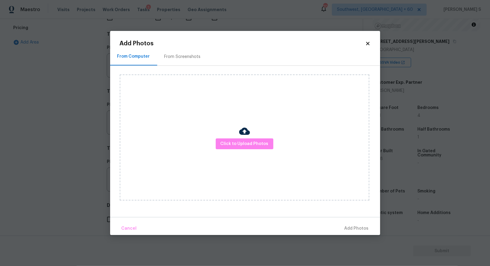
click at [215, 140] on div "Click to Upload Photos" at bounding box center [245, 137] width 250 height 126
click at [221, 140] on button "Click to Upload Photos" at bounding box center [245, 143] width 58 height 11
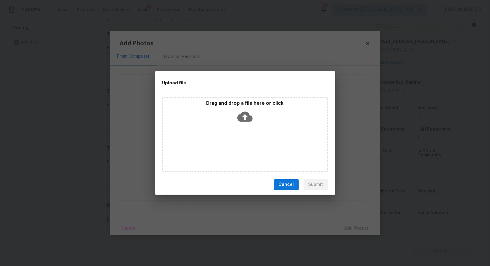
click at [221, 140] on div "Drag and drop a file here or click" at bounding box center [245, 134] width 166 height 75
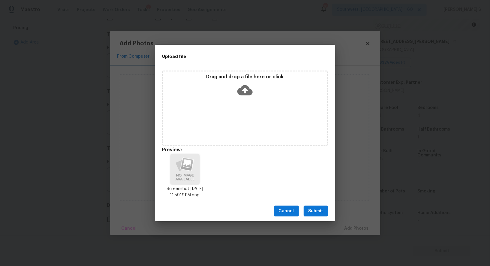
click at [323, 209] on button "Submit" at bounding box center [316, 211] width 24 height 11
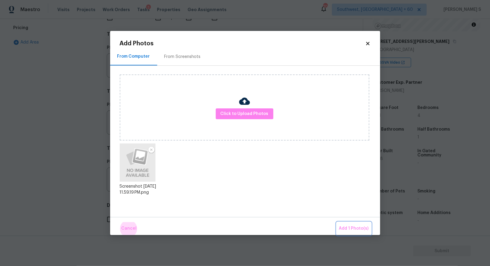
click at [337, 222] on button "Add 1 Photo(s)" at bounding box center [354, 228] width 35 height 13
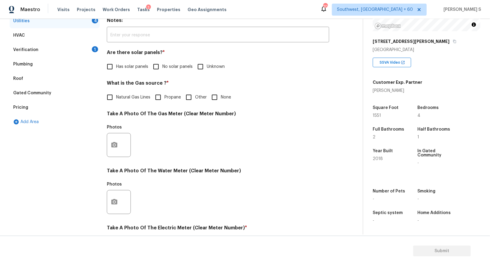
scroll to position [0, 0]
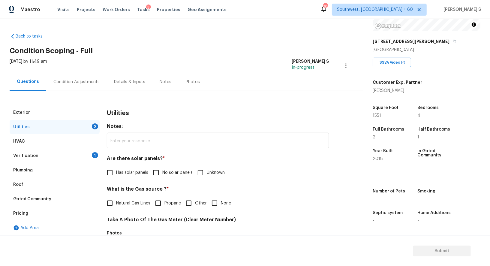
click at [163, 173] on span "No solar panels" at bounding box center [177, 173] width 30 height 6
click at [162, 173] on input "No solar panels" at bounding box center [156, 172] width 13 height 13
checkbox input "true"
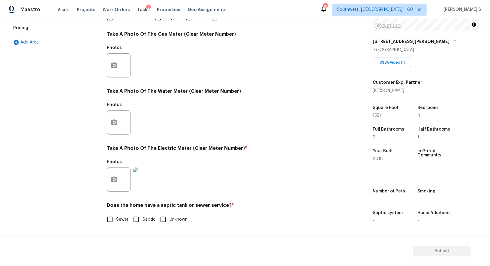
click at [108, 214] on input "Sewer" at bounding box center [110, 219] width 13 height 13
checkbox input "true"
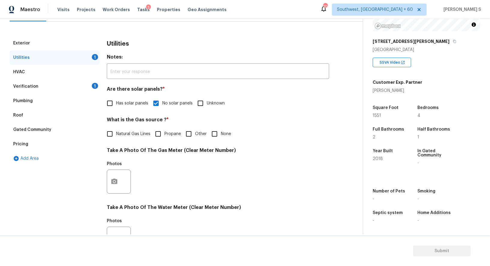
scroll to position [38, 0]
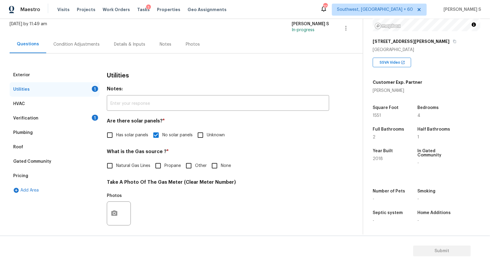
click at [98, 119] on div "Verification 1" at bounding box center [55, 118] width 90 height 14
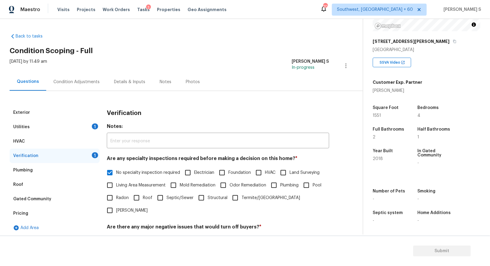
scroll to position [77, 0]
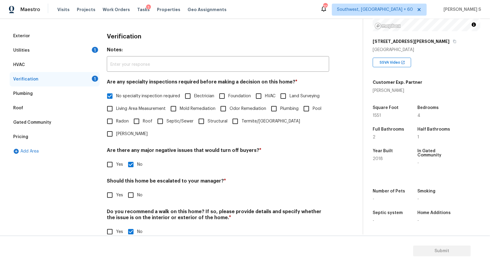
click at [20, 137] on div "Pricing" at bounding box center [20, 137] width 15 height 6
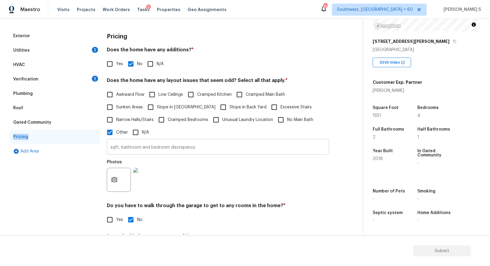
scroll to position [138, 0]
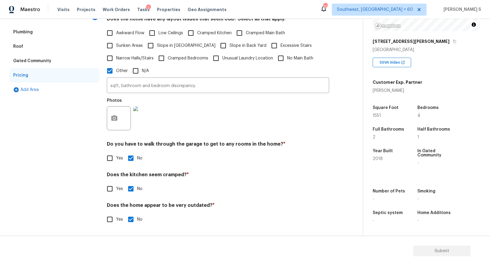
click at [164, 40] on label "Slope in [GEOGRAPHIC_DATA]" at bounding box center [179, 45] width 71 height 13
click at [157, 40] on input "Slope in [GEOGRAPHIC_DATA]" at bounding box center [150, 45] width 13 height 13
checkbox input "true"
click at [217, 47] on input "Slope in Back Yard" at bounding box center [223, 46] width 13 height 13
checkbox input "true"
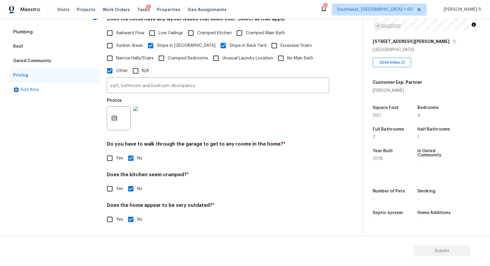
scroll to position [0, 0]
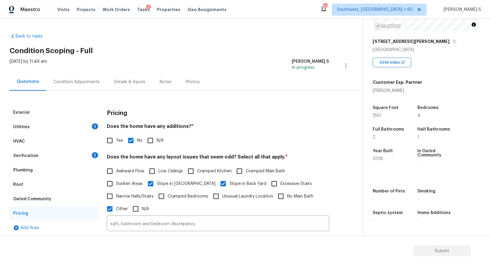
click at [72, 80] on div "Condition Adjustments" at bounding box center [76, 82] width 46 height 6
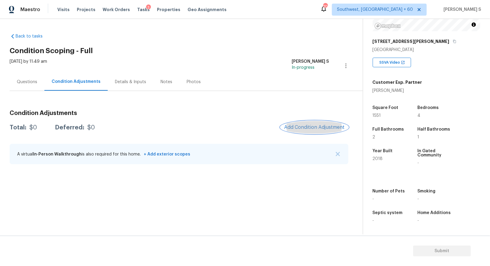
click at [307, 125] on span "Add Condition Adjustment" at bounding box center [314, 127] width 61 height 5
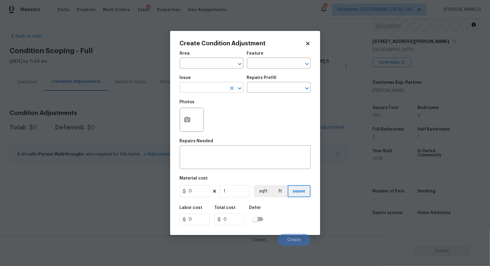
click at [197, 87] on input "text" at bounding box center [203, 87] width 47 height 9
type input "Pressure Washing"
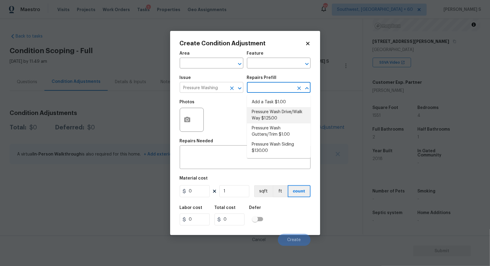
type input "Siding"
type textarea "Pressure wash the driveways/walkways as directed by the PM. Ensure that all deb…"
type input "125"
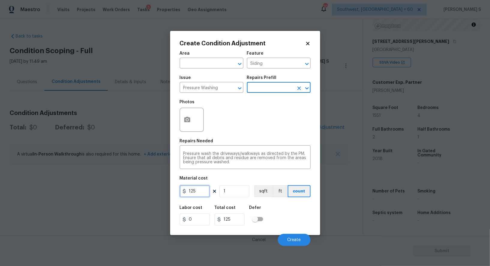
click at [200, 193] on input "125" at bounding box center [195, 191] width 30 height 12
type input "200"
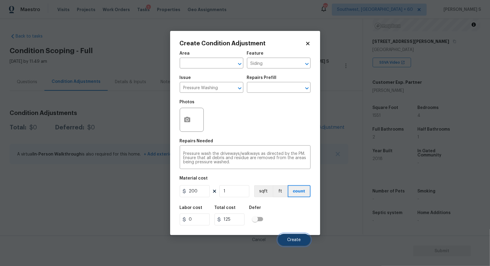
type input "200"
click at [293, 240] on span "Create" at bounding box center [295, 240] width 14 height 5
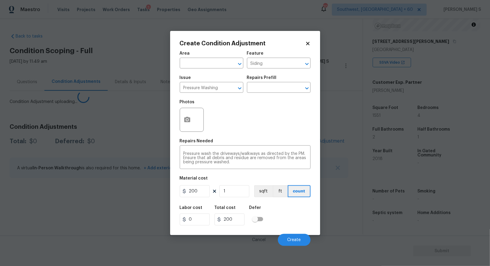
click at [68, 199] on body "Maestro Visits Projects Work Orders Tasks 3 Properties Geo Assignments 704 Sout…" at bounding box center [245, 133] width 490 height 266
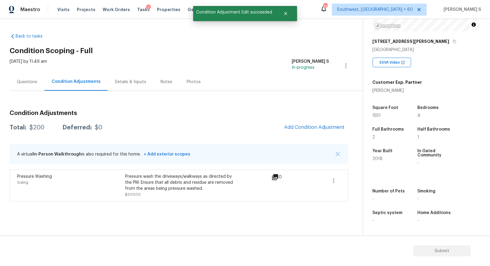
click at [305, 121] on span "Add Condition Adjustment" at bounding box center [315, 127] width 68 height 13
click at [319, 122] on button "Add Condition Adjustment" at bounding box center [315, 127] width 68 height 13
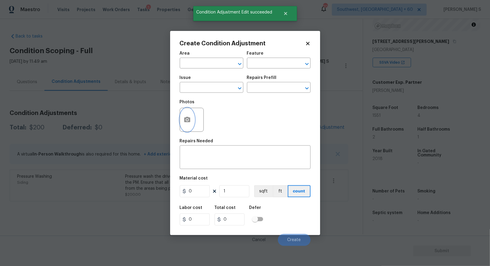
click at [193, 117] on button "button" at bounding box center [187, 119] width 14 height 23
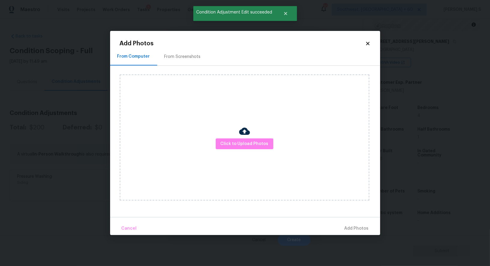
click at [187, 60] on div "From Screenshots" at bounding box center [182, 57] width 51 height 18
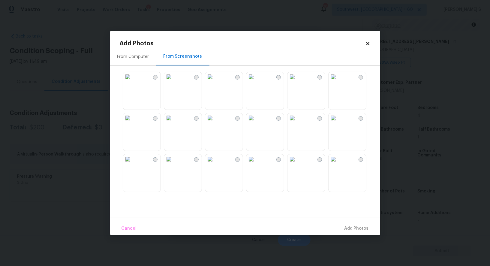
click at [297, 82] on img at bounding box center [293, 77] width 10 height 10
drag, startPoint x: 303, startPoint y: 140, endPoint x: 284, endPoint y: 138, distance: 19.9
click at [297, 123] on img at bounding box center [293, 118] width 10 height 10
click at [256, 123] on img at bounding box center [251, 118] width 10 height 10
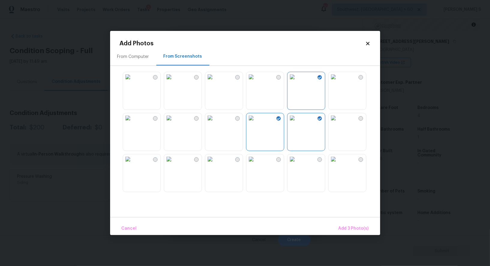
click at [297, 164] on img at bounding box center [293, 159] width 10 height 10
click at [256, 82] on img at bounding box center [251, 77] width 10 height 10
click at [174, 82] on img at bounding box center [169, 77] width 10 height 10
click at [133, 82] on img at bounding box center [128, 77] width 10 height 10
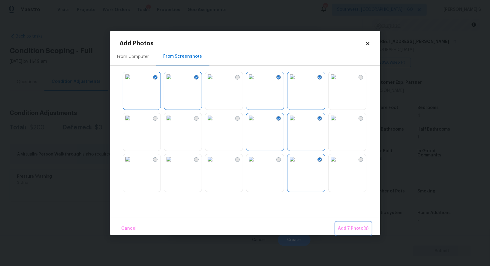
click at [348, 227] on span "Add 7 Photo(s)" at bounding box center [353, 229] width 31 height 8
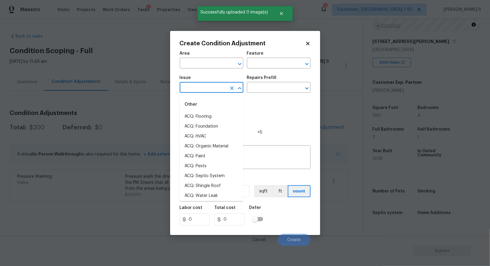
click at [209, 87] on input "text" at bounding box center [203, 87] width 47 height 9
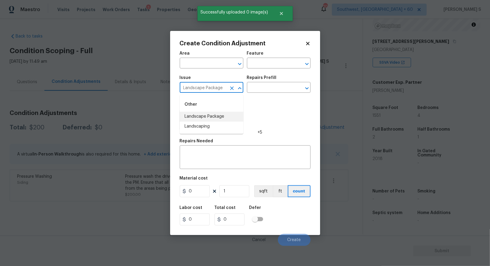
type input "Landscape Package"
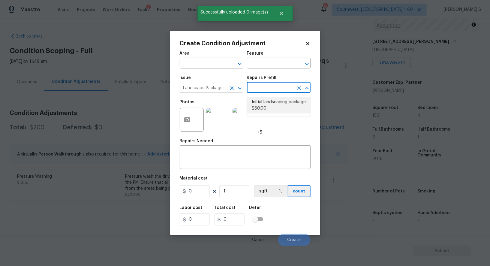
type input "Home Readiness Packages"
type textarea "Mowing of grass up to 6" in height. Mow, edge along driveways & sidewalks, trim…"
type input "60"
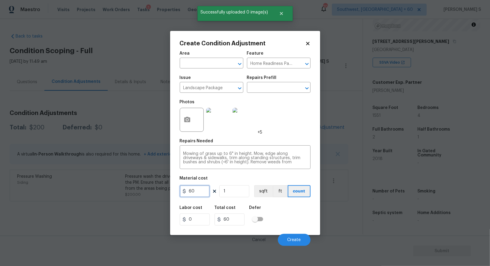
click at [203, 194] on input "60" at bounding box center [195, 191] width 30 height 12
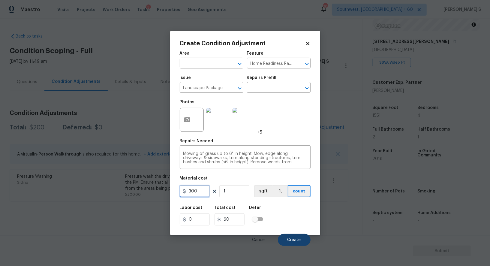
type input "300"
click at [301, 239] on button "Create" at bounding box center [294, 240] width 33 height 12
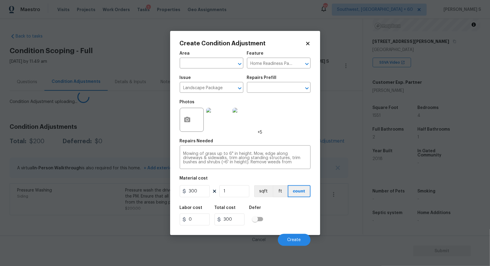
drag, startPoint x: 65, startPoint y: 180, endPoint x: 224, endPoint y: 154, distance: 162.0
click at [65, 180] on body "Maestro Visits Projects Work Orders Tasks 3 Properties Geo Assignments 704 Sout…" at bounding box center [245, 133] width 490 height 266
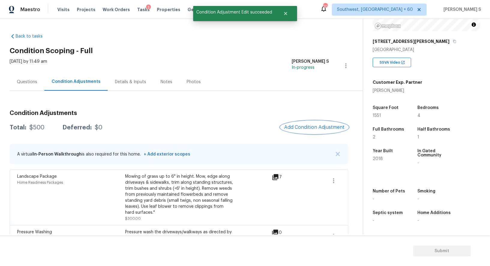
scroll to position [24, 0]
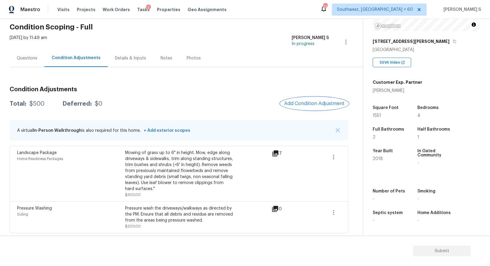
click at [308, 101] on span "Add Condition Adjustment" at bounding box center [314, 103] width 61 height 5
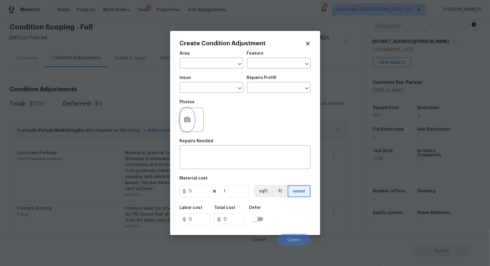
click at [185, 120] on icon "button" at bounding box center [187, 119] width 6 height 5
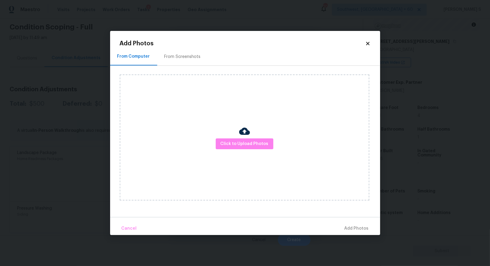
click at [187, 43] on h2 "Add Photos" at bounding box center [242, 44] width 245 height 6
click at [188, 68] on div "Click to Upload Photos" at bounding box center [250, 137] width 260 height 143
click at [187, 55] on div "From Screenshots" at bounding box center [182, 57] width 36 height 6
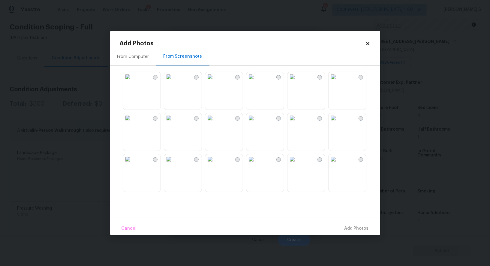
click at [338, 82] on img at bounding box center [334, 77] width 10 height 10
click at [338, 123] on img at bounding box center [334, 118] width 10 height 10
click at [338, 162] on img at bounding box center [334, 159] width 10 height 10
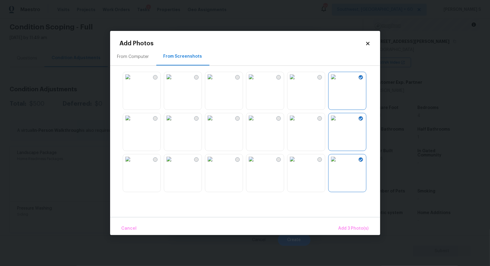
click at [174, 123] on img at bounding box center [169, 118] width 10 height 10
click at [215, 123] on img at bounding box center [210, 118] width 10 height 10
click at [174, 164] on img at bounding box center [169, 159] width 10 height 10
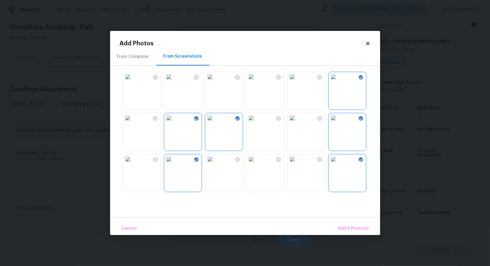
click at [133, 164] on img at bounding box center [128, 159] width 10 height 10
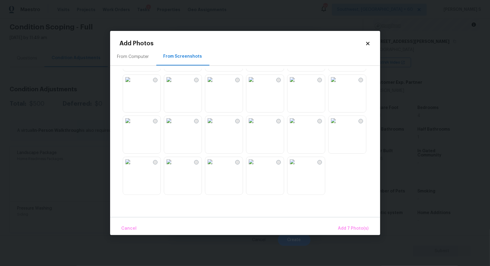
click at [297, 84] on img at bounding box center [293, 80] width 10 height 10
click at [337, 84] on img at bounding box center [334, 80] width 10 height 10
click at [337, 114] on div at bounding box center [250, 132] width 260 height 126
click at [297, 167] on img at bounding box center [293, 162] width 10 height 10
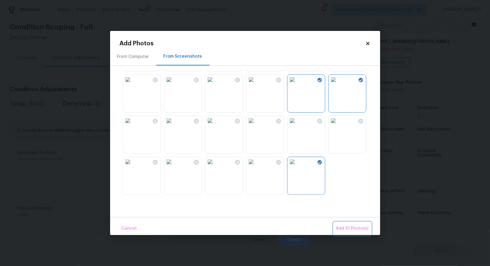
click at [356, 229] on span "Add 10 Photo(s)" at bounding box center [352, 229] width 33 height 8
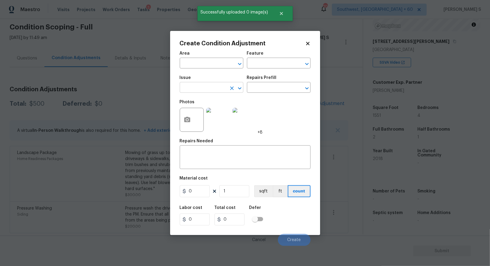
click at [202, 84] on input "text" at bounding box center [203, 87] width 47 height 9
type input "ACQ: Paint"
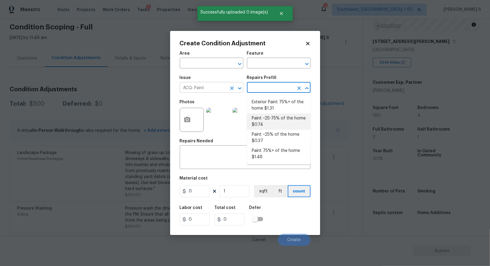
type input "Acquisition"
type textarea "Acquisition Scope: ~25 - 75% of the home needs interior paint"
type input "0.74"
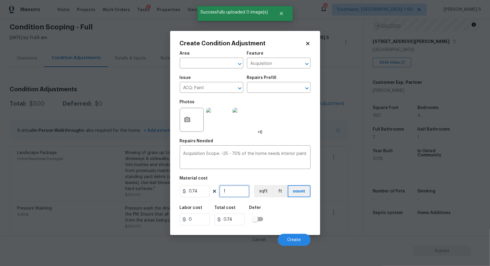
click at [228, 197] on input "1" at bounding box center [234, 191] width 30 height 12
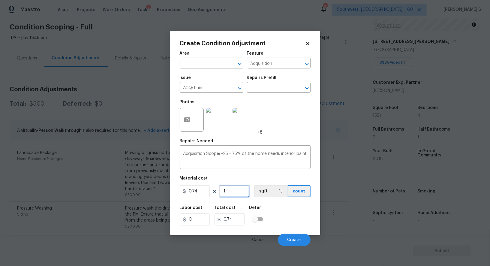
type input "15"
type input "11.1"
type input "155"
type input "114.7"
type input "1551"
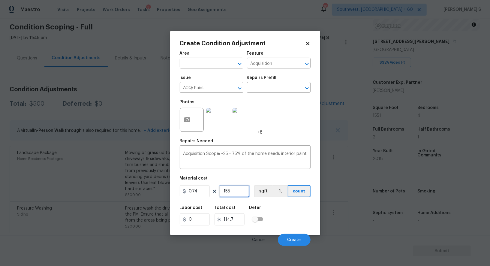
type input "1147.74"
type input "1551"
click at [271, 184] on div "Material cost" at bounding box center [245, 180] width 131 height 8
click at [265, 189] on button "sqft" at bounding box center [263, 191] width 19 height 12
click at [279, 208] on div "Labor cost 0 Total cost 1147.74 Defer" at bounding box center [245, 215] width 131 height 27
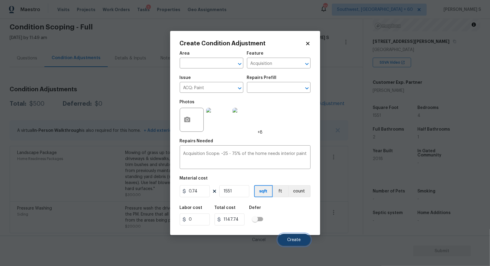
click at [296, 241] on span "Create" at bounding box center [295, 240] width 14 height 5
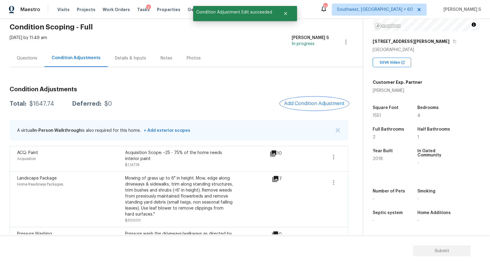
click at [318, 102] on span "Add Condition Adjustment" at bounding box center [314, 103] width 61 height 5
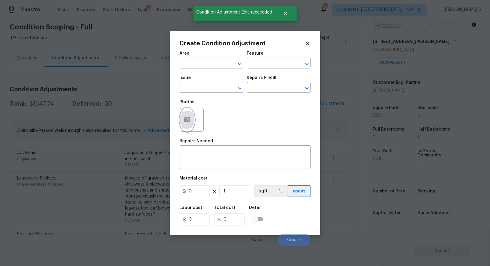
click at [189, 120] on icon "button" at bounding box center [187, 119] width 6 height 5
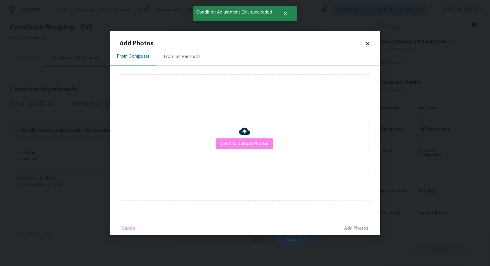
click at [184, 59] on div "From Screenshots" at bounding box center [182, 57] width 36 height 6
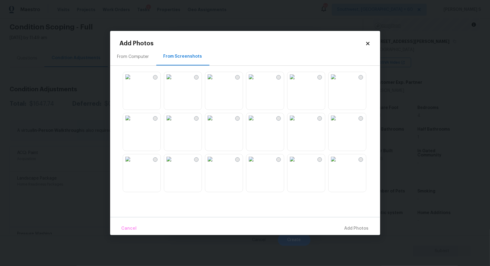
click at [215, 82] on img at bounding box center [210, 77] width 10 height 10
click at [215, 123] on img at bounding box center [210, 118] width 10 height 10
click at [174, 123] on img at bounding box center [169, 118] width 10 height 10
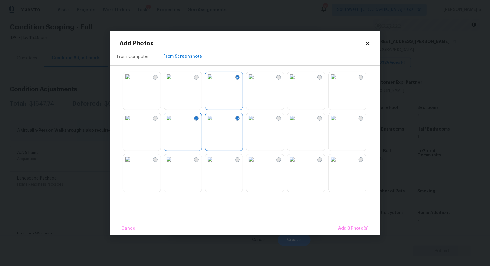
drag, startPoint x: 188, startPoint y: 171, endPoint x: 173, endPoint y: 171, distance: 15.0
click at [174, 164] on img at bounding box center [169, 159] width 10 height 10
click at [133, 164] on img at bounding box center [128, 159] width 10 height 10
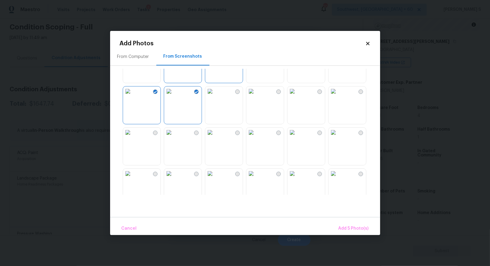
click at [252, 137] on img at bounding box center [251, 133] width 10 height 10
click at [215, 137] on img at bounding box center [210, 133] width 10 height 10
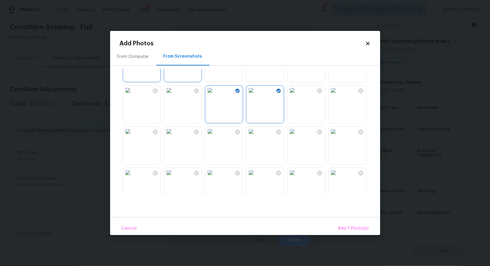
click at [256, 133] on img at bounding box center [251, 132] width 10 height 10
click at [256, 177] on img at bounding box center [251, 173] width 10 height 10
click at [215, 177] on img at bounding box center [210, 173] width 10 height 10
click at [133, 136] on img at bounding box center [128, 132] width 10 height 10
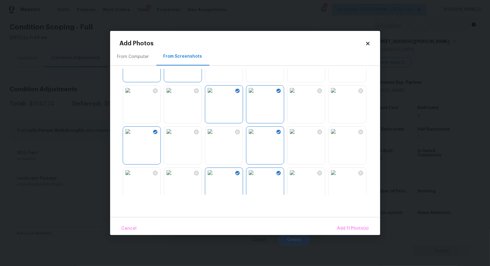
click at [133, 177] on img at bounding box center [128, 173] width 10 height 10
click at [359, 225] on span "Add 12 Photo(s)" at bounding box center [352, 229] width 32 height 8
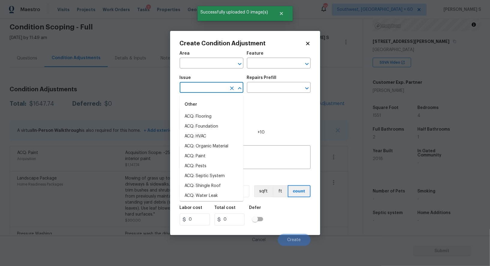
click at [207, 86] on input "text" at bounding box center [203, 87] width 47 height 9
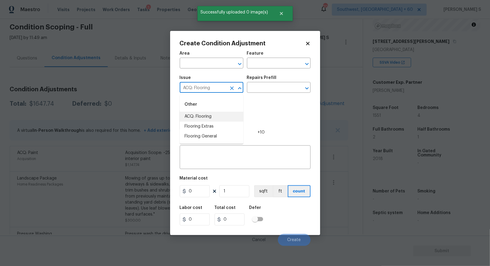
type input "ACQ: Flooring"
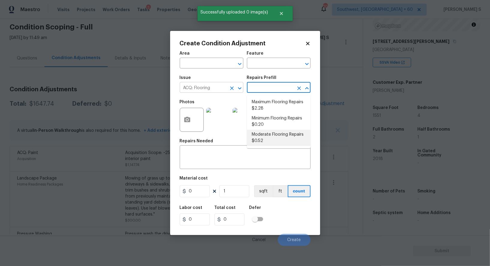
type input "Acquisition"
type textarea "Acquisition Scope: Moderate flooring repairs"
type input "0.52"
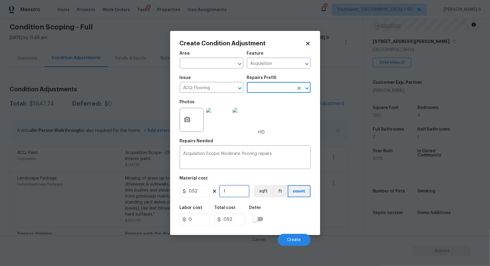
click at [236, 193] on input "1" at bounding box center [234, 191] width 30 height 12
paste input "551"
type input "1551"
type input "806.52"
type input "1551"
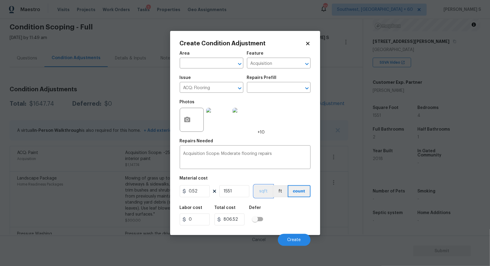
click at [267, 194] on button "sqft" at bounding box center [263, 191] width 19 height 12
click at [281, 214] on div "Labor cost 0 Total cost 806.52 Defer" at bounding box center [245, 215] width 131 height 27
click at [293, 239] on span "Create" at bounding box center [295, 240] width 14 height 5
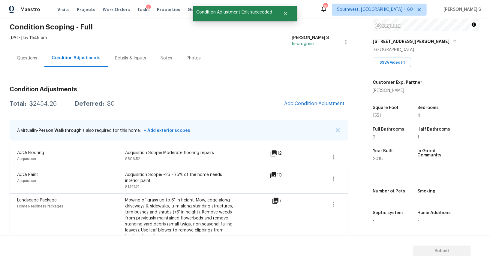
scroll to position [71, 0]
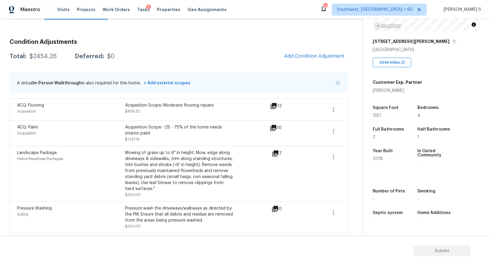
click at [302, 49] on div "Condition Adjustments Total: $2454.26 Deferred: $0 Add Condition Adjustment A v…" at bounding box center [179, 133] width 339 height 199
click at [305, 51] on button "Add Condition Adjustment" at bounding box center [315, 56] width 68 height 13
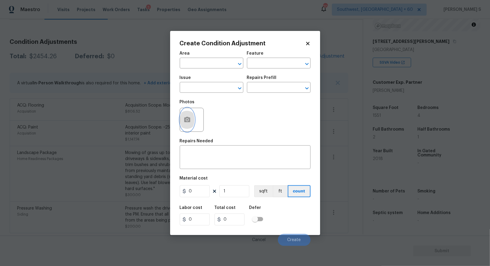
click at [187, 116] on button "button" at bounding box center [187, 119] width 14 height 23
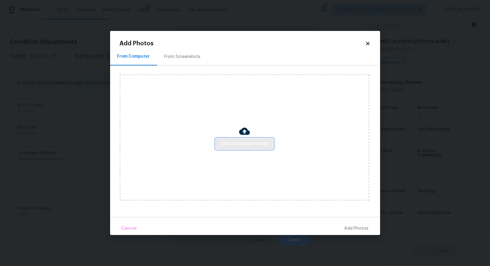
click at [222, 142] on span "Click to Upload Photos" at bounding box center [245, 144] width 48 height 8
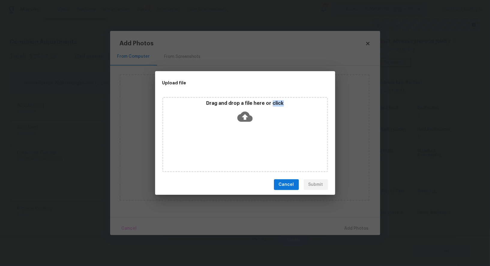
click at [222, 142] on div "Drag and drop a file here or click" at bounding box center [245, 134] width 166 height 75
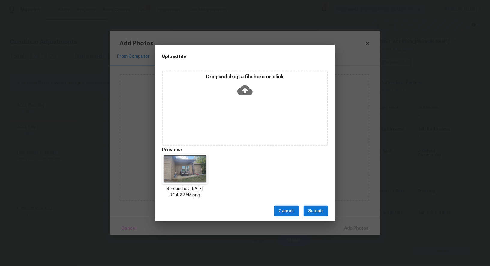
click at [318, 203] on div "Cancel Submit" at bounding box center [245, 211] width 180 height 21
click at [318, 207] on span "Submit" at bounding box center [316, 211] width 15 height 8
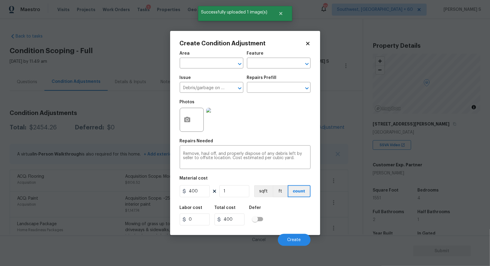
scroll to position [83, 0]
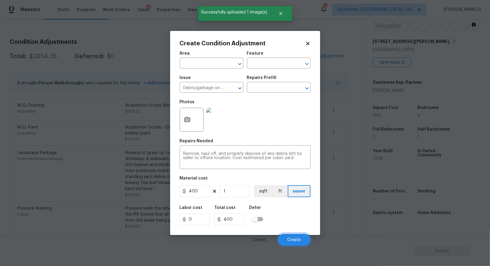
click at [290, 240] on span "Create" at bounding box center [295, 240] width 14 height 5
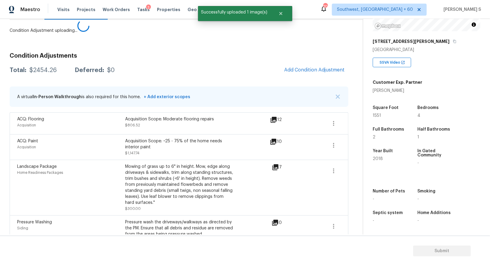
click at [29, 160] on body "Maestro Visits Projects Work Orders Tasks 3 Properties Geo Assignments 704 Sout…" at bounding box center [245, 133] width 490 height 266
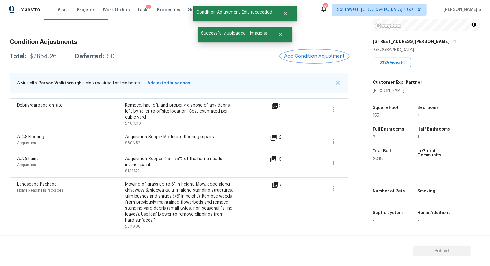
click at [311, 61] on button "Add Condition Adjustment" at bounding box center [315, 56] width 68 height 13
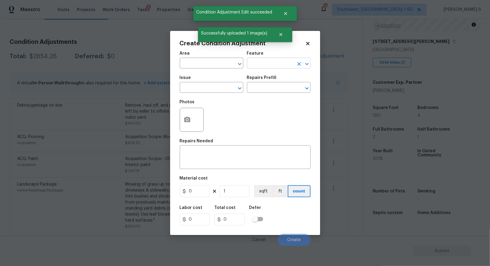
click at [298, 58] on figure "Feature ​" at bounding box center [279, 59] width 64 height 17
click at [183, 122] on button "button" at bounding box center [187, 119] width 14 height 23
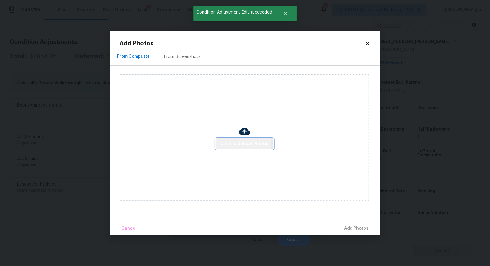
click at [233, 143] on span "Click to Upload Photos" at bounding box center [245, 144] width 48 height 8
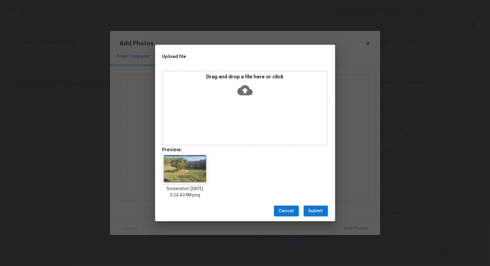
click at [306, 210] on button "Submit" at bounding box center [316, 211] width 24 height 11
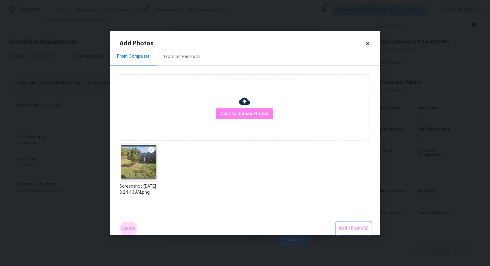
click at [337, 222] on button "Add 1 Photo(s)" at bounding box center [354, 228] width 35 height 13
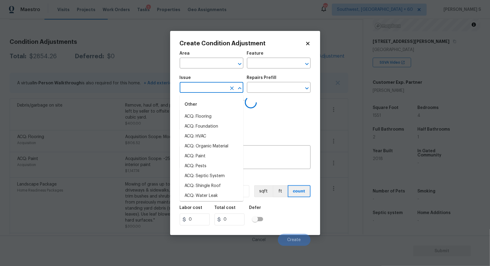
click at [205, 89] on input "text" at bounding box center [203, 87] width 47 height 9
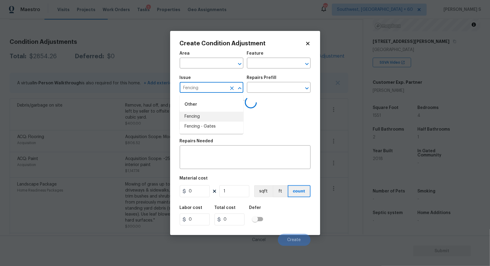
type input "Fencing"
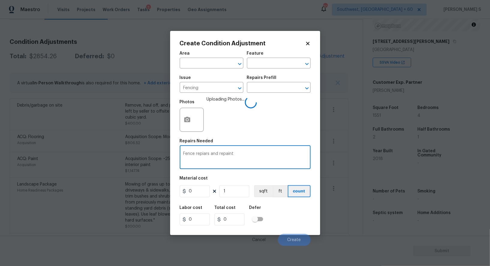
click at [206, 156] on textarea "Fence repiars and repaint" at bounding box center [245, 158] width 124 height 13
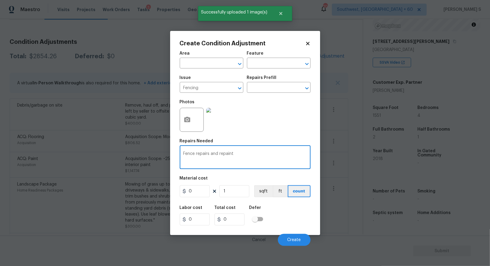
type textarea "Fence repairs and repaint"
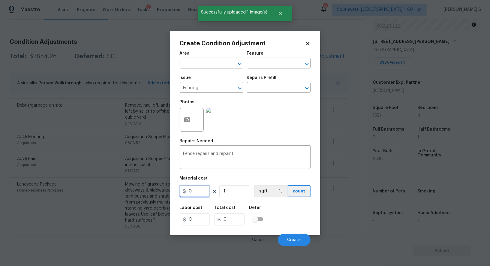
click at [194, 192] on input "0" at bounding box center [195, 191] width 30 height 12
type input "900"
click at [295, 236] on button "Create" at bounding box center [294, 240] width 33 height 12
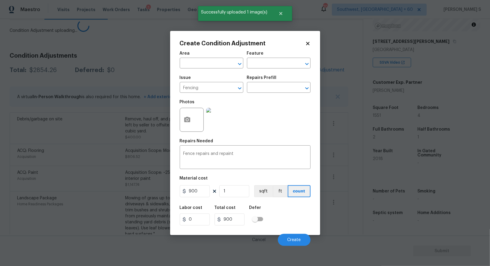
drag, startPoint x: 79, startPoint y: 203, endPoint x: 104, endPoint y: 156, distance: 53.0
click at [79, 203] on body "Maestro Visits Projects Work Orders Tasks 3 Properties Geo Assignments 704 Sout…" at bounding box center [245, 133] width 490 height 266
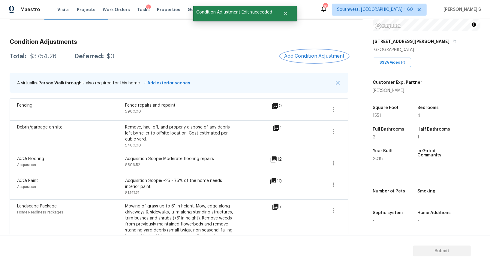
click at [290, 54] on span "Add Condition Adjustment" at bounding box center [314, 55] width 61 height 5
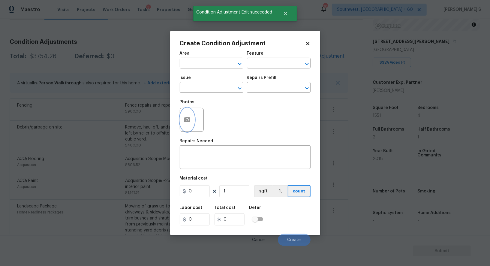
click at [188, 114] on button "button" at bounding box center [187, 119] width 14 height 23
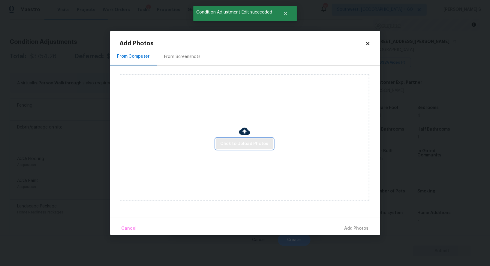
click at [248, 143] on span "Click to Upload Photos" at bounding box center [245, 144] width 48 height 8
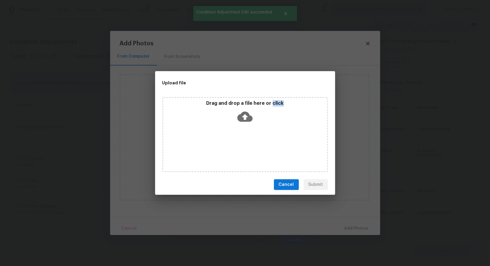
click at [248, 143] on div "Drag and drop a file here or click" at bounding box center [245, 134] width 166 height 75
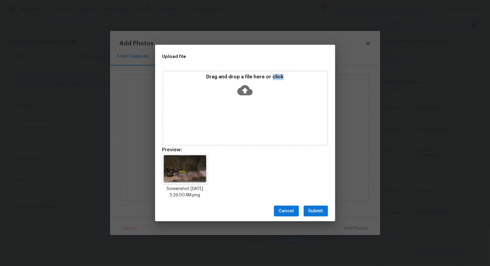
click at [313, 210] on span "Submit" at bounding box center [316, 211] width 15 height 8
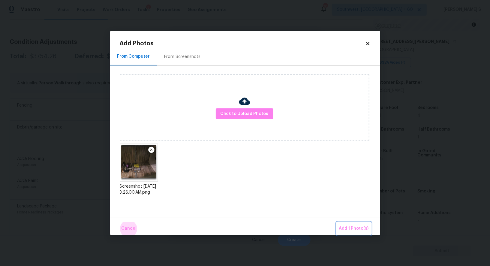
click at [337, 222] on button "Add 1 Photo(s)" at bounding box center [354, 228] width 35 height 13
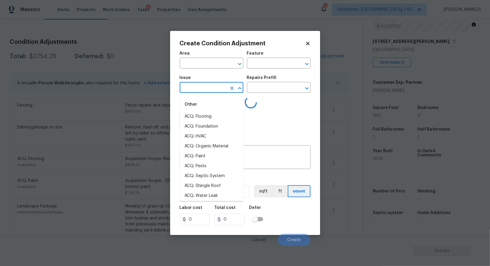
click at [212, 87] on input "text" at bounding box center [203, 87] width 47 height 9
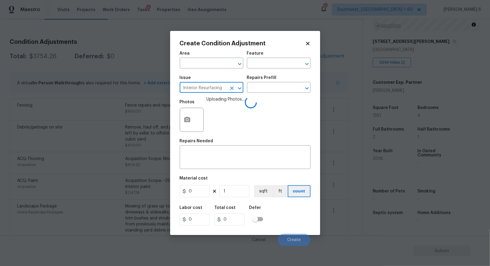
type input "Interior Resurfacing"
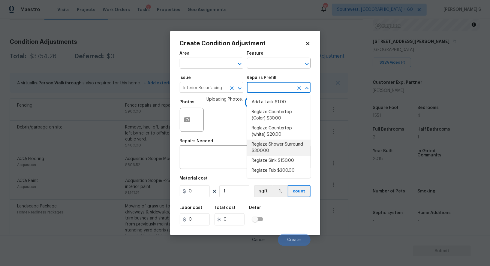
type textarea "Prep, mask, clean and reglaze the fiberglass shower surround (white) both on th…"
type input "300"
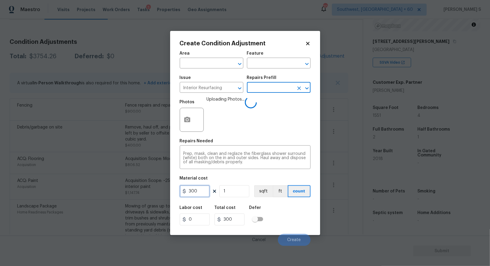
click at [198, 194] on input "300" at bounding box center [195, 191] width 30 height 12
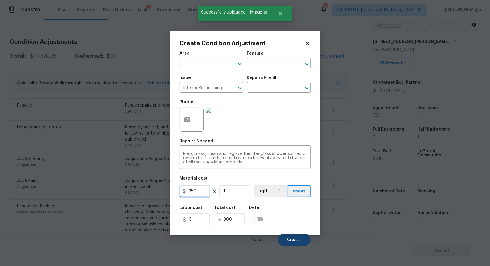
type input "350"
click at [303, 243] on button "Create" at bounding box center [294, 240] width 33 height 12
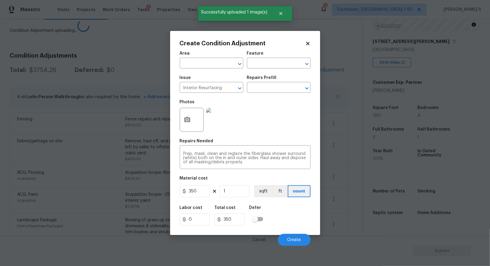
click at [46, 182] on body "Maestro Visits Projects Work Orders Tasks 3 Properties Geo Assignments 704 Sout…" at bounding box center [245, 133] width 490 height 266
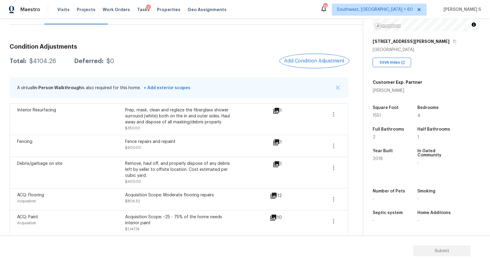
scroll to position [0, 0]
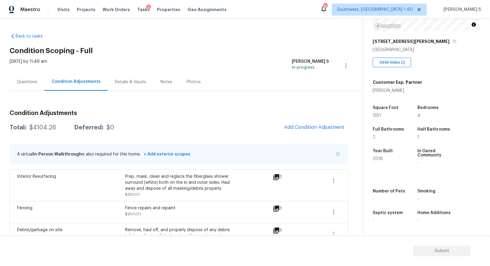
click at [37, 130] on div "$4104.26" at bounding box center [42, 128] width 27 height 6
copy div "4104.26"
click at [51, 129] on div "$4104.26" at bounding box center [42, 128] width 27 height 6
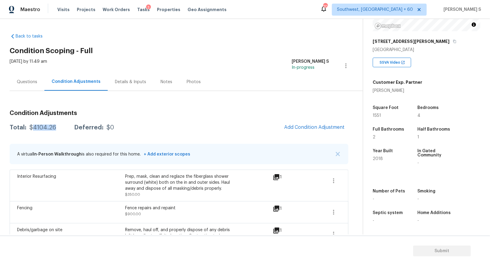
click at [51, 129] on div "$4104.26" at bounding box center [42, 128] width 27 height 6
copy div "4104.26"
click at [30, 88] on div "Questions" at bounding box center [27, 82] width 35 height 18
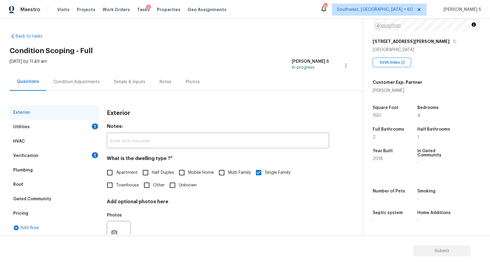
scroll to position [23, 0]
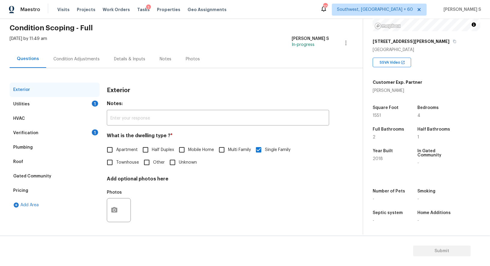
click at [92, 132] on div "1" at bounding box center [95, 132] width 6 height 6
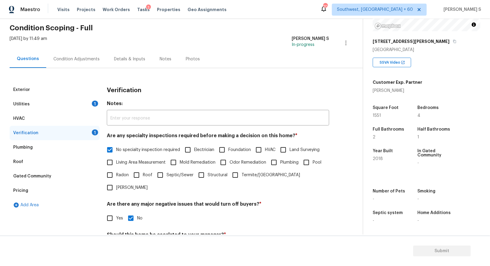
scroll to position [77, 0]
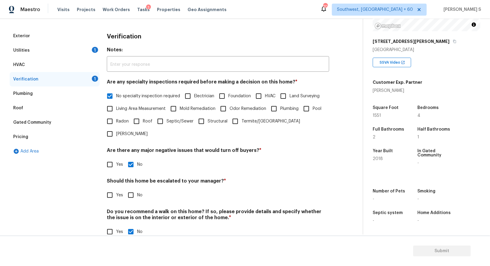
click at [134, 189] on input "No" at bounding box center [131, 195] width 13 height 13
checkbox input "true"
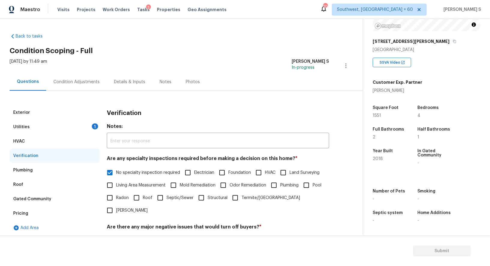
click at [91, 129] on div "Utilities 1" at bounding box center [55, 127] width 90 height 14
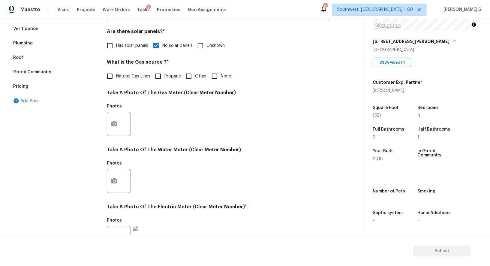
scroll to position [59, 0]
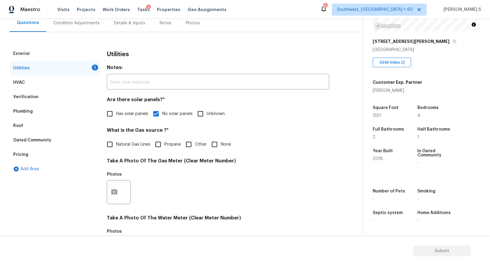
click at [139, 147] on span "Natural Gas Lines" at bounding box center [133, 144] width 34 height 6
click at [116, 147] on input "Natural Gas Lines" at bounding box center [110, 144] width 13 height 13
checkbox input "true"
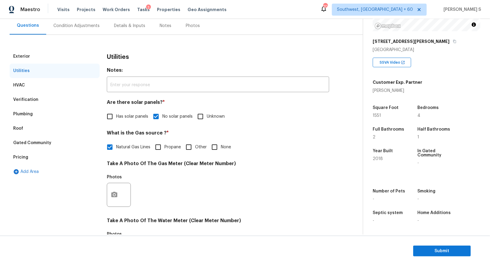
scroll to position [0, 0]
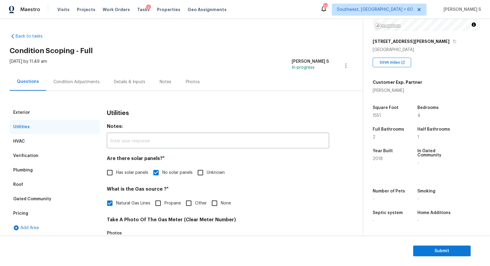
click at [211, 201] on input "None" at bounding box center [214, 203] width 13 height 13
checkbox input "true"
checkbox input "false"
click at [33, 211] on div "Pricing" at bounding box center [55, 213] width 90 height 14
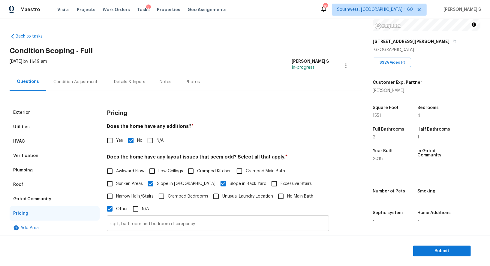
click at [68, 85] on div "Condition Adjustments" at bounding box center [76, 82] width 61 height 18
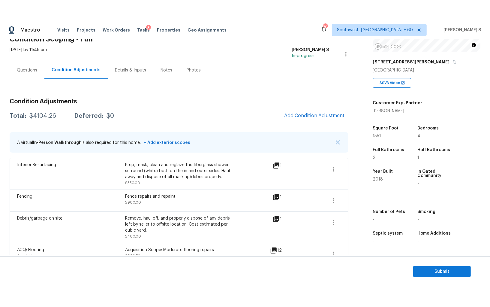
scroll to position [25, 0]
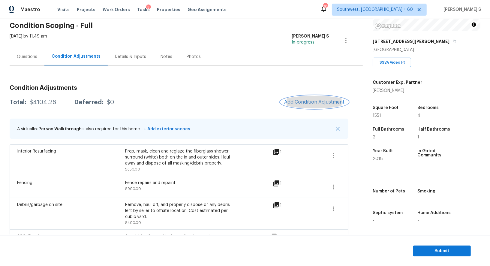
click at [328, 102] on span "Add Condition Adjustment" at bounding box center [314, 101] width 61 height 5
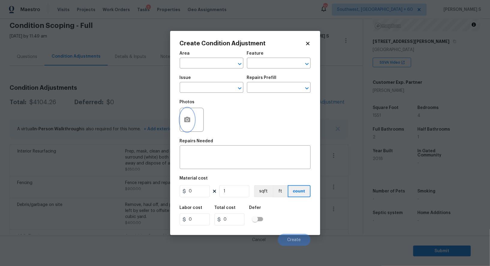
click at [193, 118] on button "button" at bounding box center [187, 119] width 14 height 23
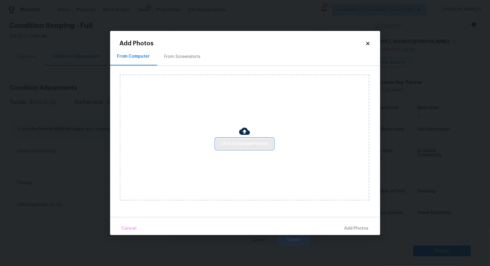
click at [246, 144] on span "Click to Upload Photos" at bounding box center [245, 144] width 48 height 8
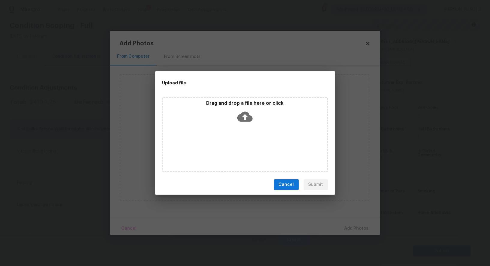
click at [246, 144] on div "Drag and drop a file here or click" at bounding box center [245, 134] width 166 height 75
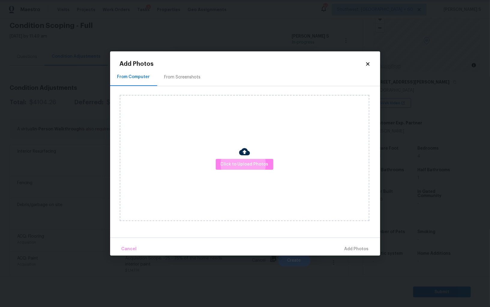
scroll to position [42, 0]
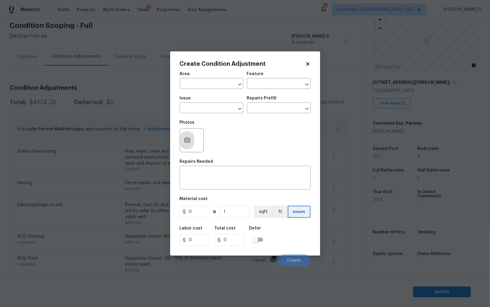
click at [137, 206] on body "Maestro Visits Projects Work Orders Tasks 3 Properties Geo Assignments 704 Sout…" at bounding box center [245, 153] width 490 height 307
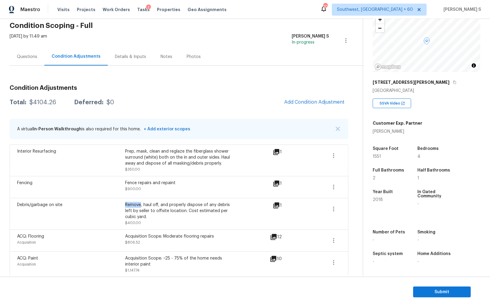
click at [137, 206] on div "Remove, haul off, and properly dispose of any debris left by seller to offsite …" at bounding box center [179, 211] width 108 height 18
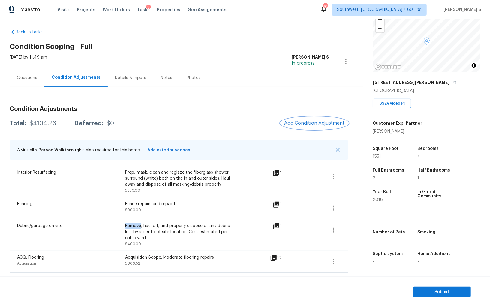
scroll to position [0, 0]
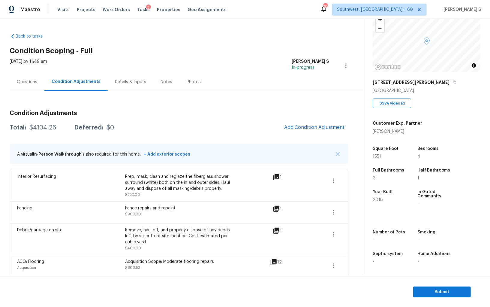
click at [47, 126] on div "$4104.26" at bounding box center [42, 128] width 27 height 6
copy div "4104.26"
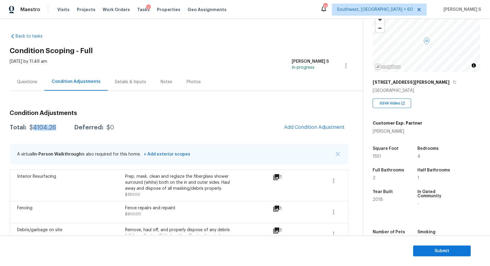
scroll to position [83, 0]
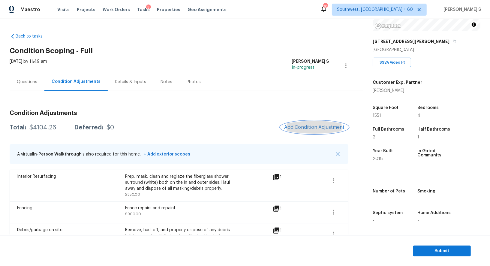
click at [310, 121] on button "Add Condition Adjustment" at bounding box center [315, 127] width 68 height 13
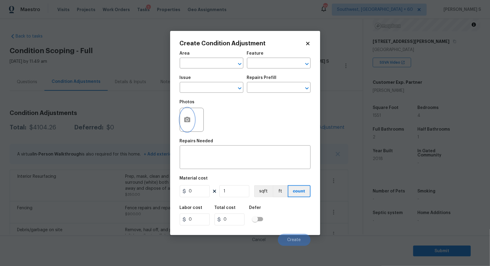
click at [181, 119] on button "button" at bounding box center [187, 119] width 14 height 23
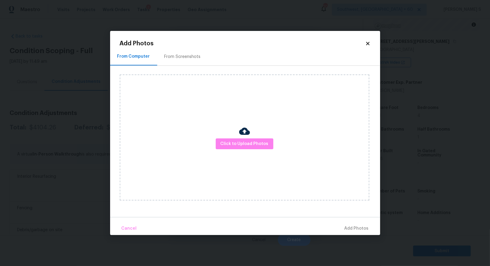
click at [179, 58] on div "From Screenshots" at bounding box center [182, 57] width 36 height 6
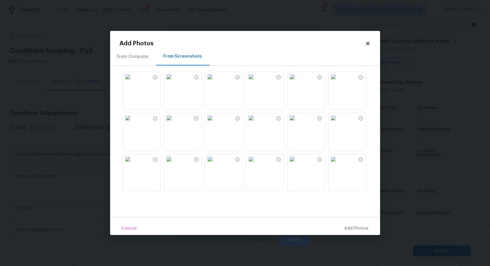
click at [174, 123] on img at bounding box center [169, 118] width 10 height 10
click at [133, 164] on img at bounding box center [128, 159] width 10 height 10
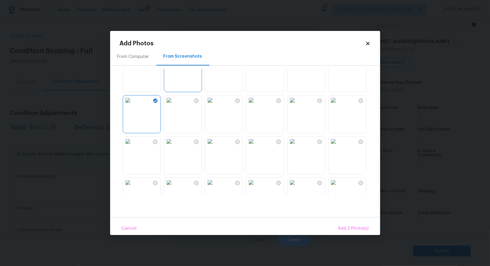
scroll to position [101, 0]
click at [256, 104] on img at bounding box center [251, 100] width 10 height 10
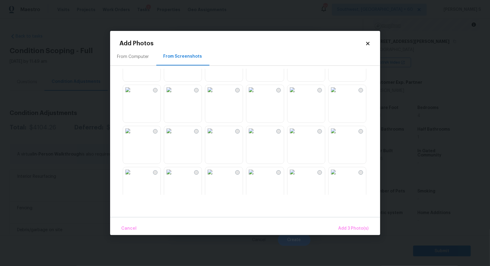
scroll to position [324, 0]
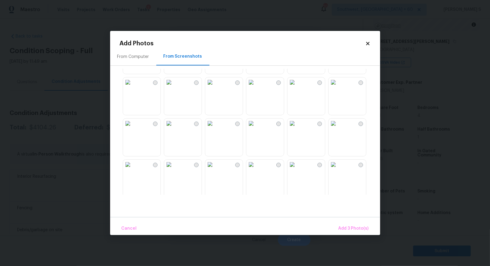
click at [256, 87] on img at bounding box center [251, 82] width 10 height 10
click at [174, 169] on img at bounding box center [169, 165] width 10 height 10
click at [256, 167] on img at bounding box center [251, 162] width 10 height 10
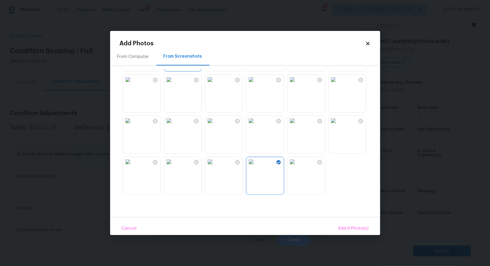
click at [215, 167] on img at bounding box center [210, 162] width 10 height 10
click at [297, 167] on img at bounding box center [293, 162] width 10 height 10
click at [357, 227] on span "Add 8 Photo(s)" at bounding box center [353, 229] width 31 height 8
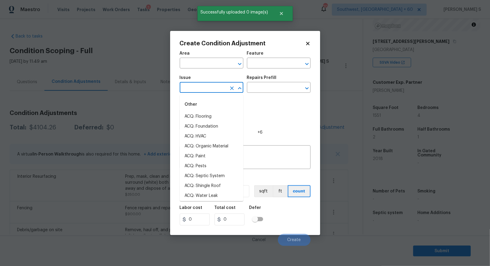
click at [209, 89] on input "text" at bounding box center [203, 87] width 47 height 9
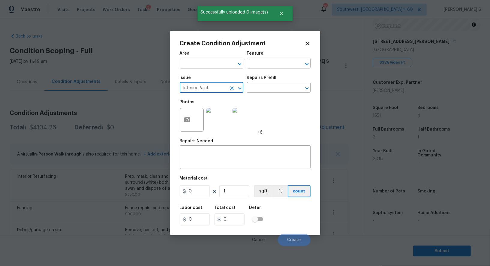
type input "Interior Paint"
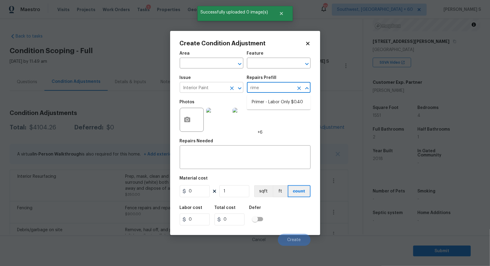
type input "rimer"
type input "Overall Paint"
type textarea "Interior primer - PRIMER PROVIDED BY OPENDOOR - All nails, screws, drywall anch…"
type input "0.4"
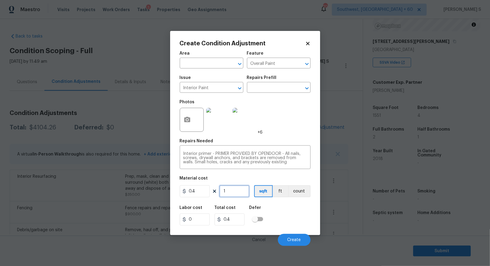
click at [235, 194] on input "1" at bounding box center [234, 191] width 30 height 12
type input "7"
type input "2.8"
type input "70"
type input "28"
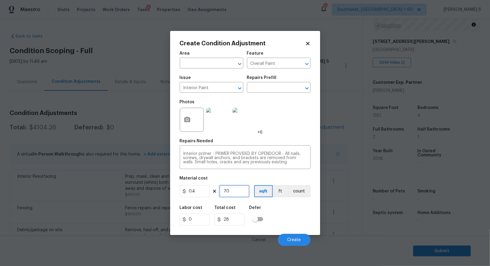
type input "700"
type input "280"
type input "700"
click at [305, 220] on div "Labor cost 0 Total cost 280 Defer" at bounding box center [245, 215] width 131 height 27
click at [307, 240] on button "Create" at bounding box center [294, 240] width 33 height 12
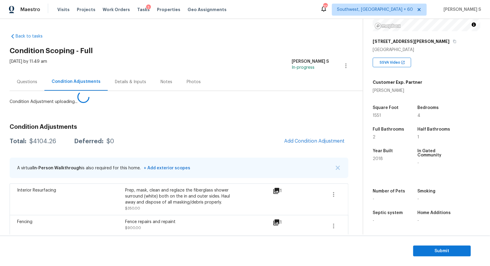
click at [94, 194] on body "Maestro Visits Projects Work Orders Tasks 3 Properties Geo Assignments 704 Sout…" at bounding box center [245, 133] width 490 height 266
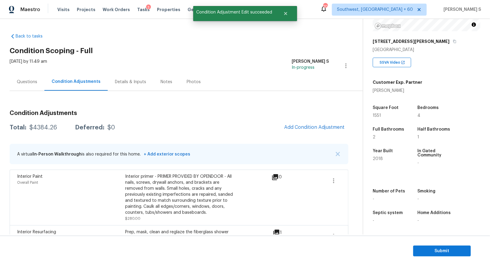
click at [45, 126] on div "$4384.26" at bounding box center [43, 128] width 28 height 6
copy div "4384.26"
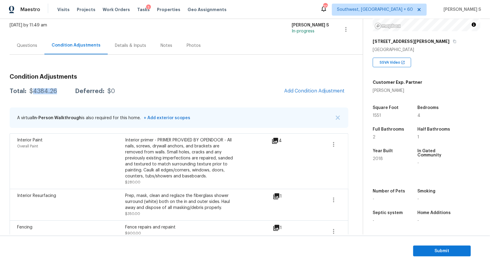
scroll to position [0, 0]
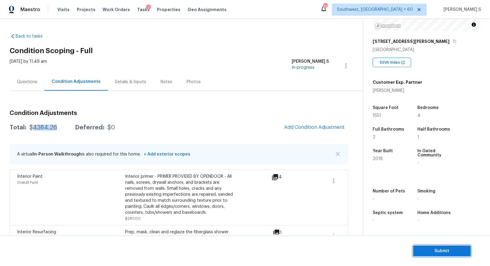
click at [432, 247] on span "Submit" at bounding box center [442, 251] width 48 height 8
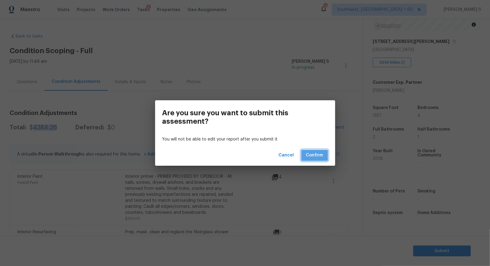
click at [319, 155] on span "Confirm" at bounding box center [314, 156] width 17 height 8
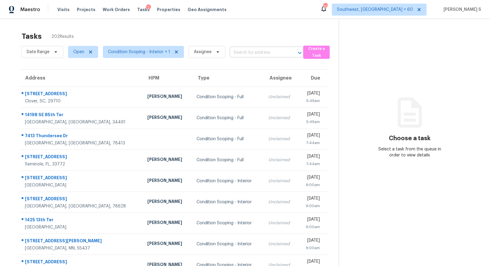
click at [247, 53] on input "text" at bounding box center [258, 52] width 57 height 9
paste input "[STREET_ADDRESS]"
type input "[STREET_ADDRESS]"
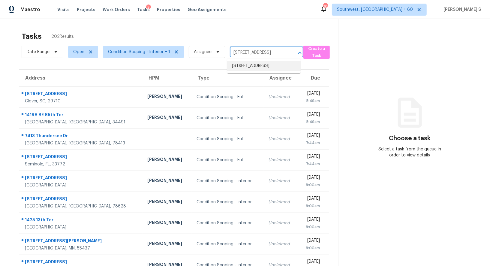
click at [251, 66] on li "[STREET_ADDRESS]" at bounding box center [264, 66] width 74 height 10
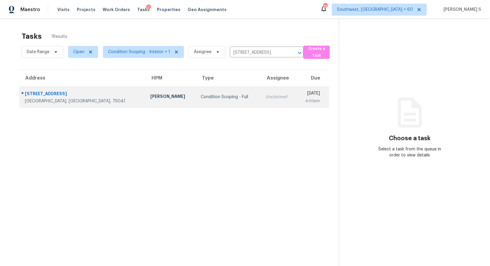
click at [261, 89] on td "Unclaimed" at bounding box center [278, 96] width 35 height 21
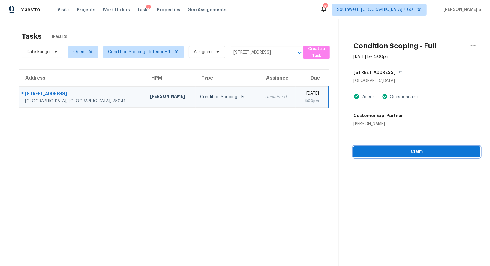
click at [391, 149] on span "Claim" at bounding box center [416, 152] width 117 height 8
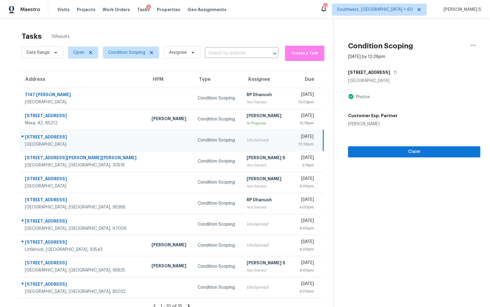
scroll to position [19, 0]
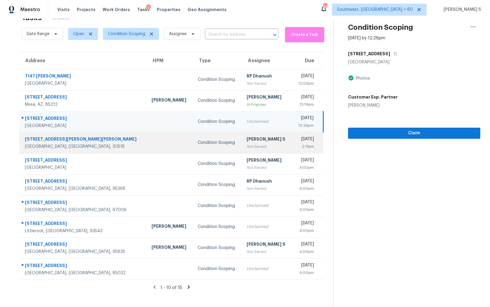
click at [297, 138] on div "[DATE]" at bounding box center [305, 140] width 17 height 8
